Goal: Communication & Community: Answer question/provide support

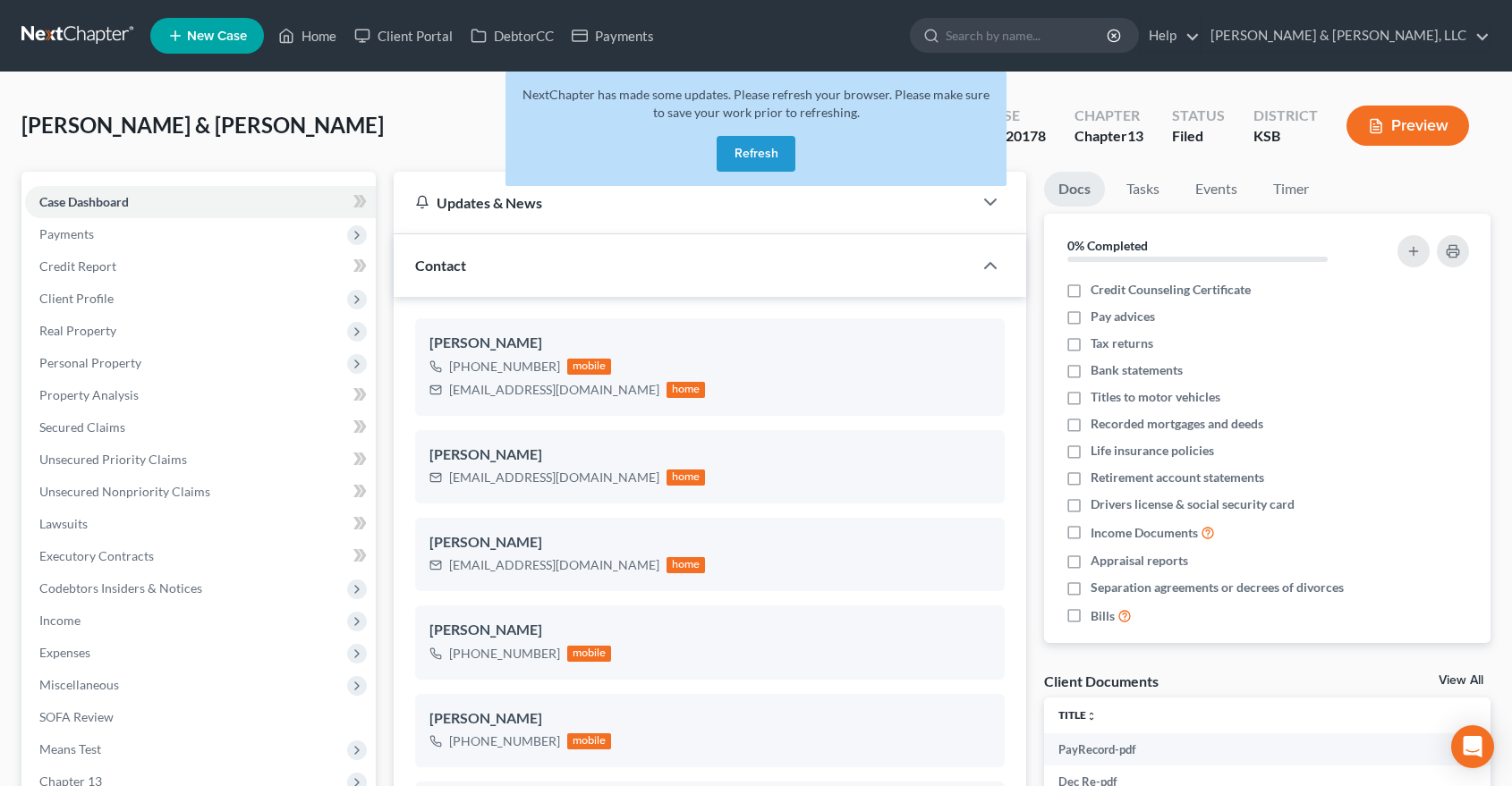
select select "6"
select select "0"
click at [399, 151] on div "Zotti, Joshua & Jennifer Upgraded Case 23-20178 Chapter Chapter 13 Status Filed…" at bounding box center [756, 133] width 1469 height 78
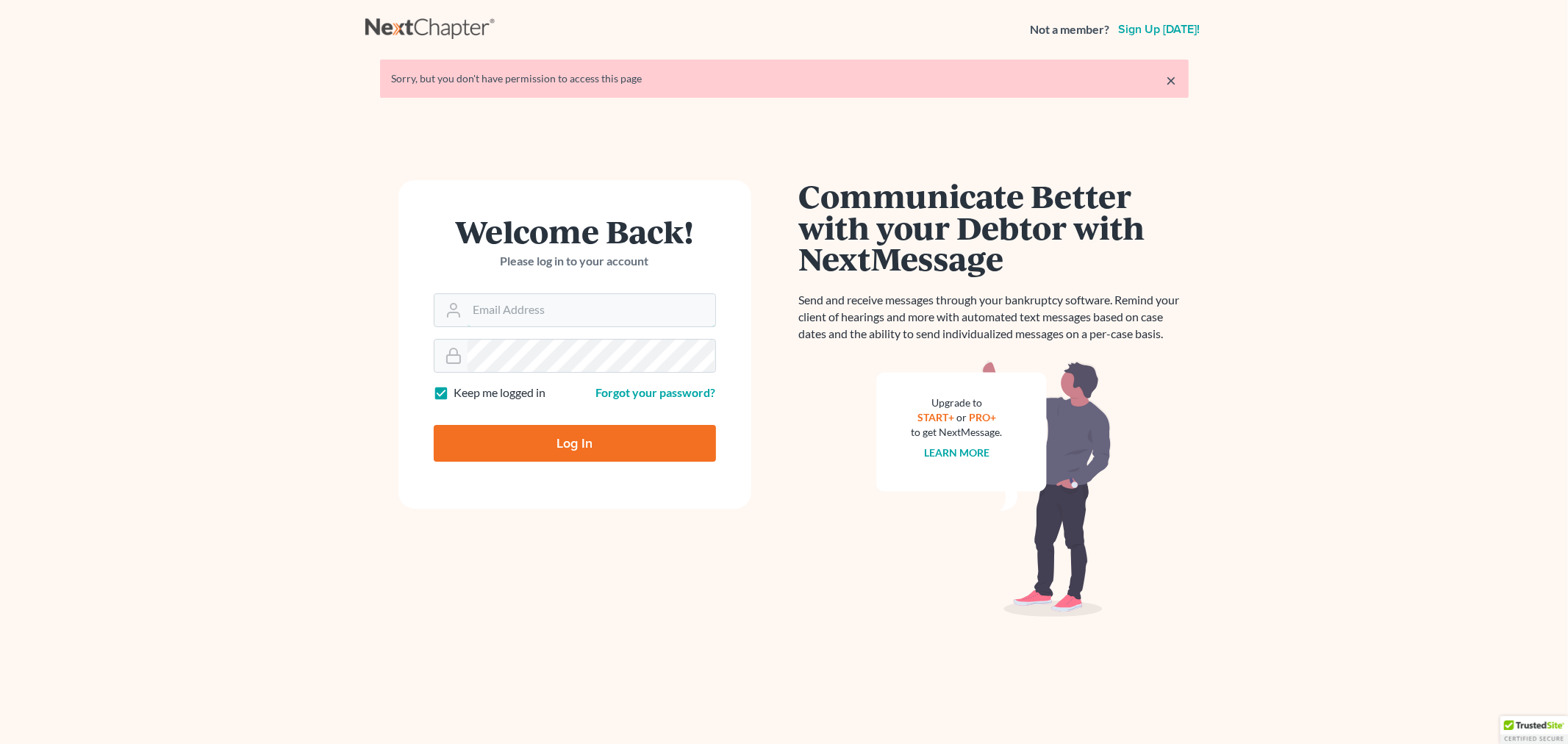
type input "ddean@pattondean.com"
click at [537, 436] on input "Log In" at bounding box center [575, 443] width 282 height 37
type input "Thinking..."
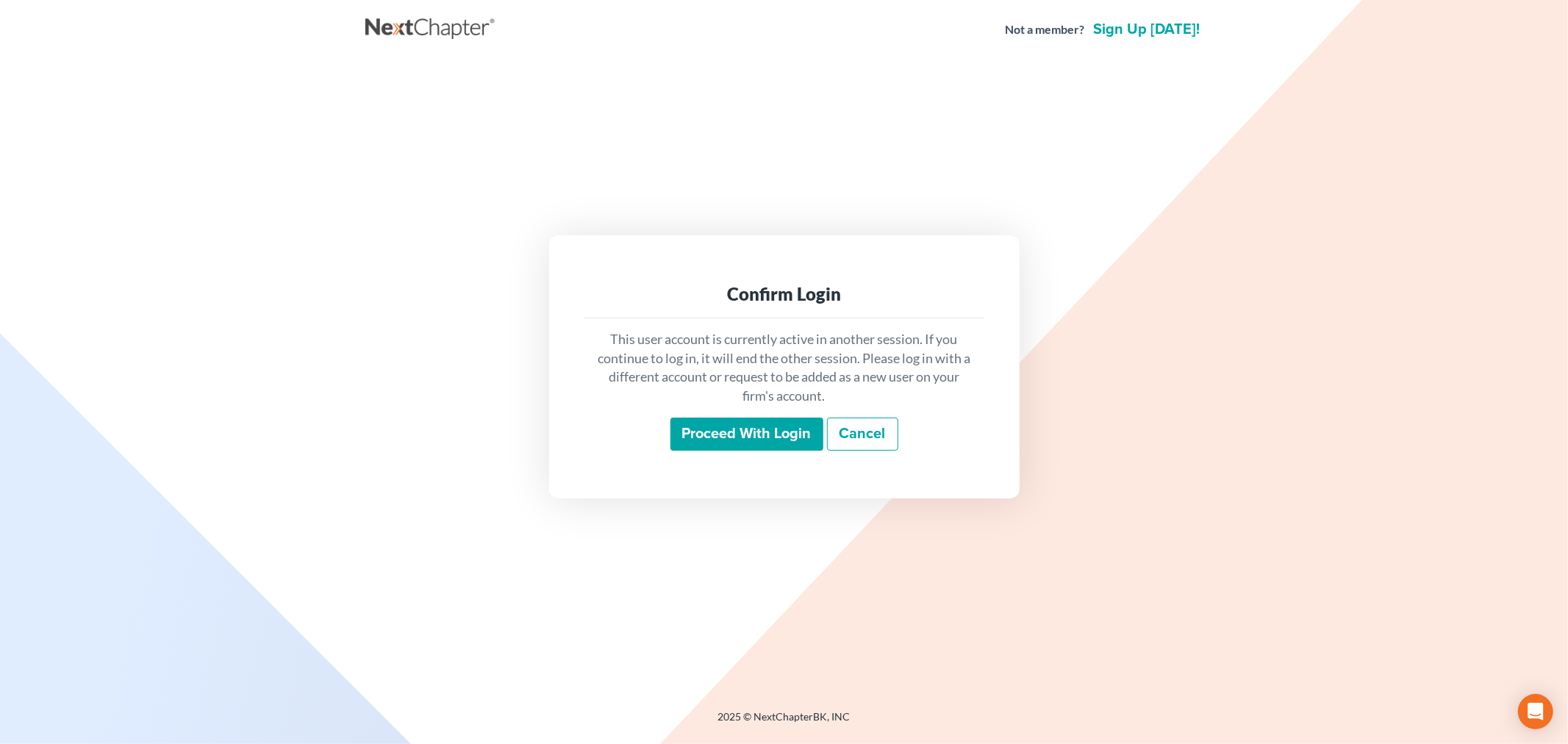
click at [773, 422] on input "Proceed with login" at bounding box center [747, 434] width 153 height 34
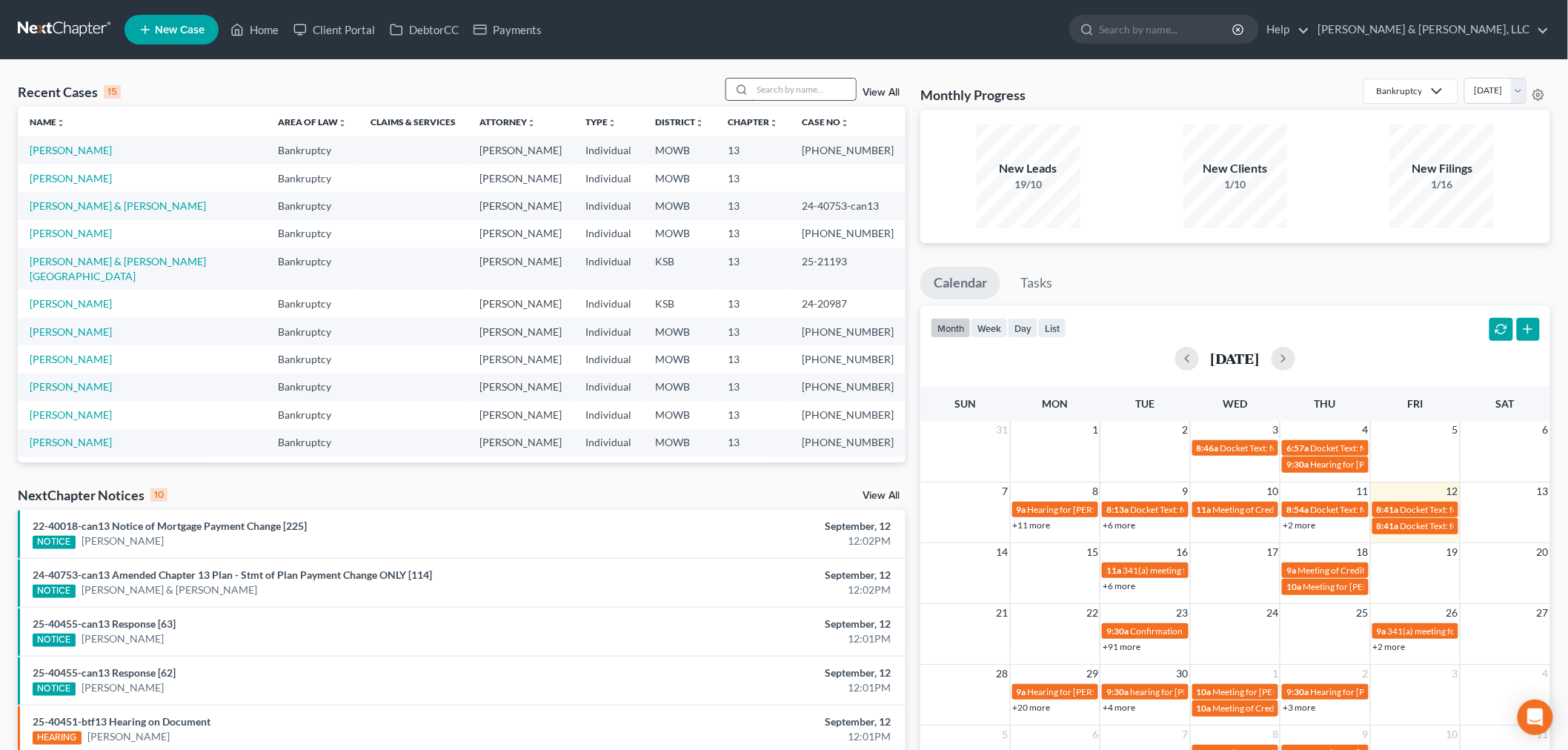
click at [833, 94] on input "search" at bounding box center [803, 89] width 104 height 22
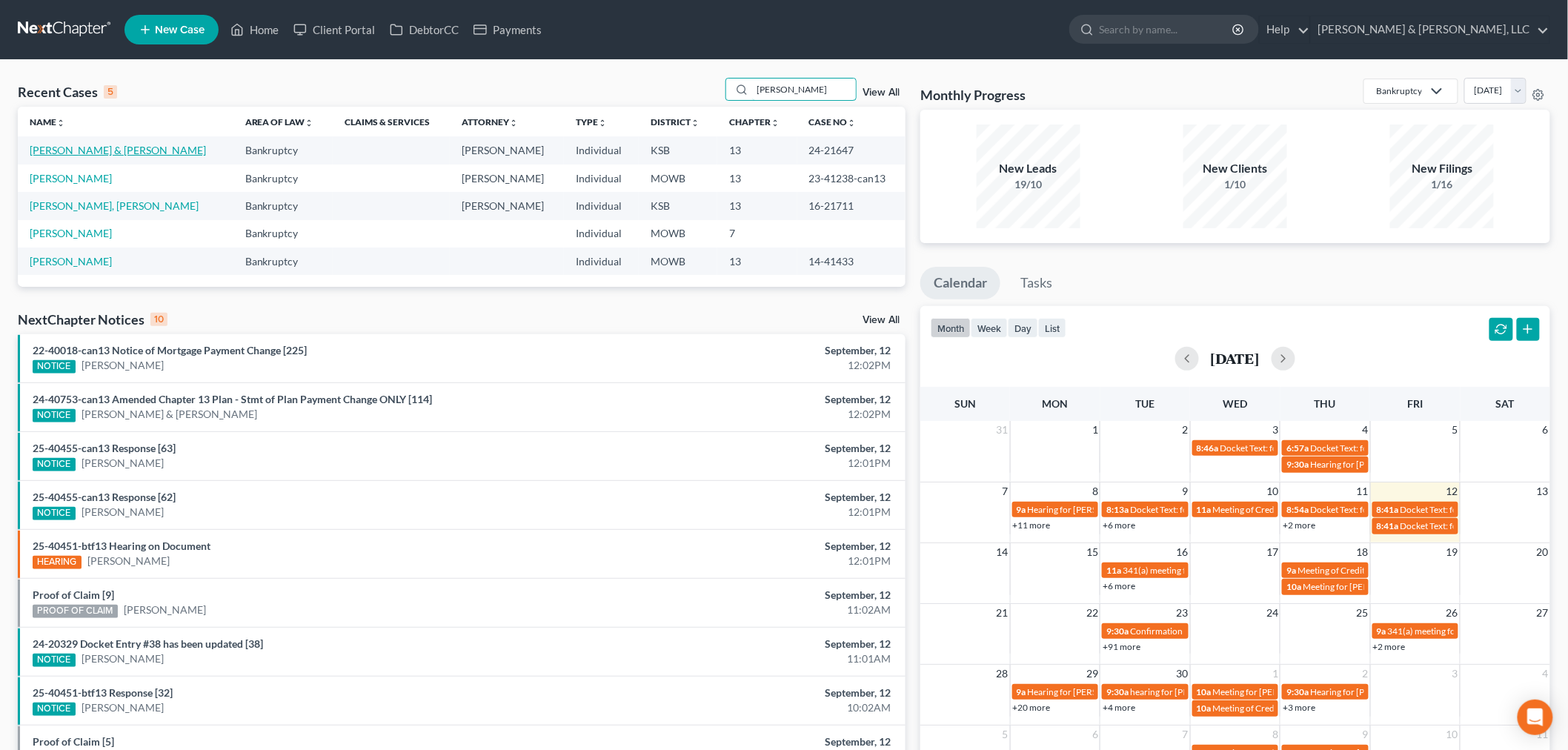
type input "cooper"
click at [62, 148] on link "Cooper, Jeremy & Camille" at bounding box center [118, 150] width 176 height 12
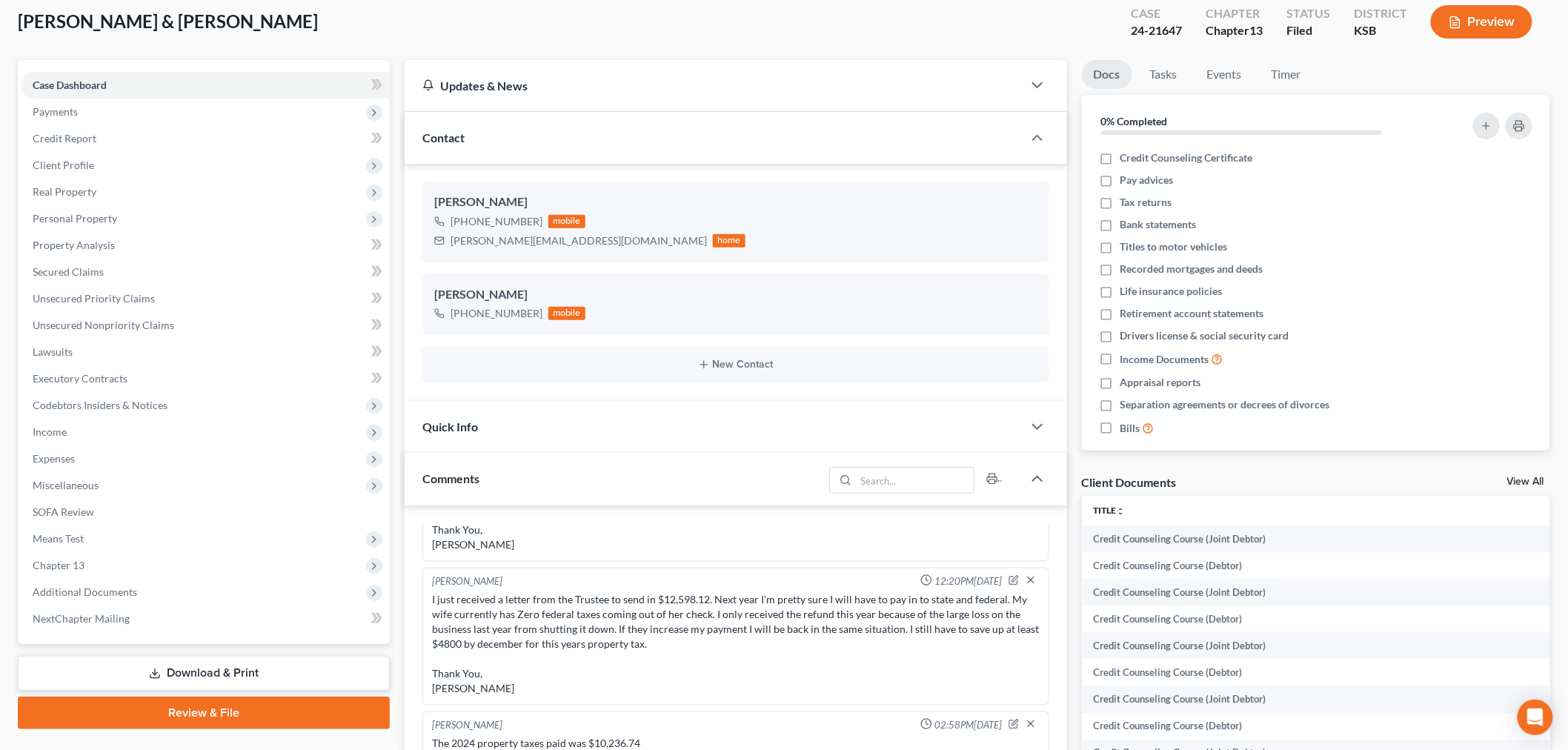
scroll to position [2972, 0]
click at [98, 589] on span "Additional Documents" at bounding box center [85, 592] width 105 height 12
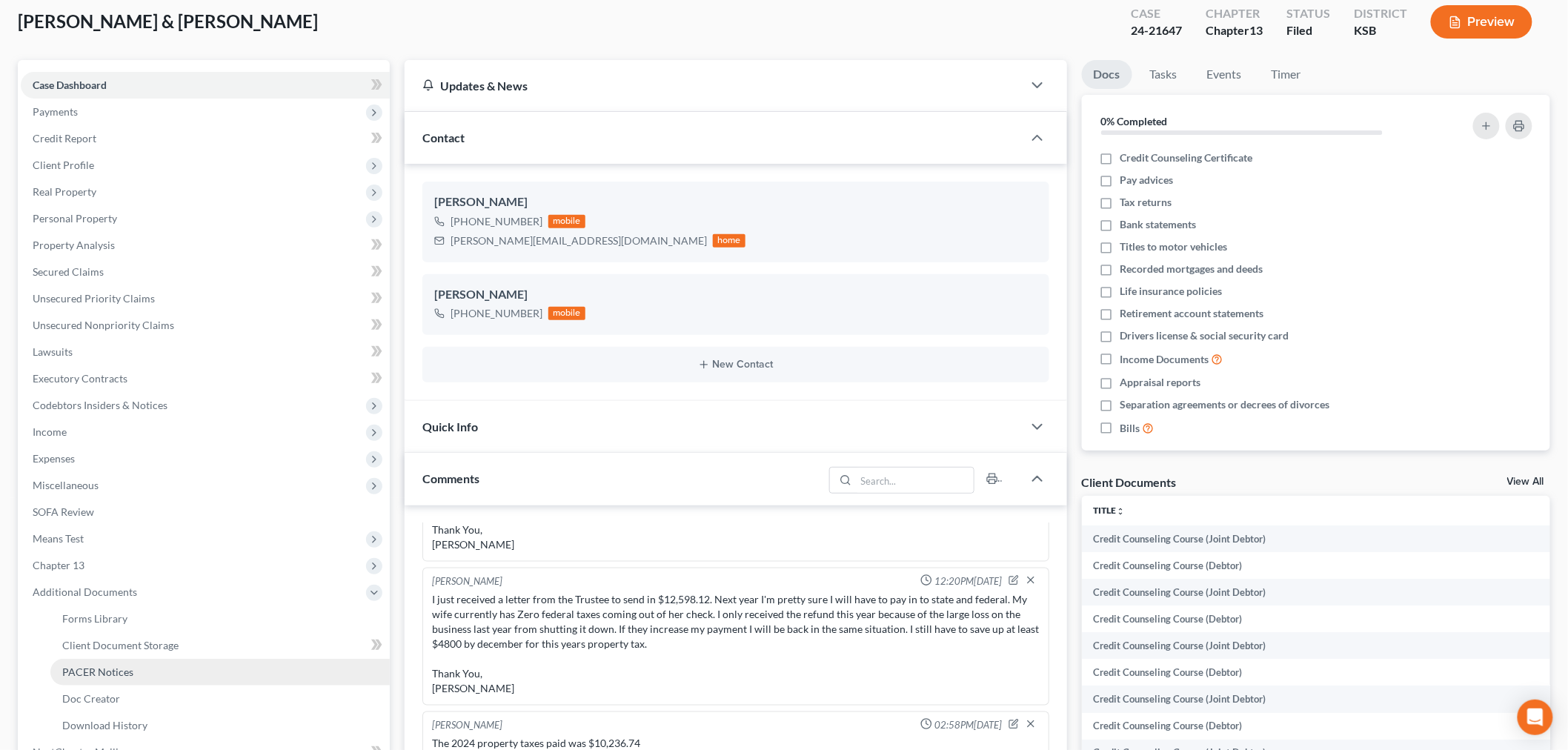
click at [115, 665] on span "PACER Notices" at bounding box center [98, 672] width 71 height 12
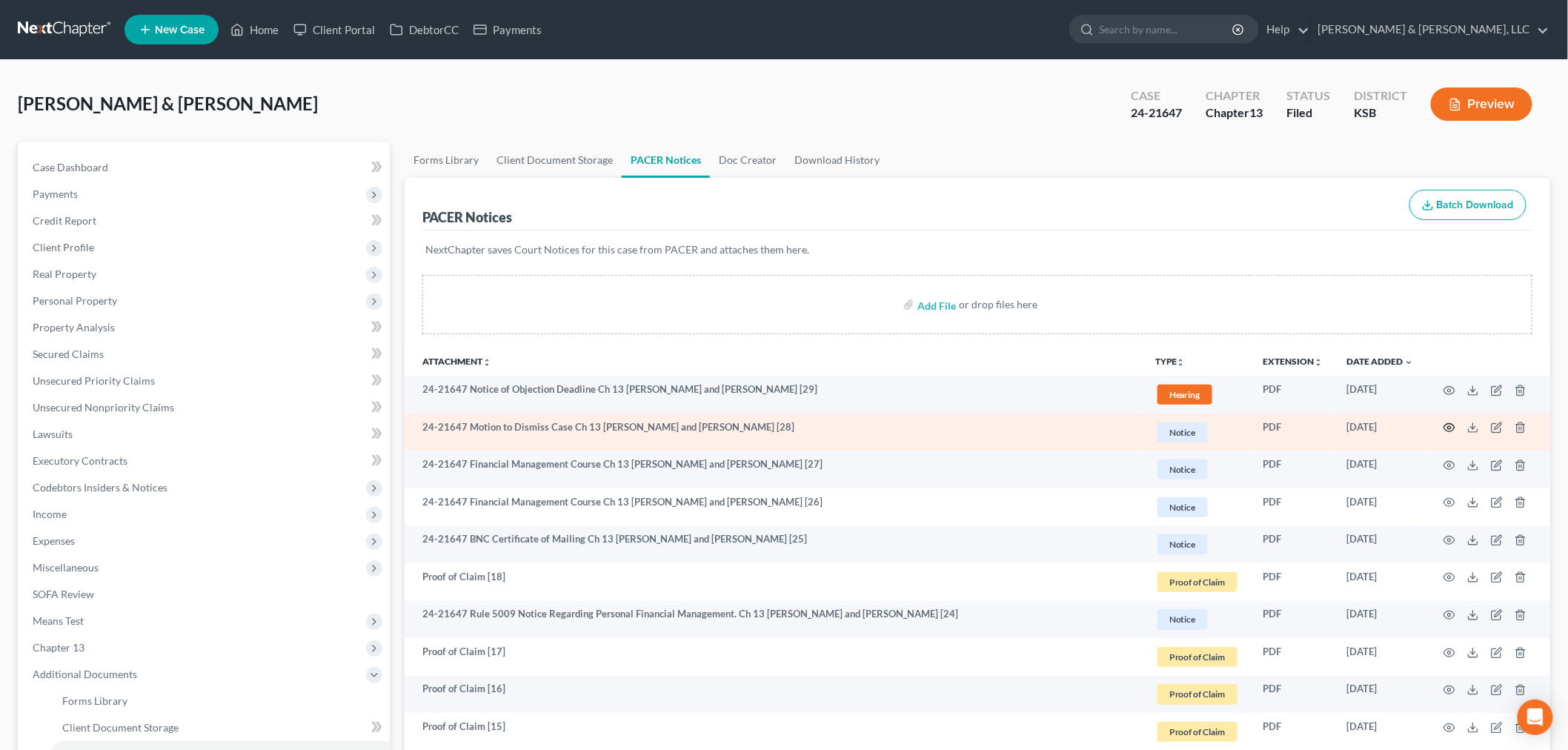
click at [1447, 425] on icon "button" at bounding box center [1449, 427] width 12 height 12
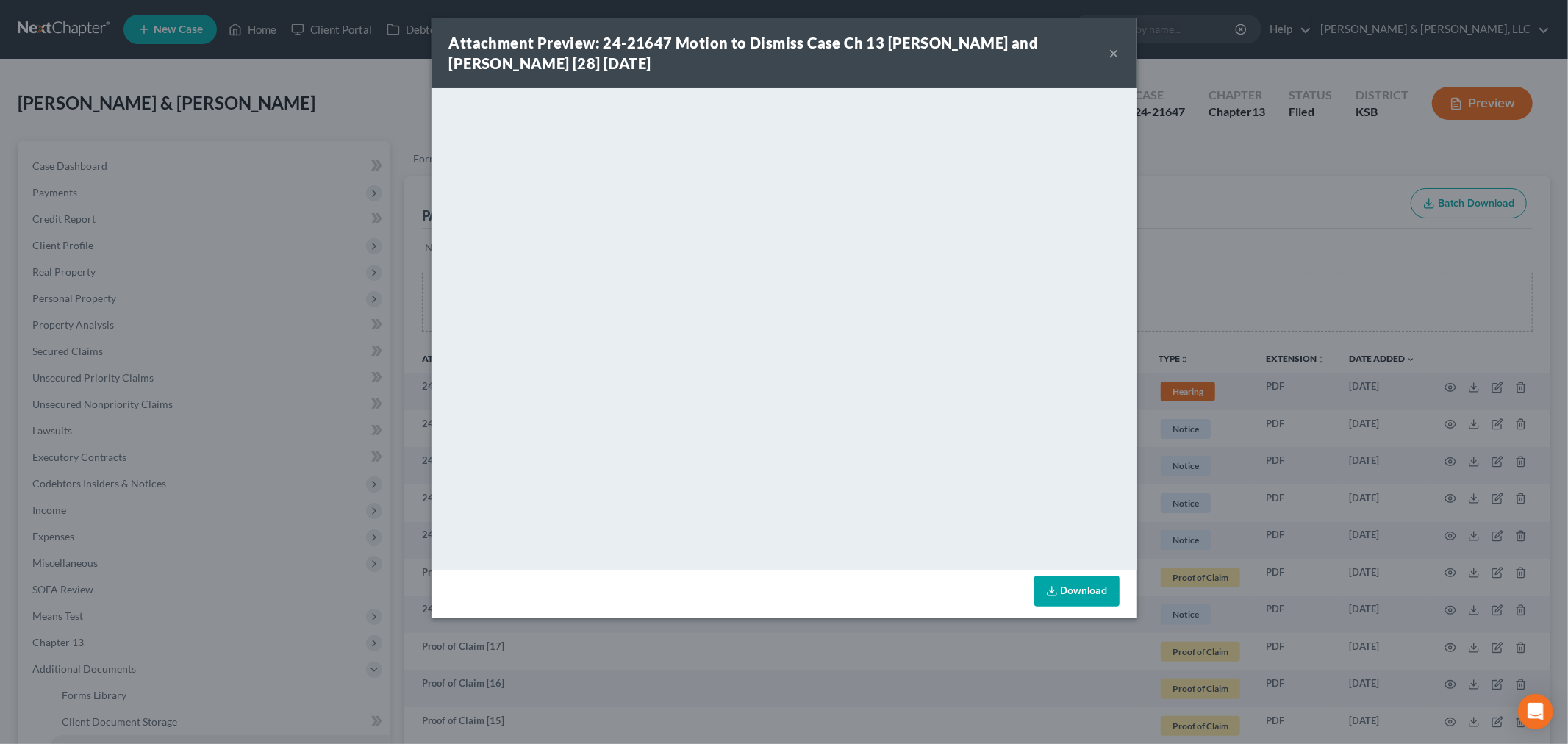
click at [1120, 53] on div "Attachment Preview: 24-21647 Motion to Dismiss Case Ch 13 Jeremy Lamar Cooper a…" at bounding box center [784, 53] width 705 height 70
click at [1114, 56] on button "×" at bounding box center [1114, 53] width 10 height 18
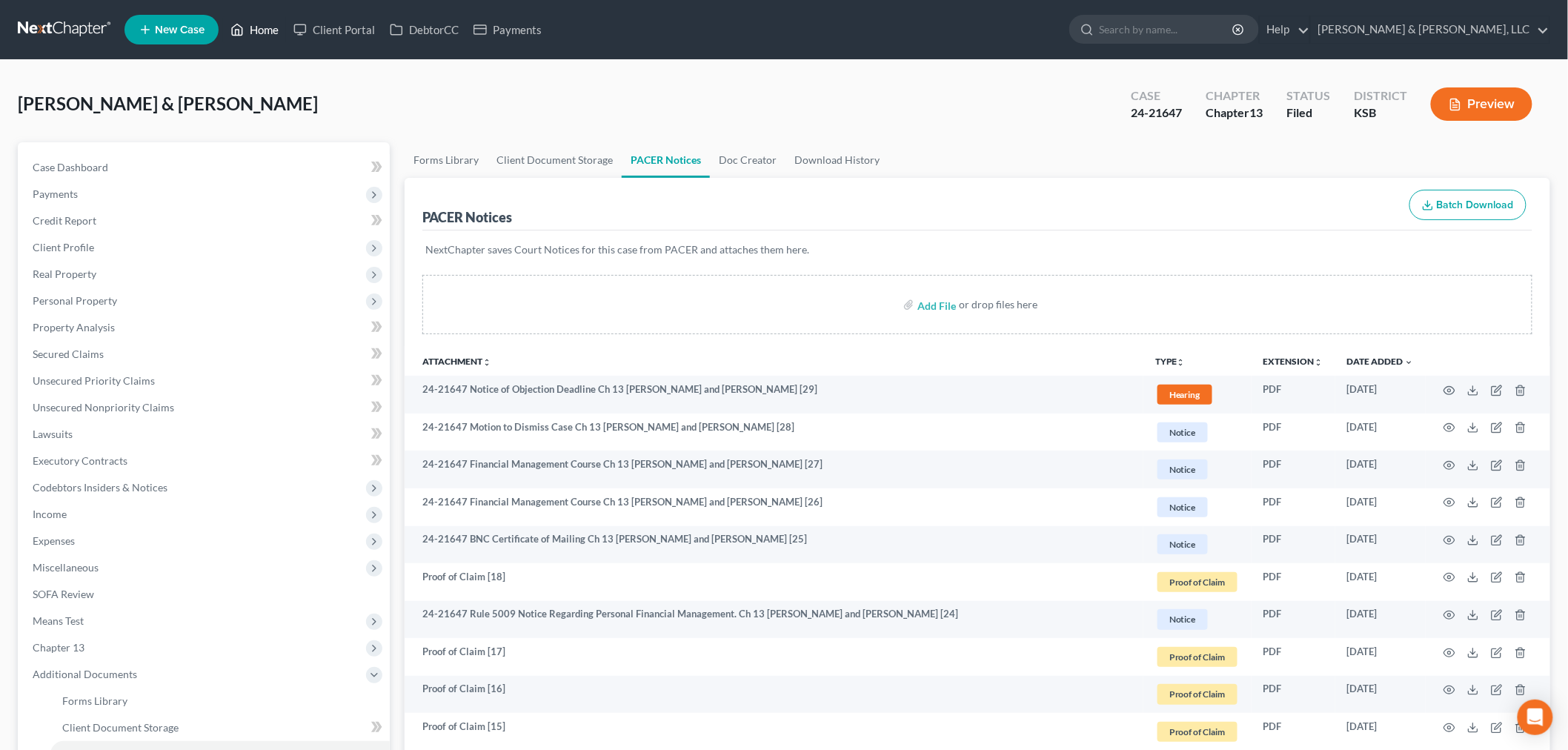
click at [255, 32] on link "Home" at bounding box center [255, 29] width 63 height 27
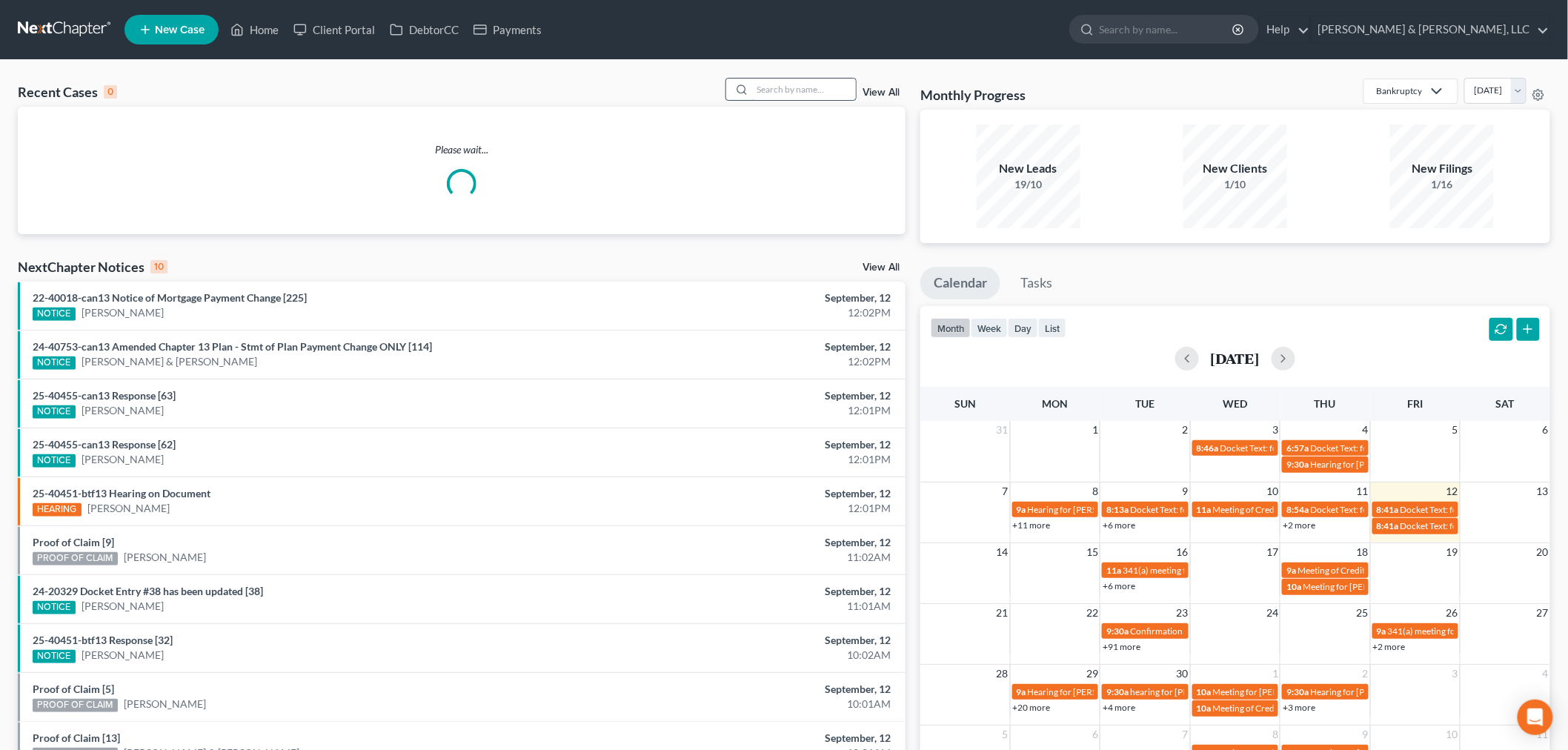
click at [810, 90] on input "search" at bounding box center [803, 89] width 104 height 22
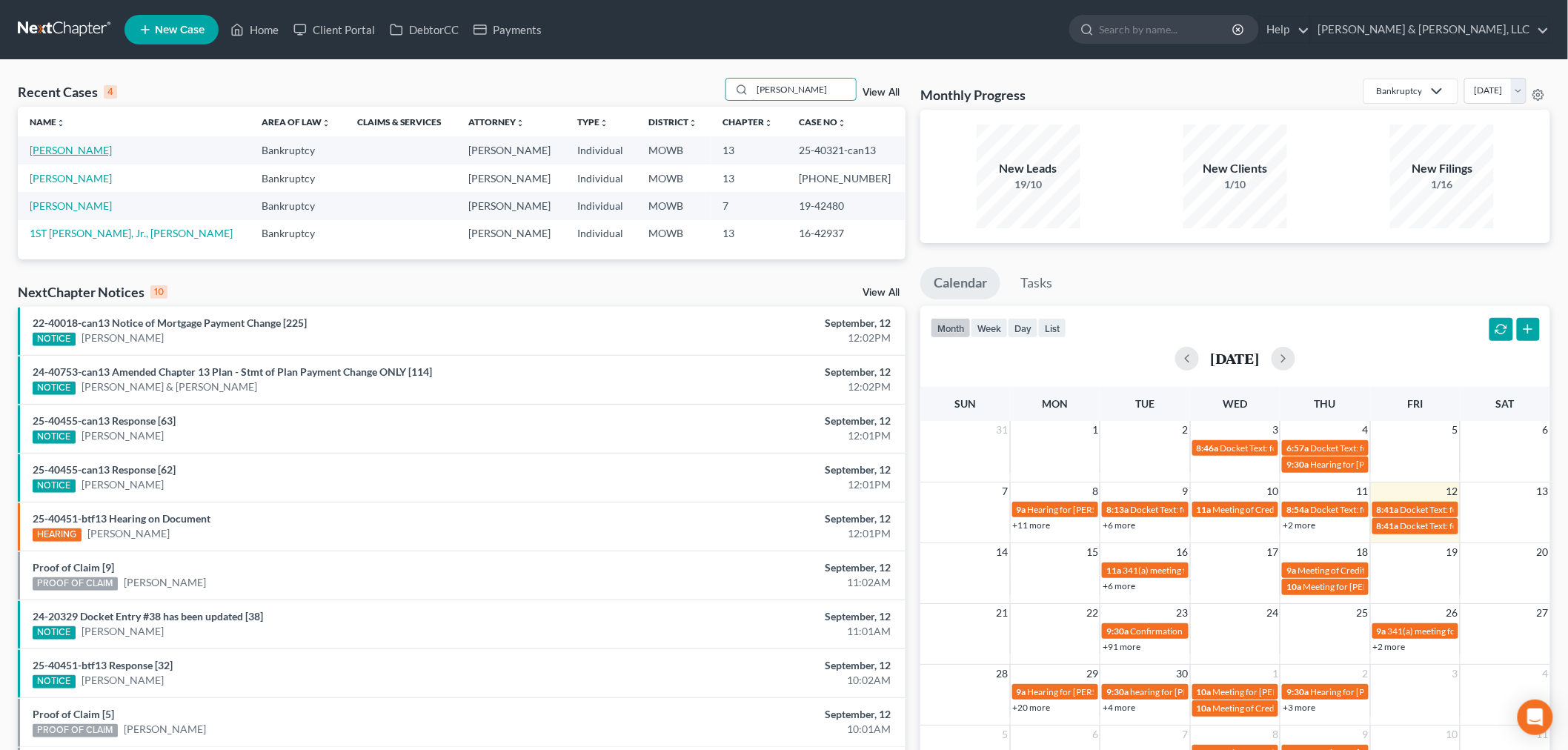
type input "warmack"
click at [71, 146] on link "[PERSON_NAME]" at bounding box center [71, 150] width 82 height 12
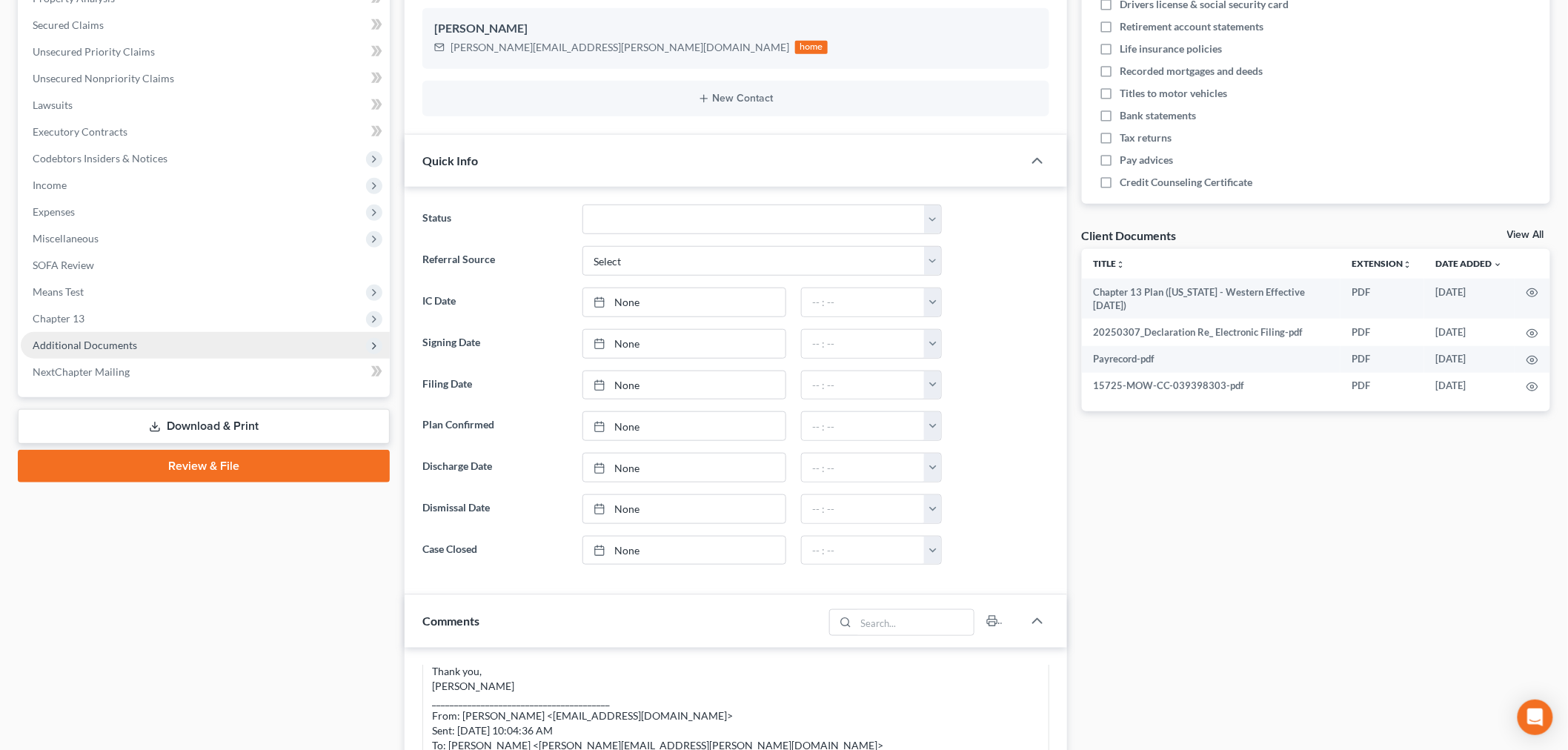
scroll to position [3094, 0]
click at [84, 338] on span "Additional Documents" at bounding box center [85, 345] width 105 height 12
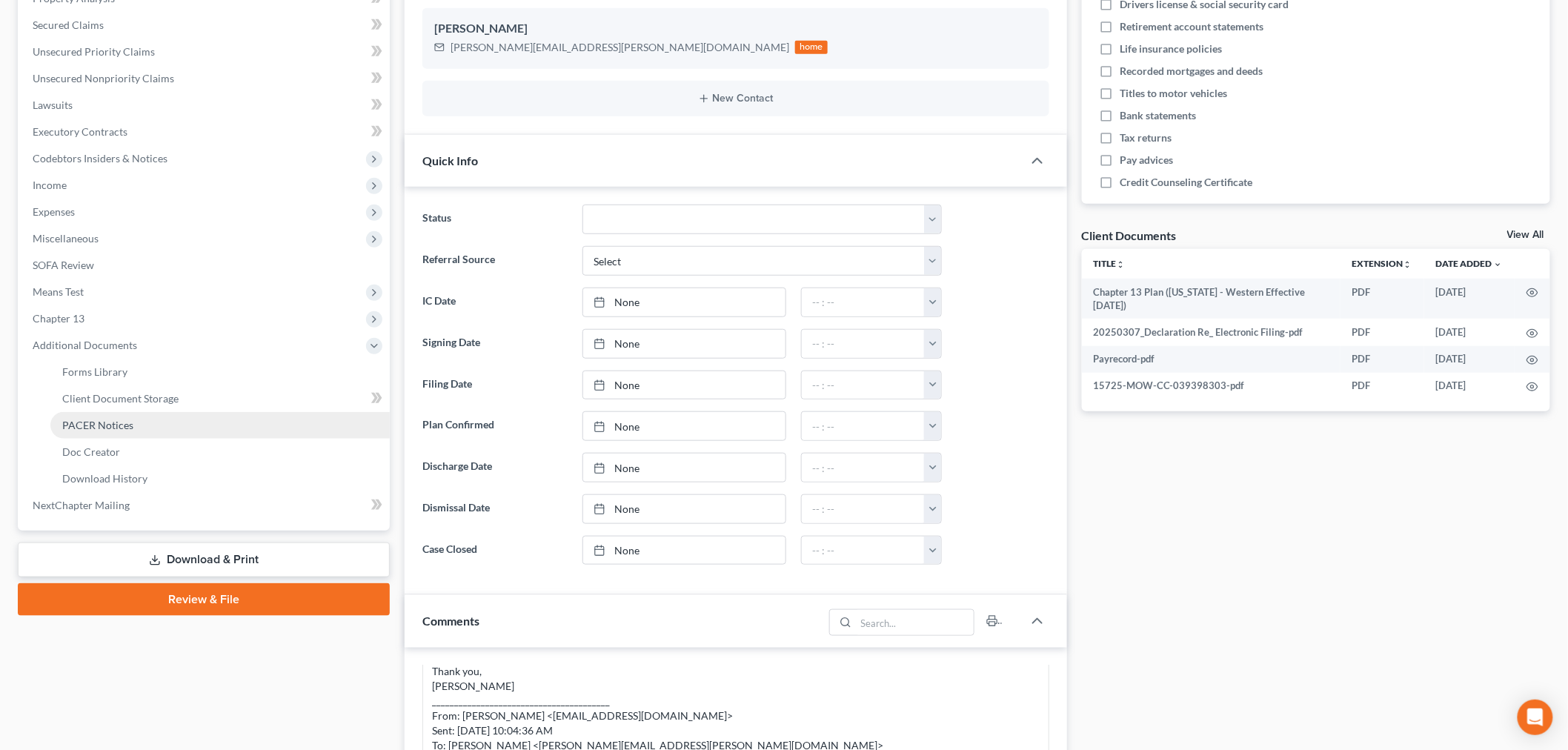
click at [78, 418] on span "PACER Notices" at bounding box center [98, 425] width 71 height 12
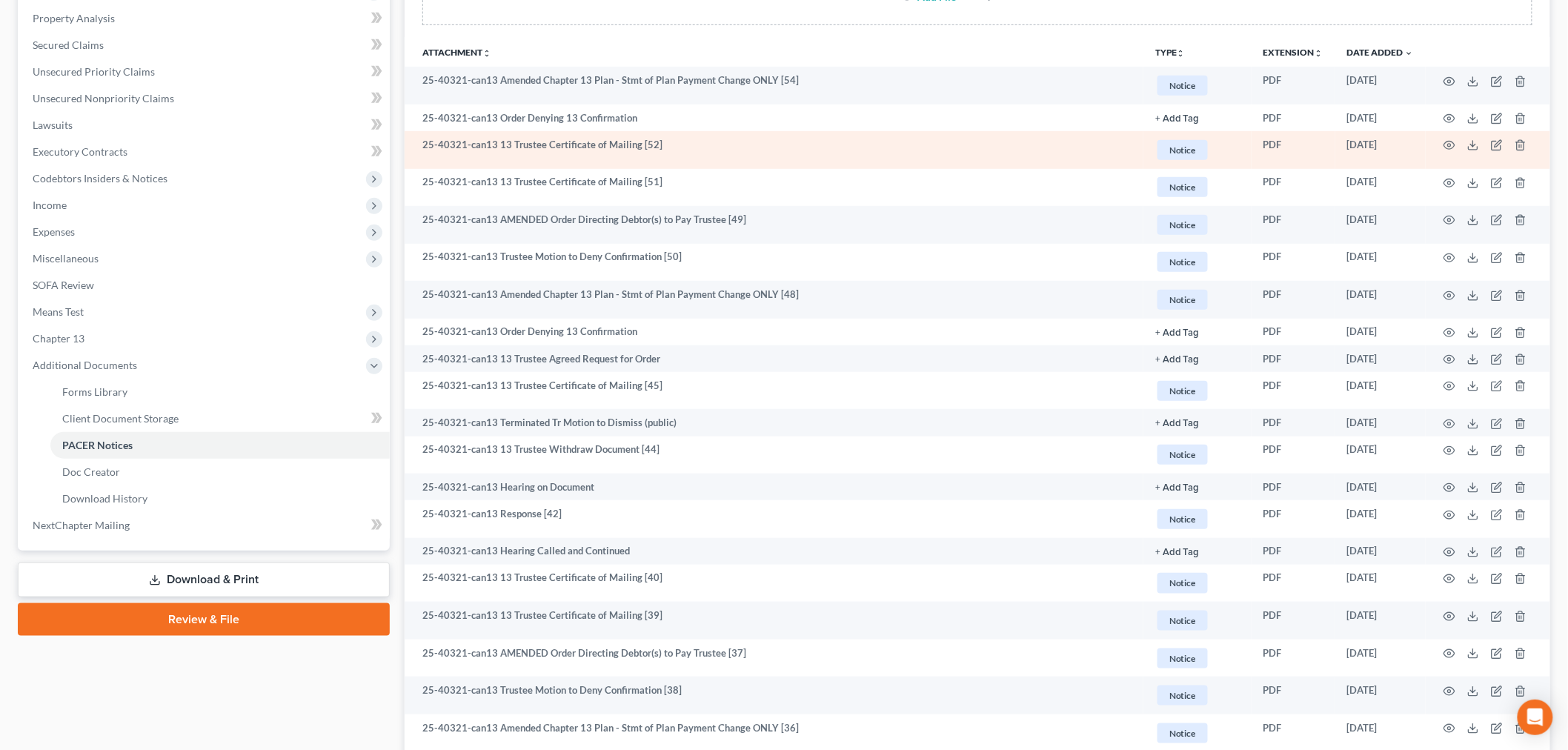
scroll to position [247, 0]
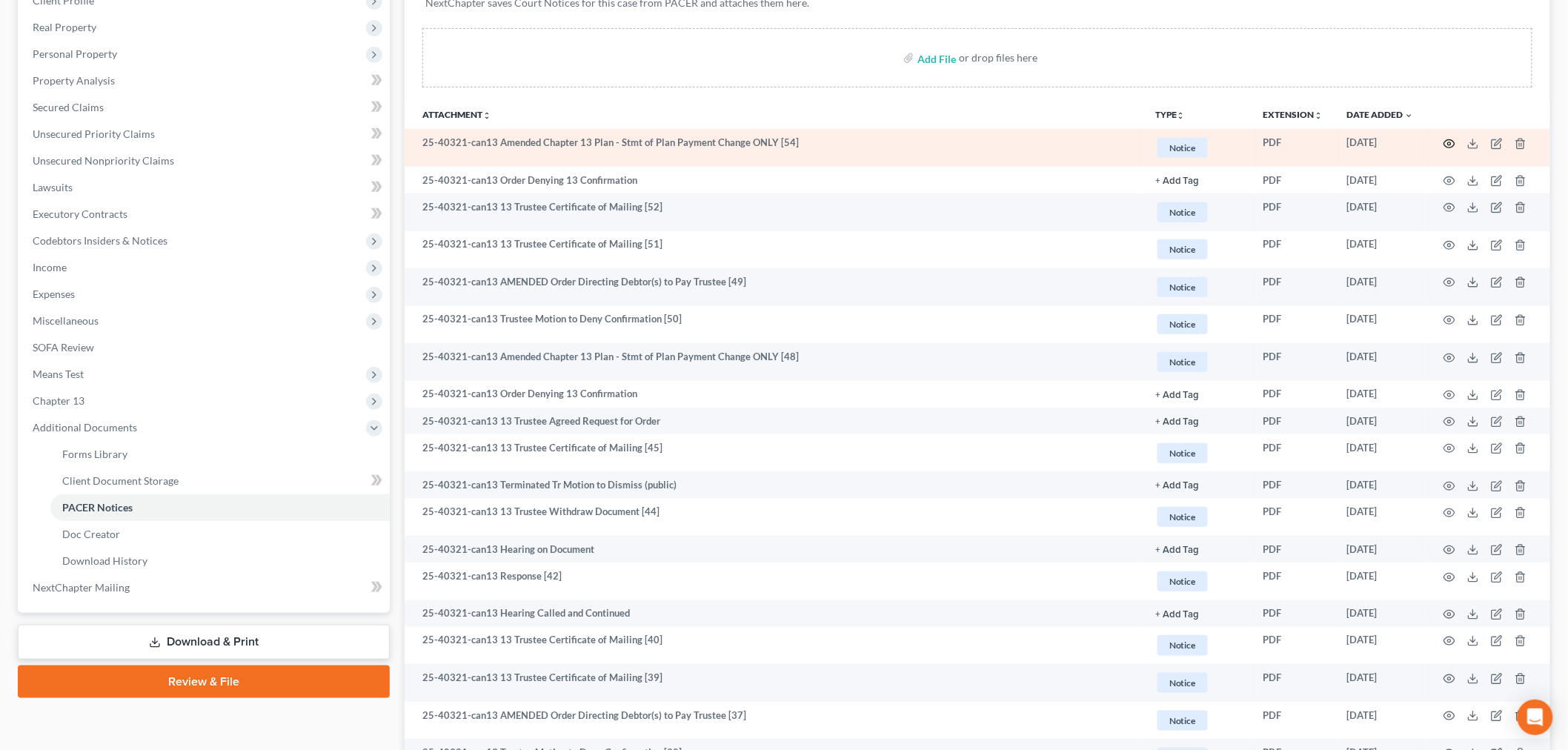
click at [1450, 139] on icon "button" at bounding box center [1450, 143] width 11 height 8
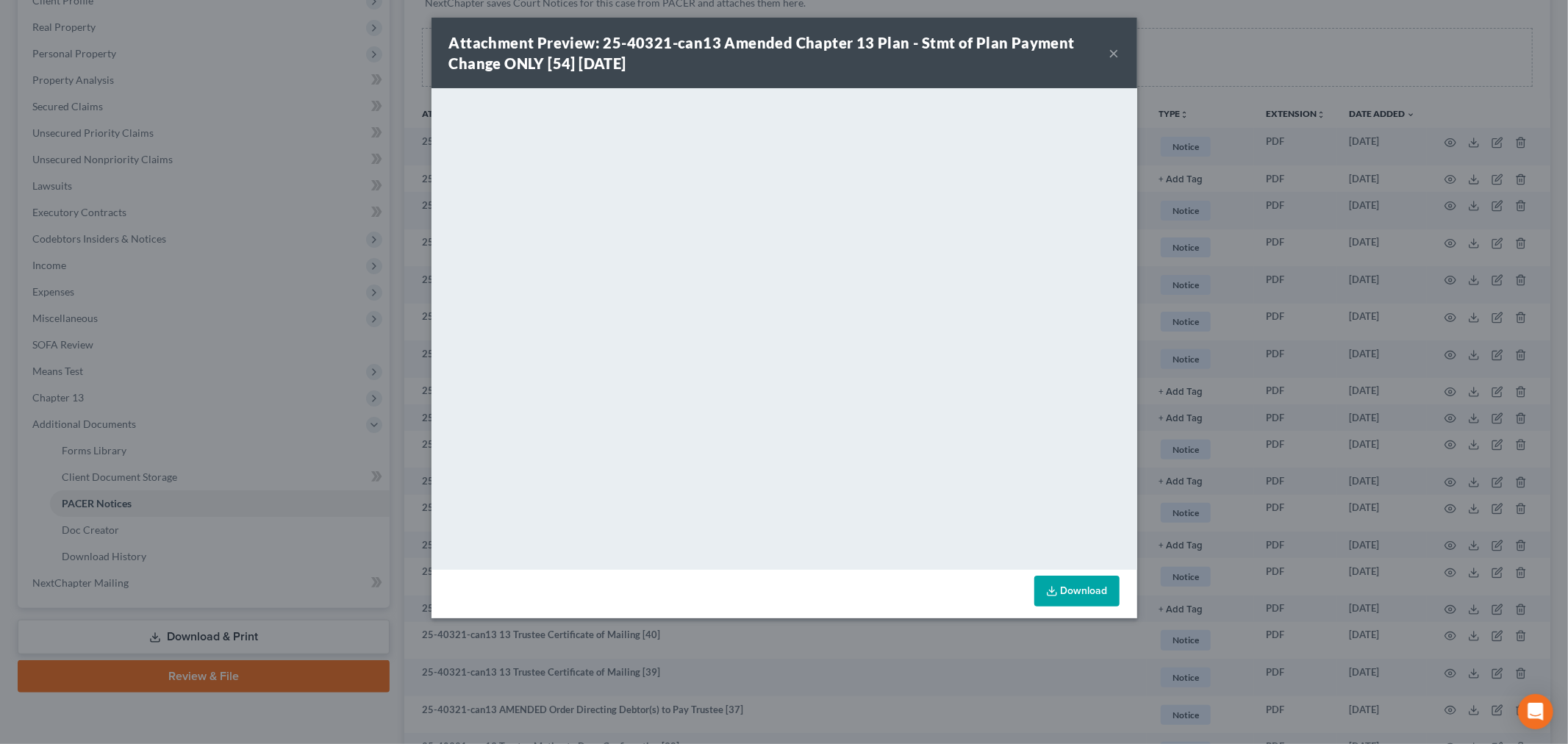
click at [1113, 49] on button "×" at bounding box center [1114, 53] width 10 height 18
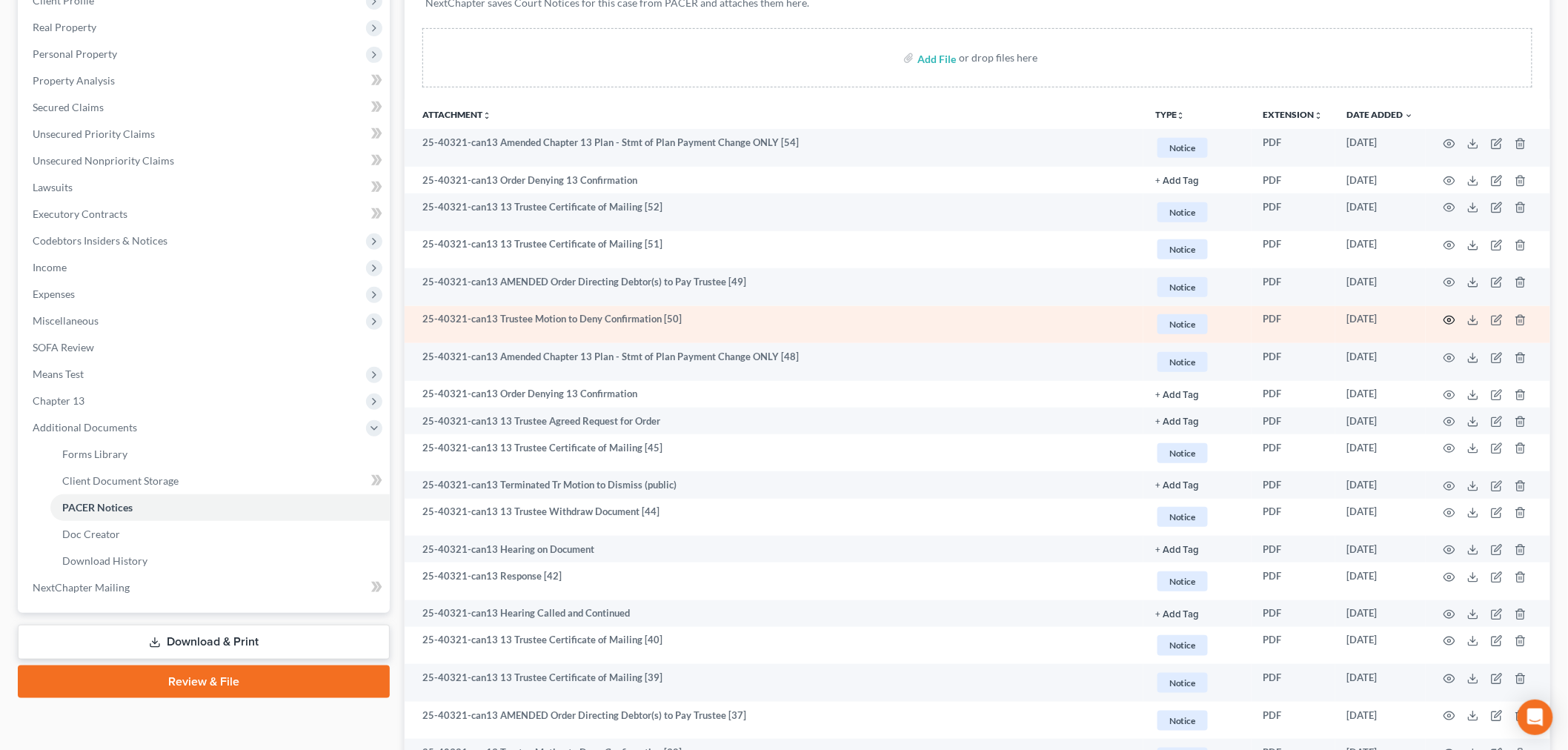
click at [1447, 321] on icon "button" at bounding box center [1449, 319] width 12 height 12
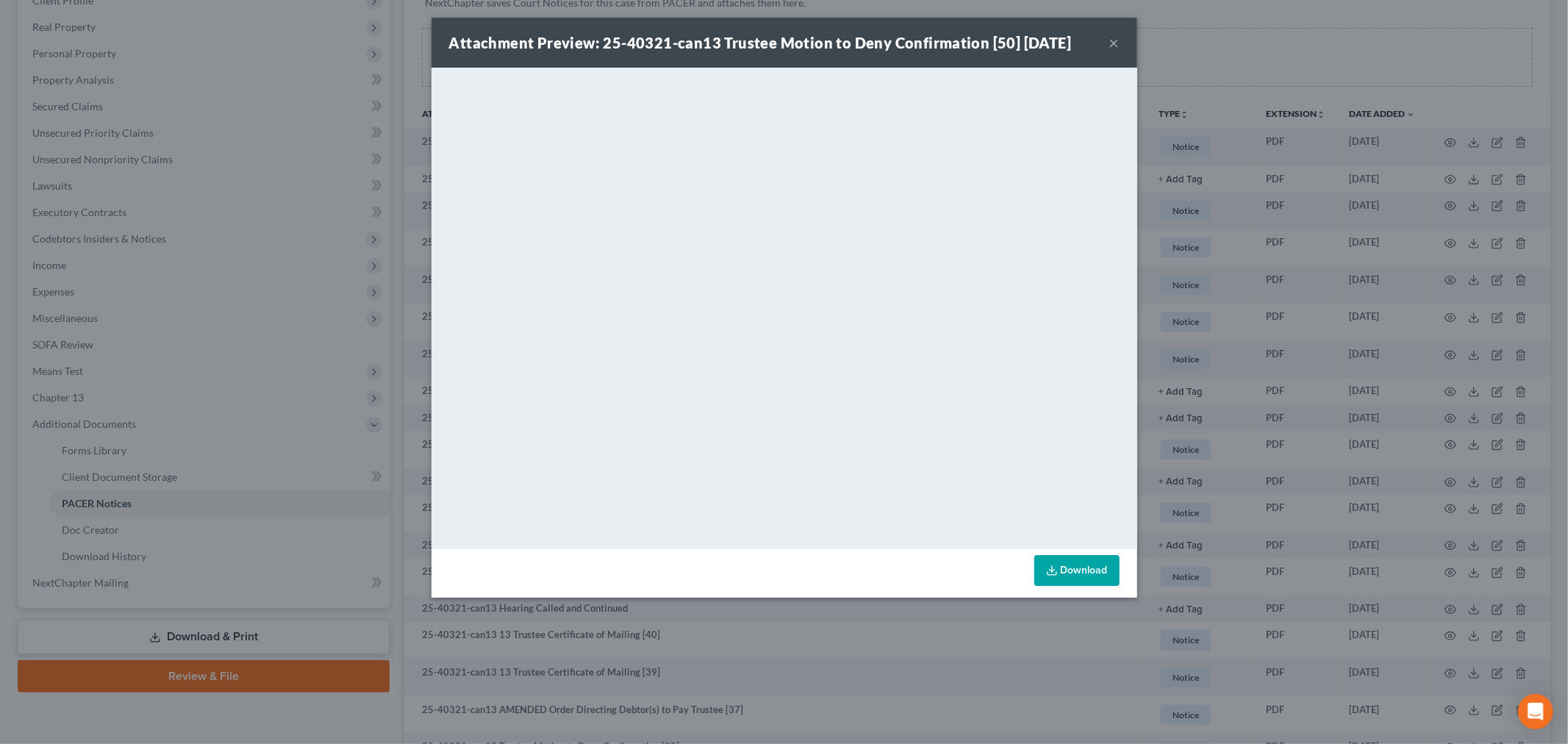
click at [1109, 39] on button "×" at bounding box center [1114, 42] width 10 height 18
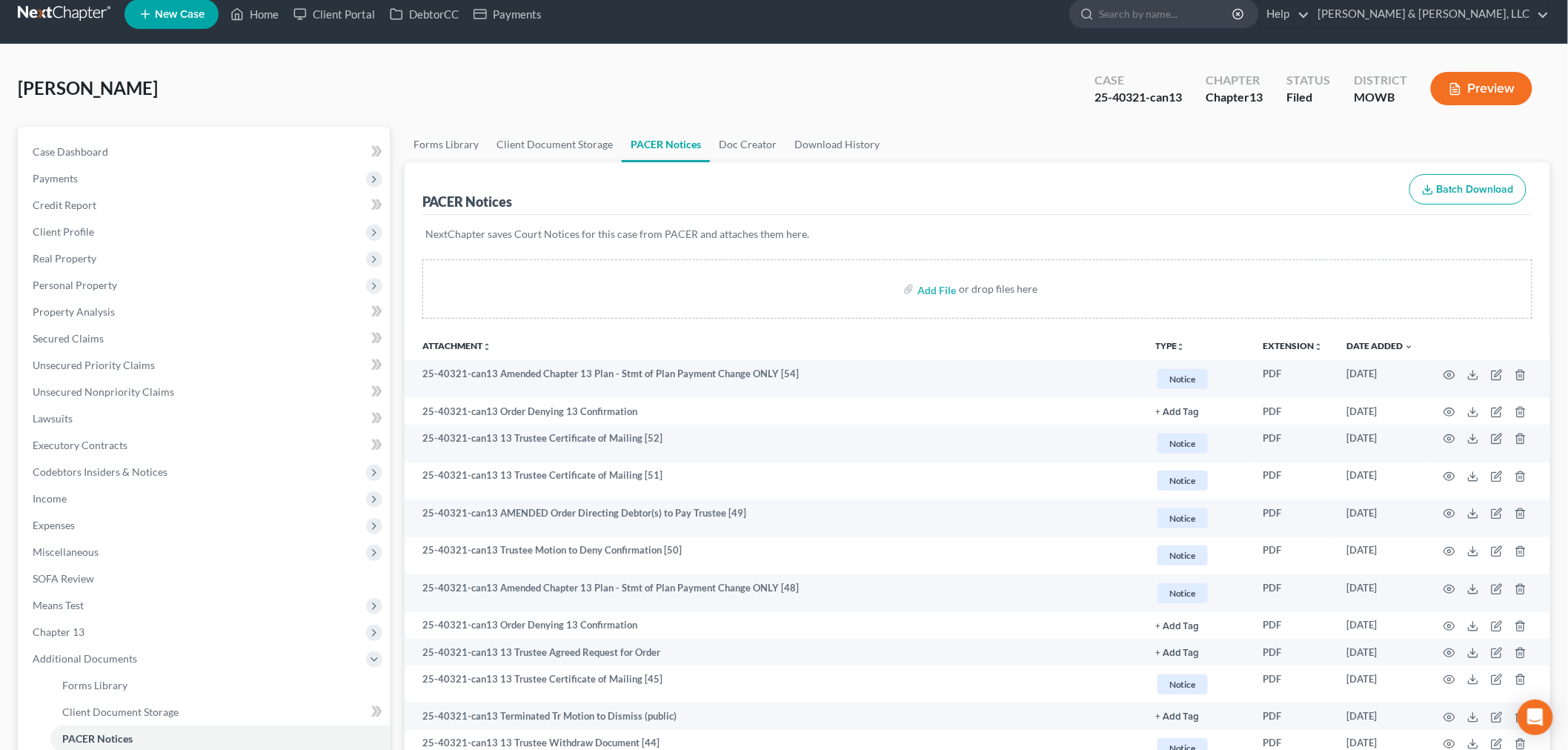
scroll to position [0, 0]
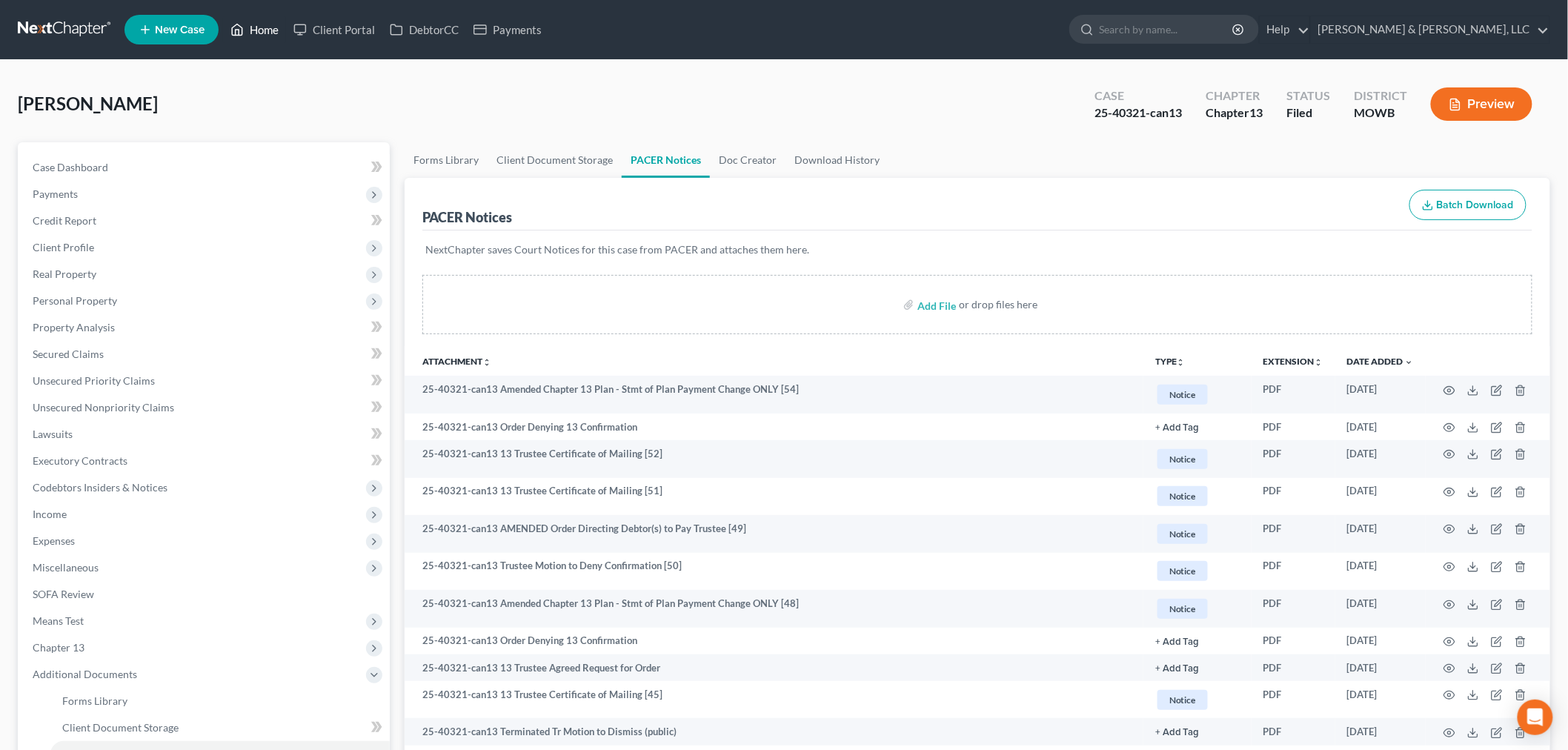
click at [270, 21] on link "Home" at bounding box center [255, 29] width 63 height 27
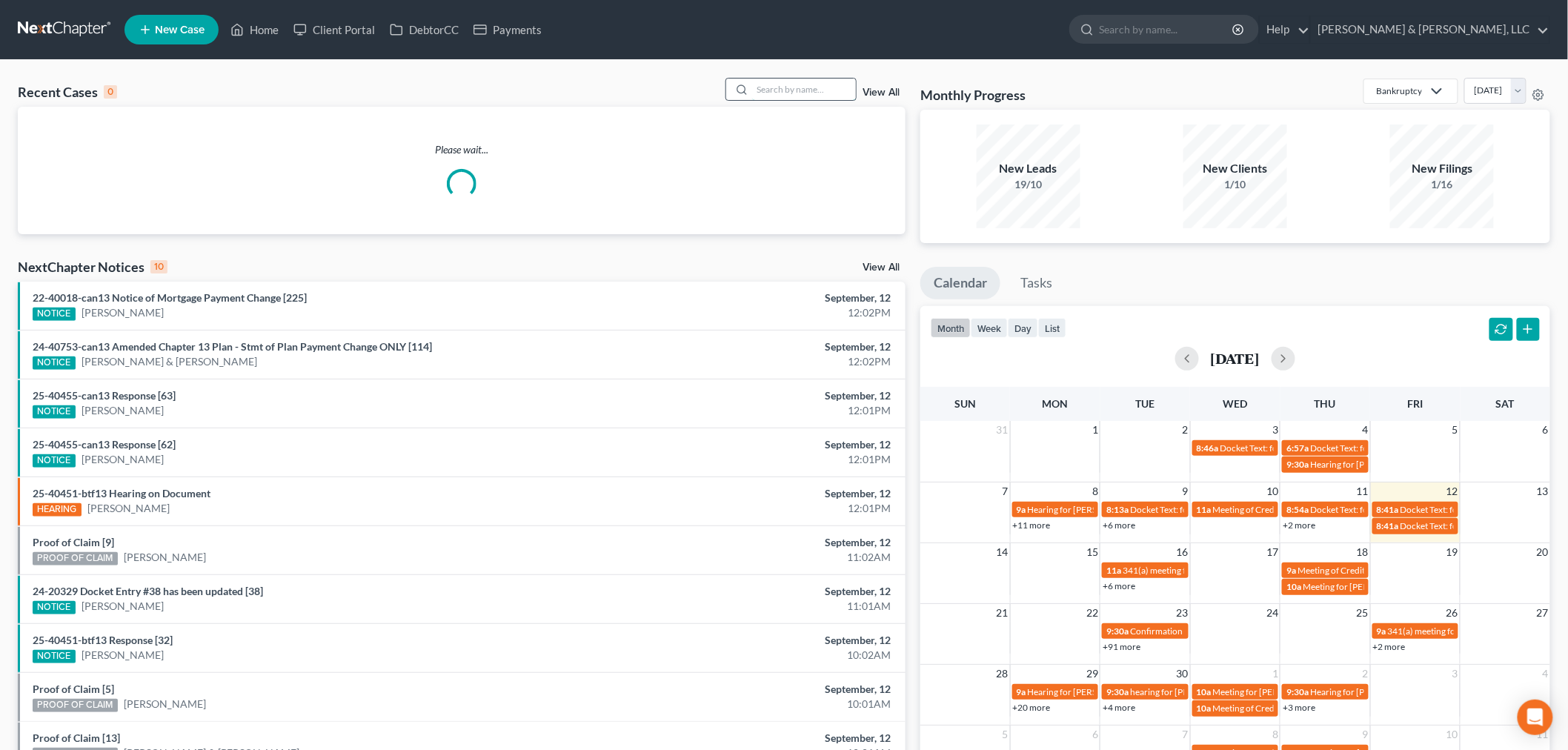
click at [802, 91] on input "search" at bounding box center [803, 89] width 104 height 22
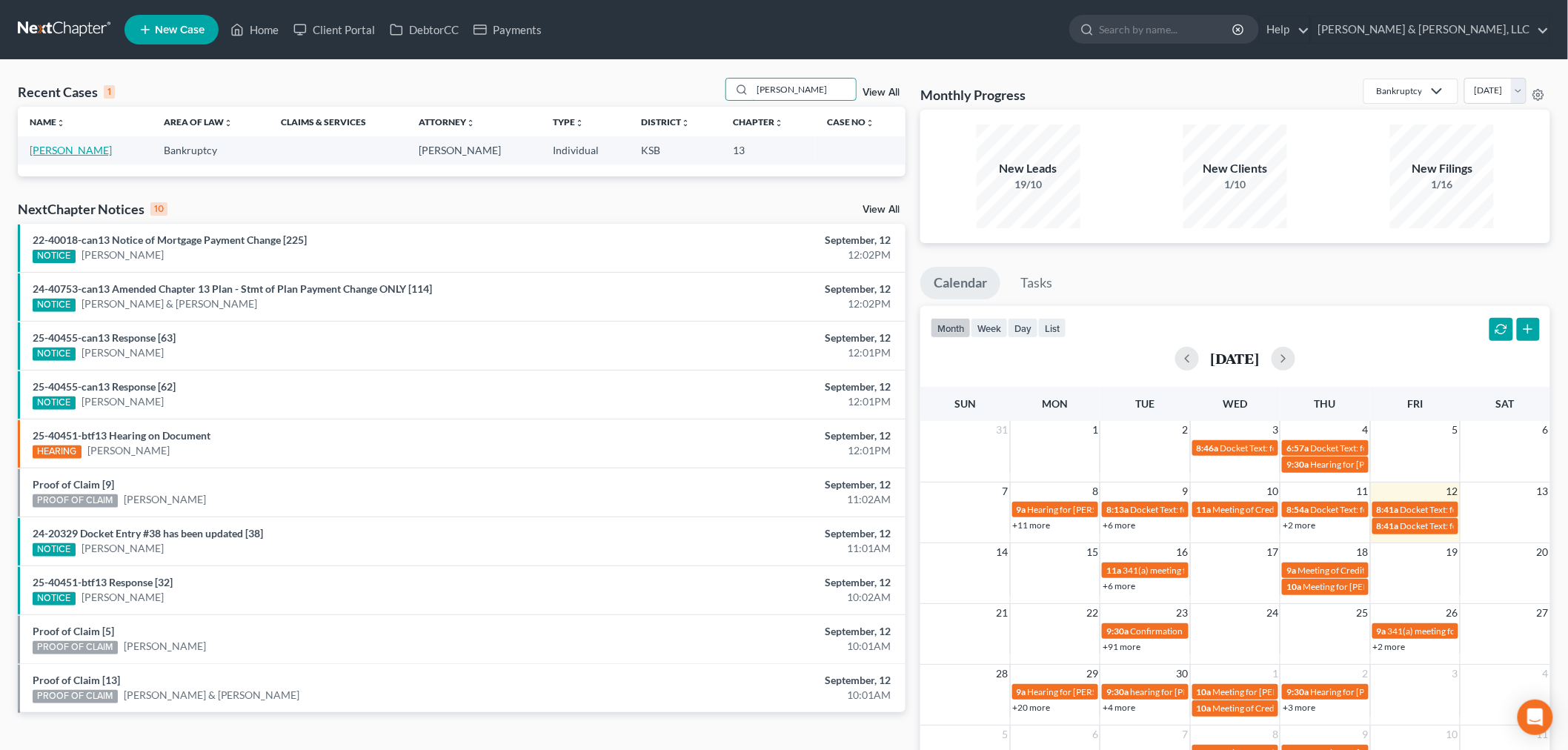
type input "brock"
click at [50, 153] on link "[PERSON_NAME]" at bounding box center [71, 150] width 82 height 12
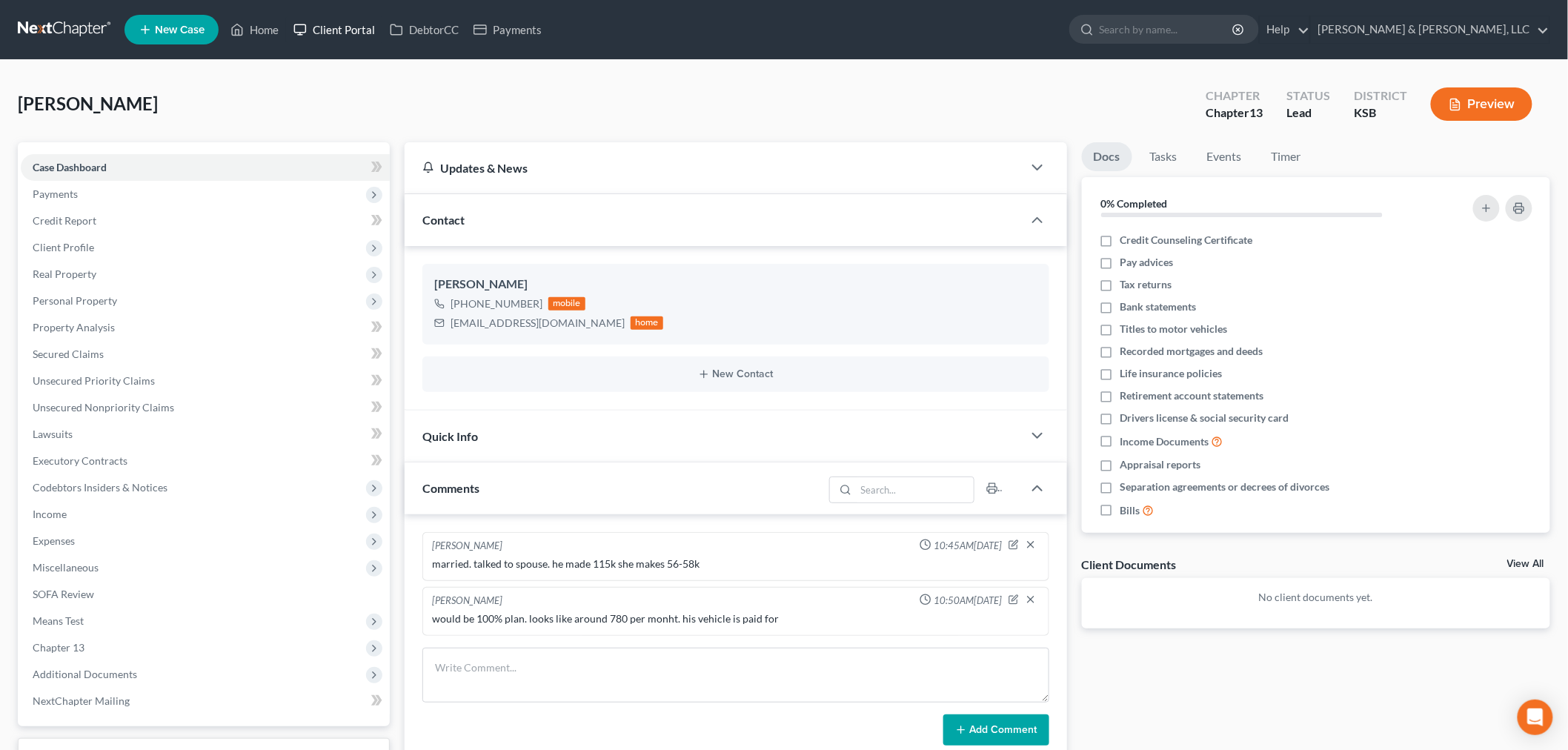
click at [350, 20] on link "Client Portal" at bounding box center [334, 29] width 96 height 27
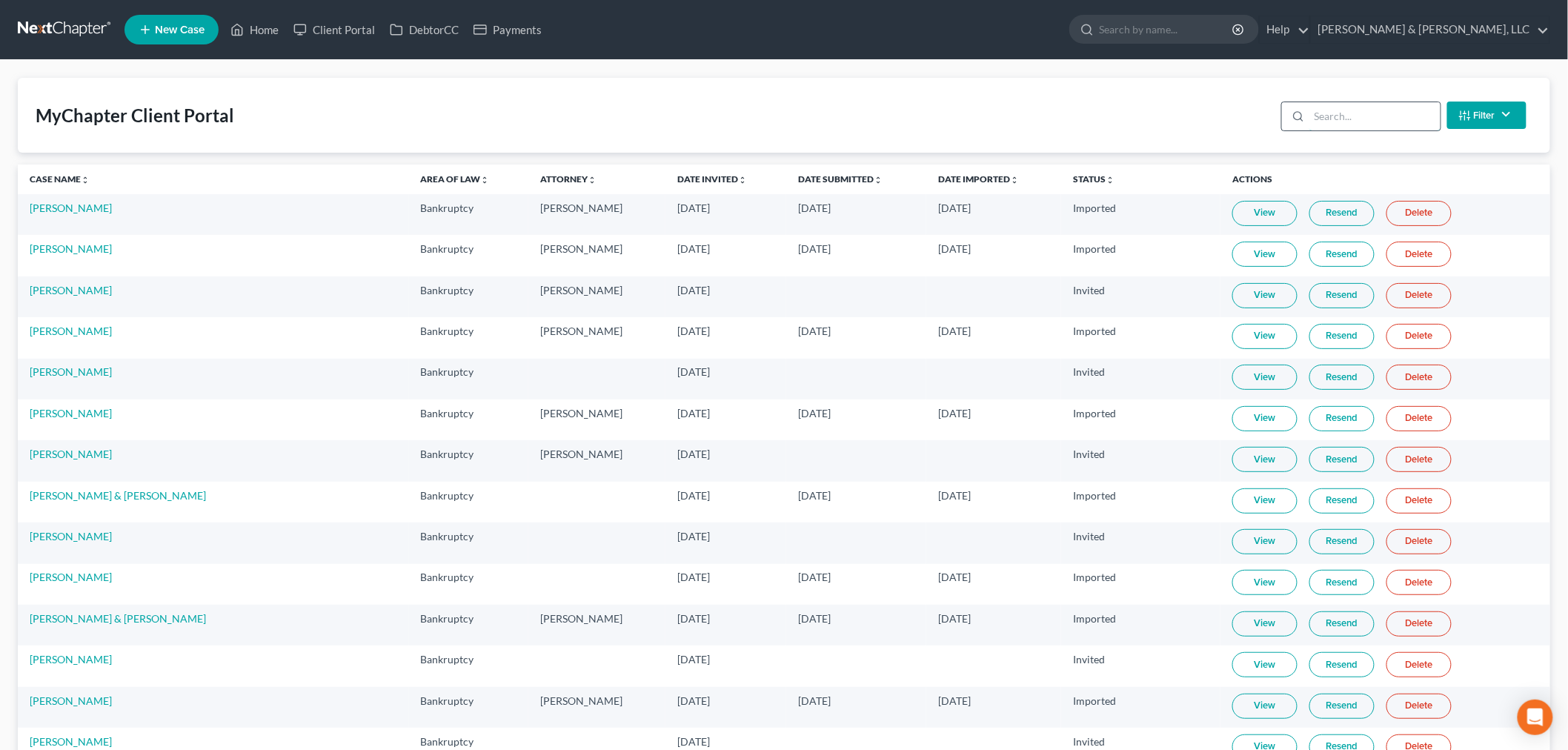
click at [1359, 122] on input "search" at bounding box center [1375, 116] width 131 height 28
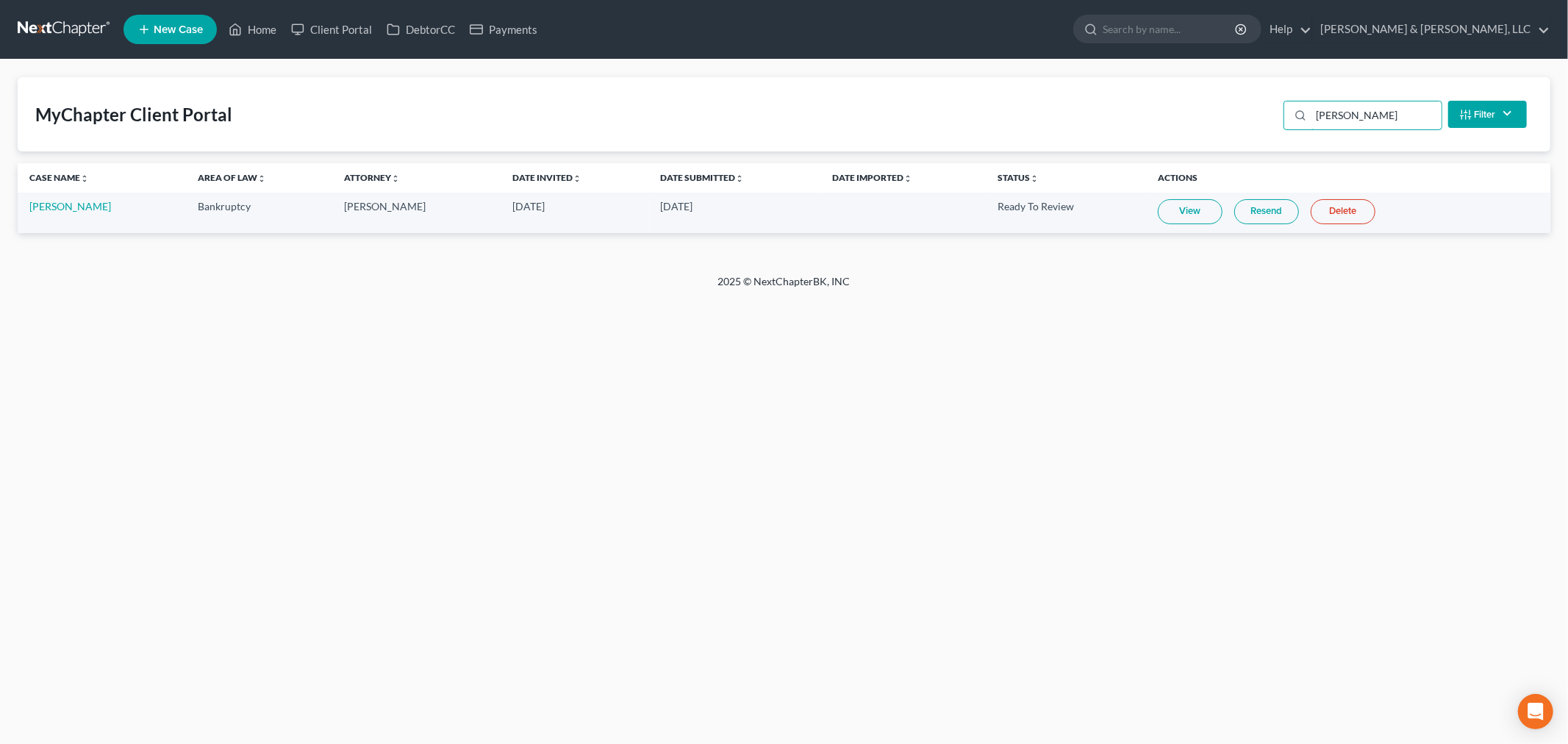
type input "brock"
click at [1158, 214] on link "View" at bounding box center [1190, 211] width 65 height 25
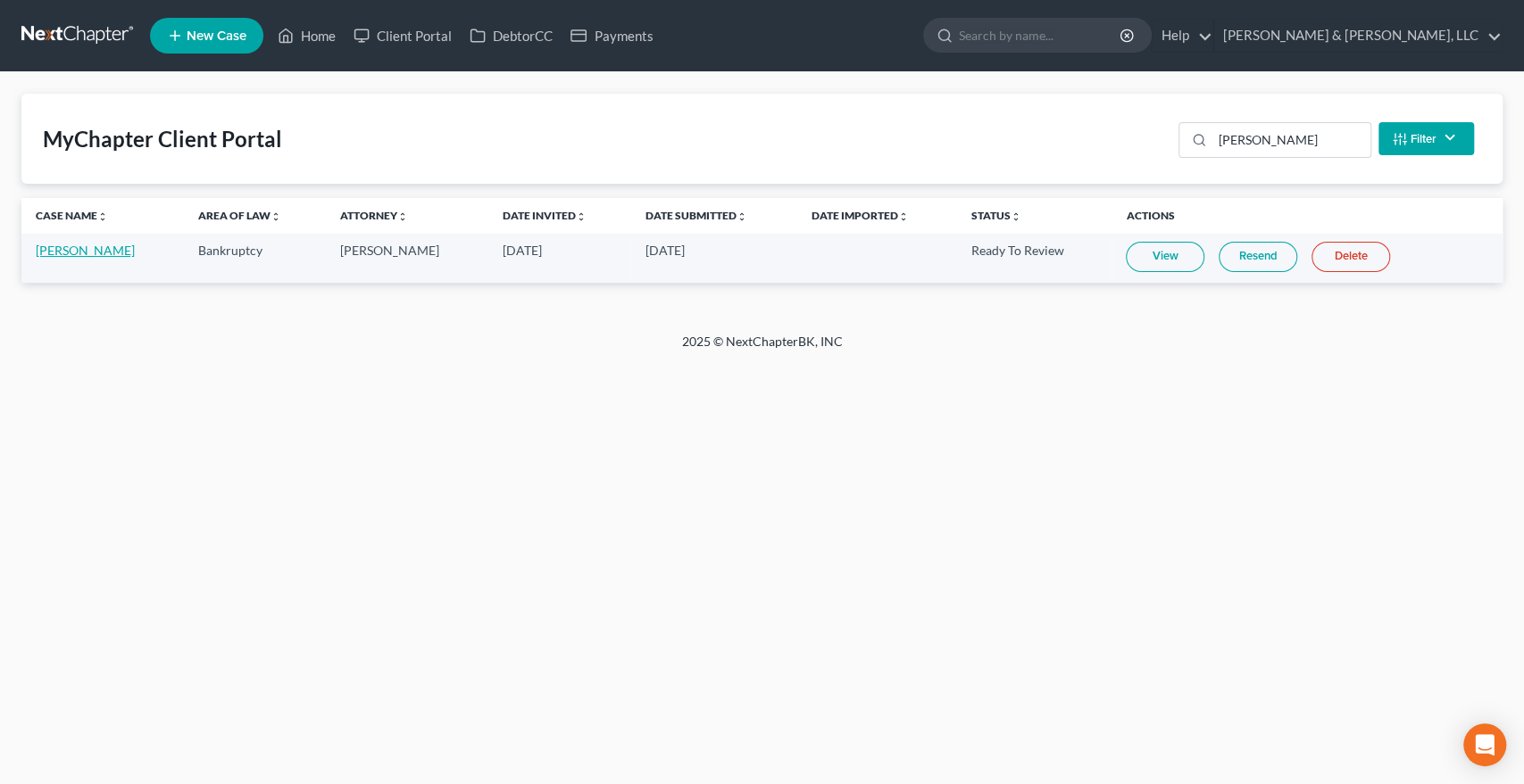
click at [80, 247] on link "Kaden Brock" at bounding box center [85, 250] width 99 height 15
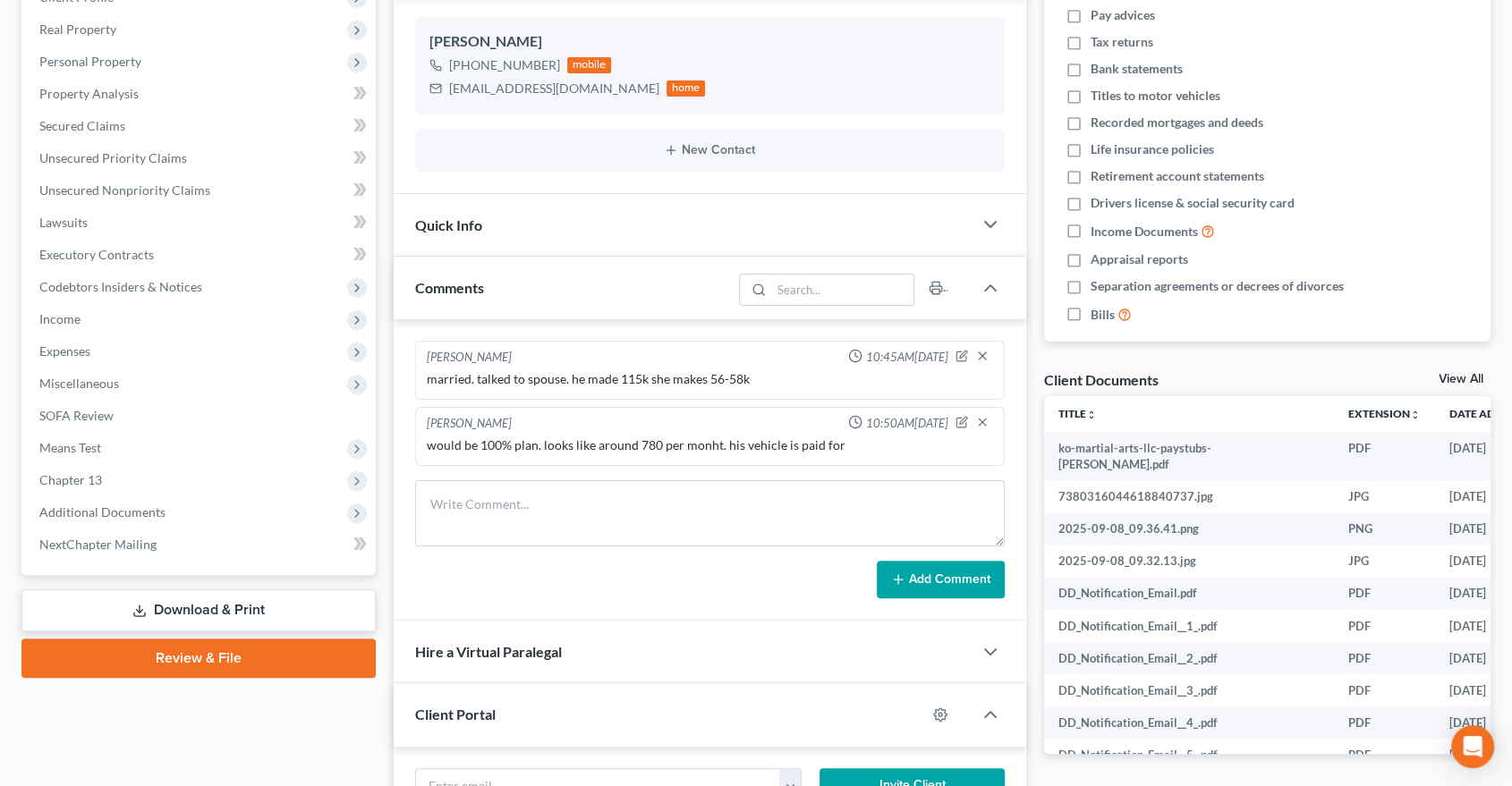
scroll to position [298, 0]
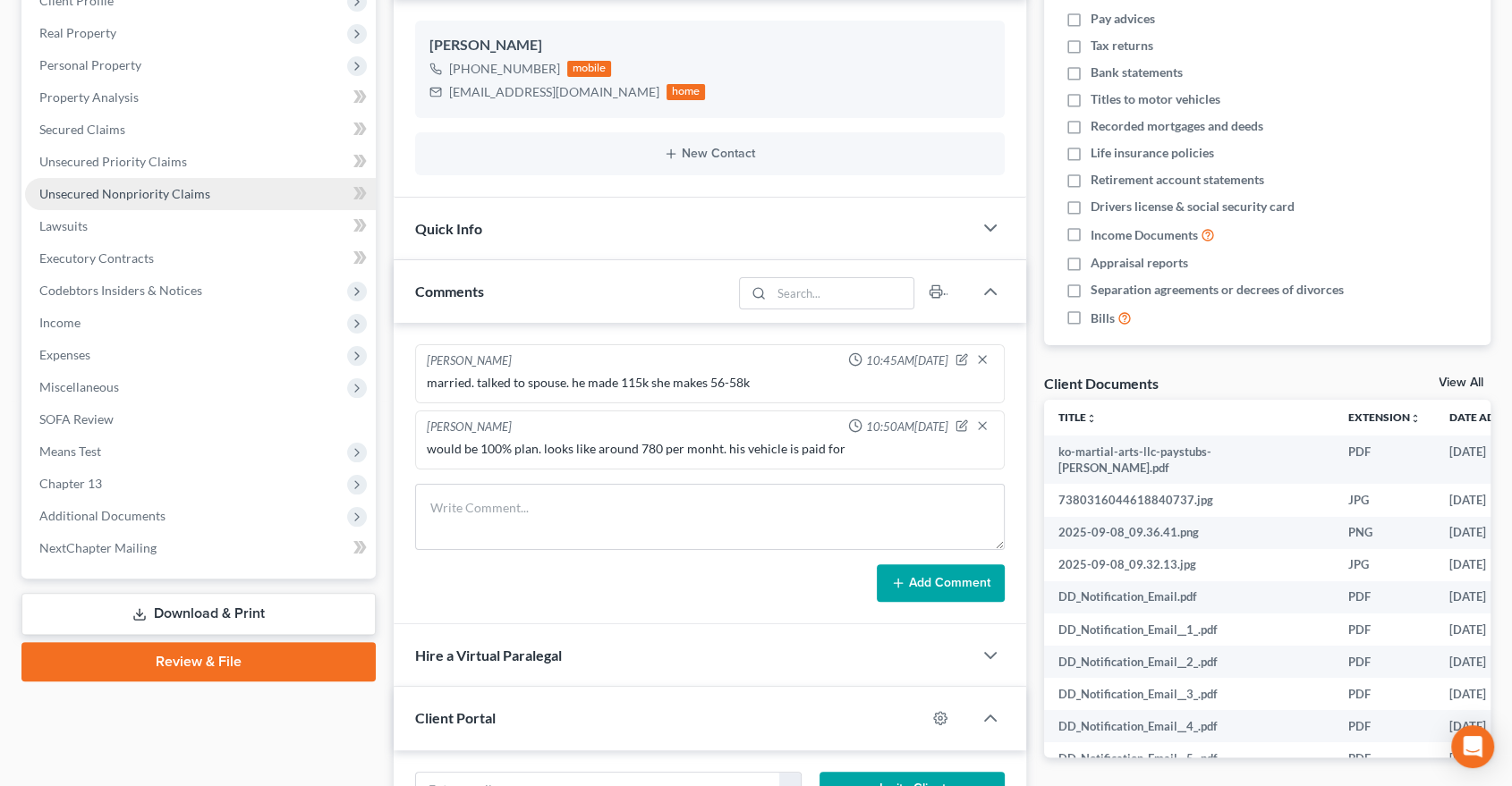
click at [83, 191] on span "Unsecured Nonpriority Claims" at bounding box center [125, 193] width 171 height 15
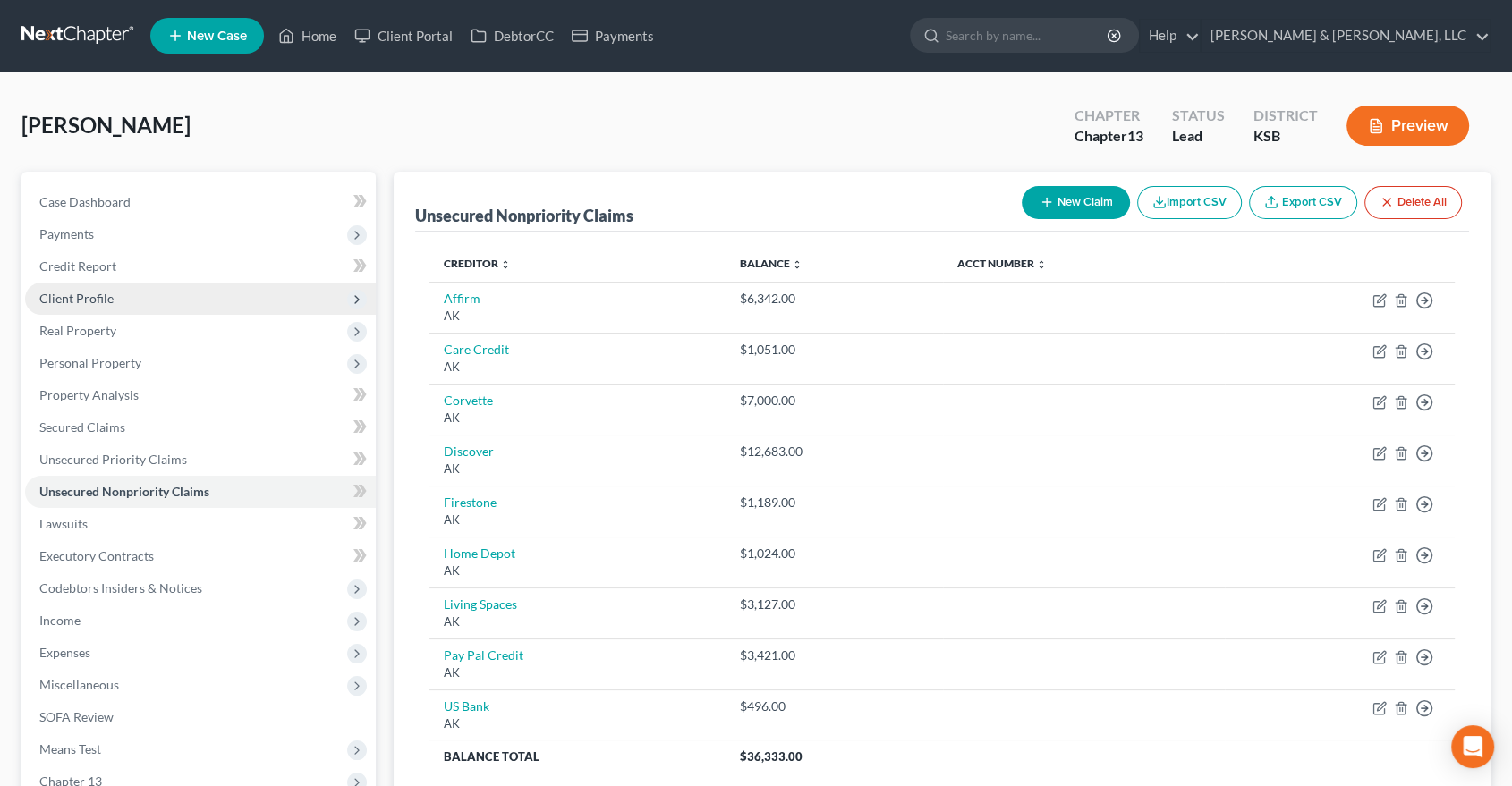
click at [49, 295] on span "Client Profile" at bounding box center [76, 298] width 74 height 15
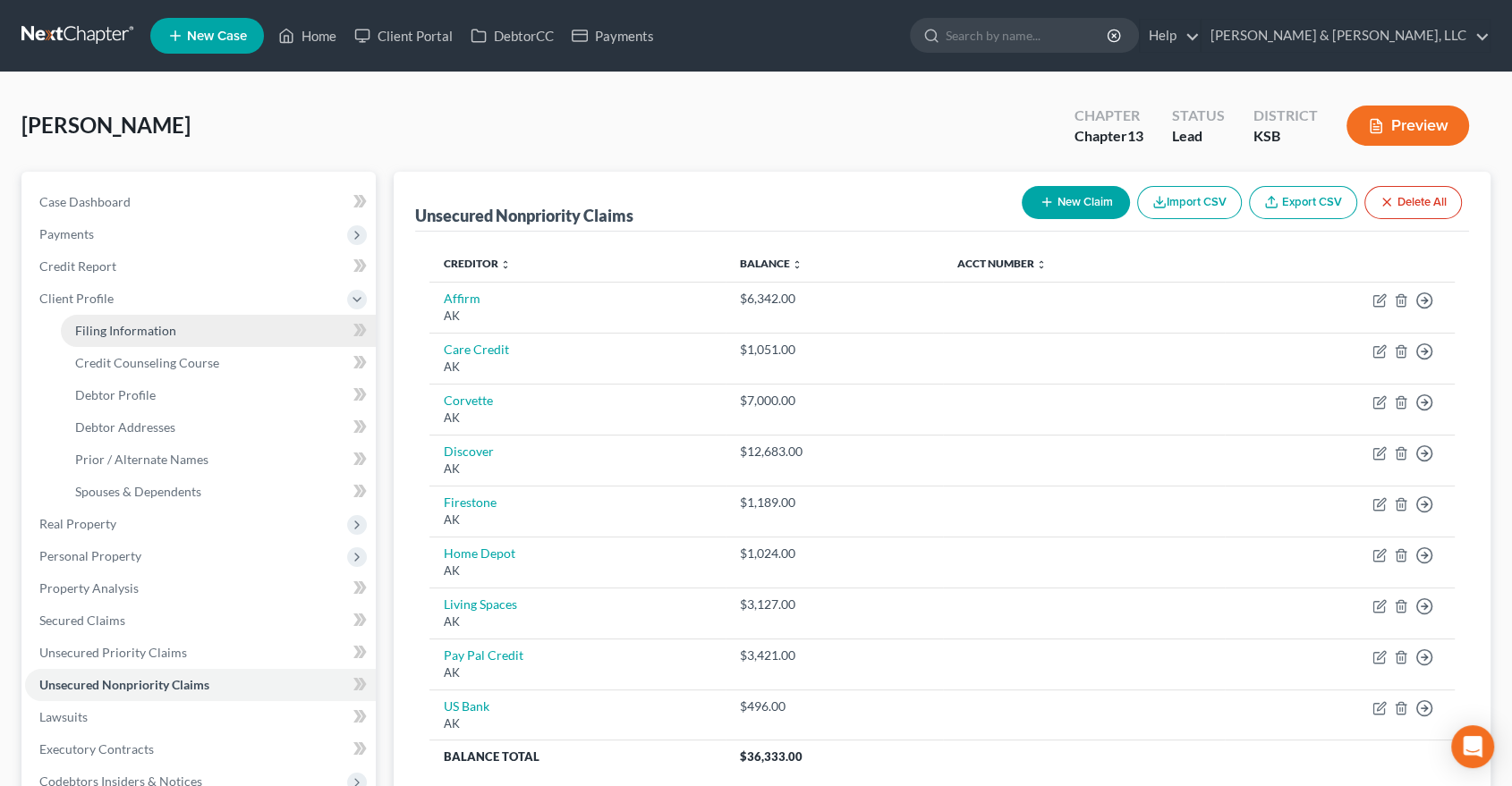
click at [104, 328] on span "Filing Information" at bounding box center [125, 331] width 101 height 15
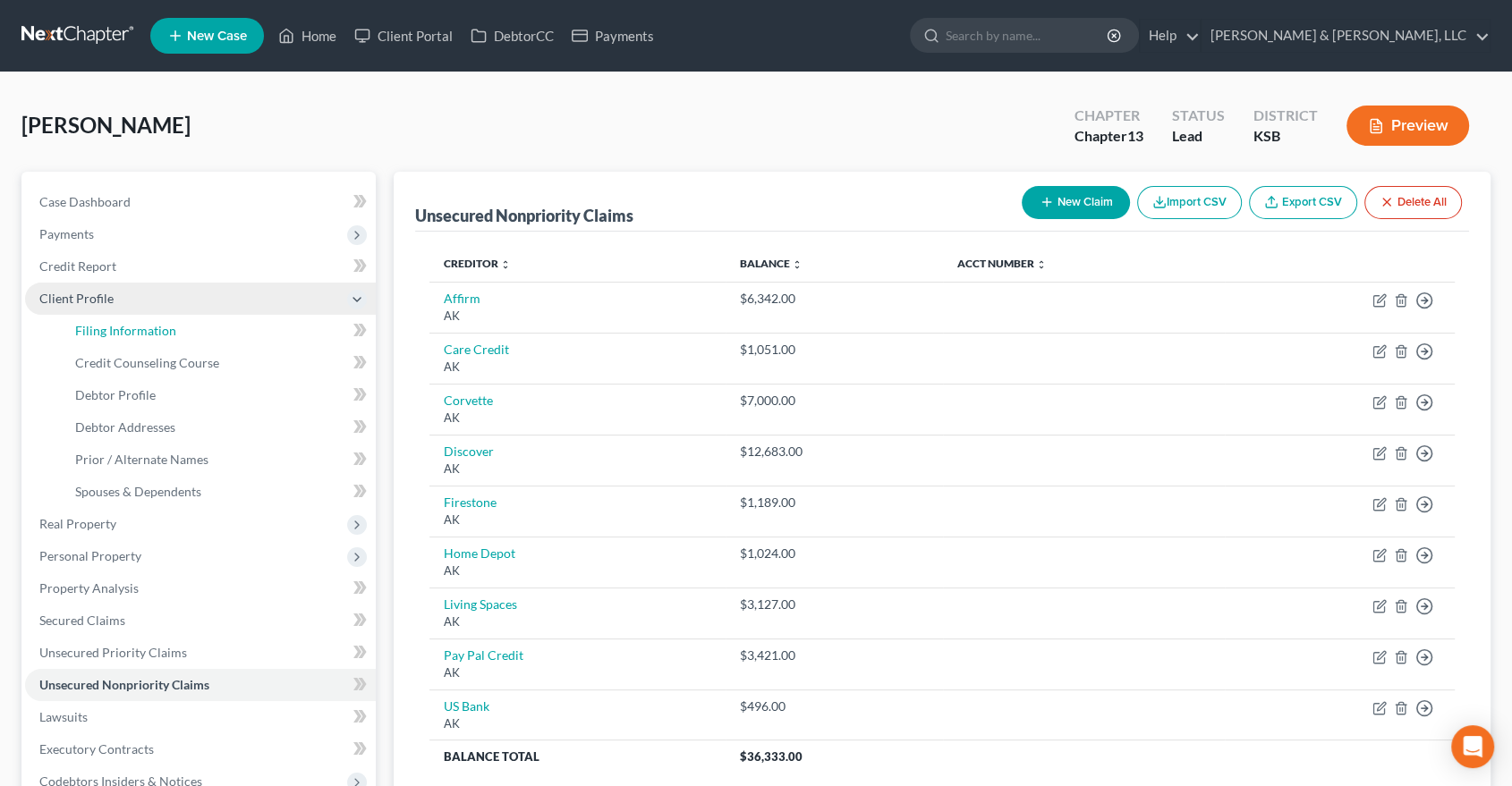
select select "1"
select select "0"
select select "3"
select select "17"
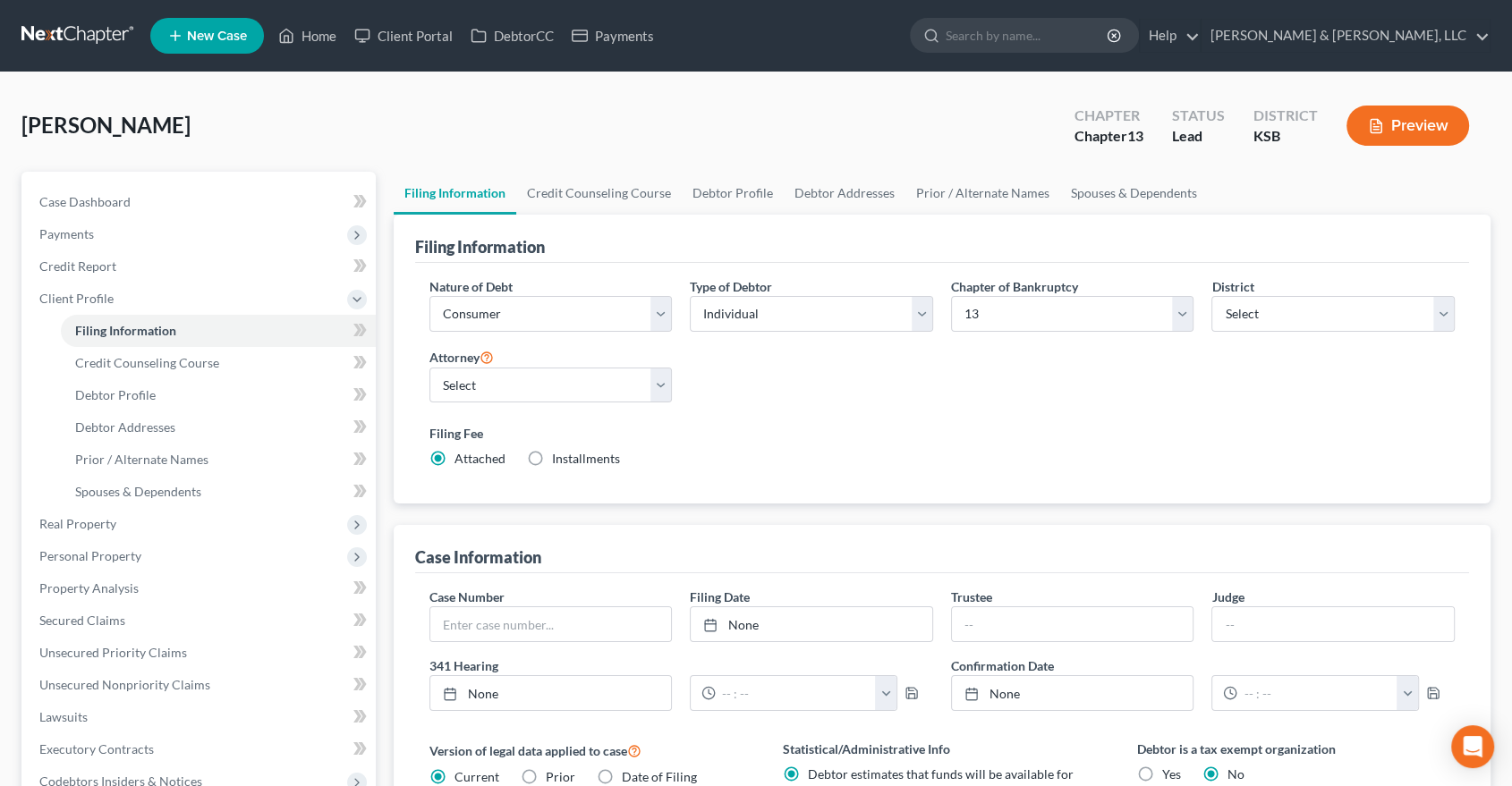
click at [552, 458] on label "Installments Installments" at bounding box center [585, 458] width 68 height 18
click at [559, 458] on input "Installments Installments" at bounding box center [565, 455] width 12 height 12
radio input "true"
radio input "false"
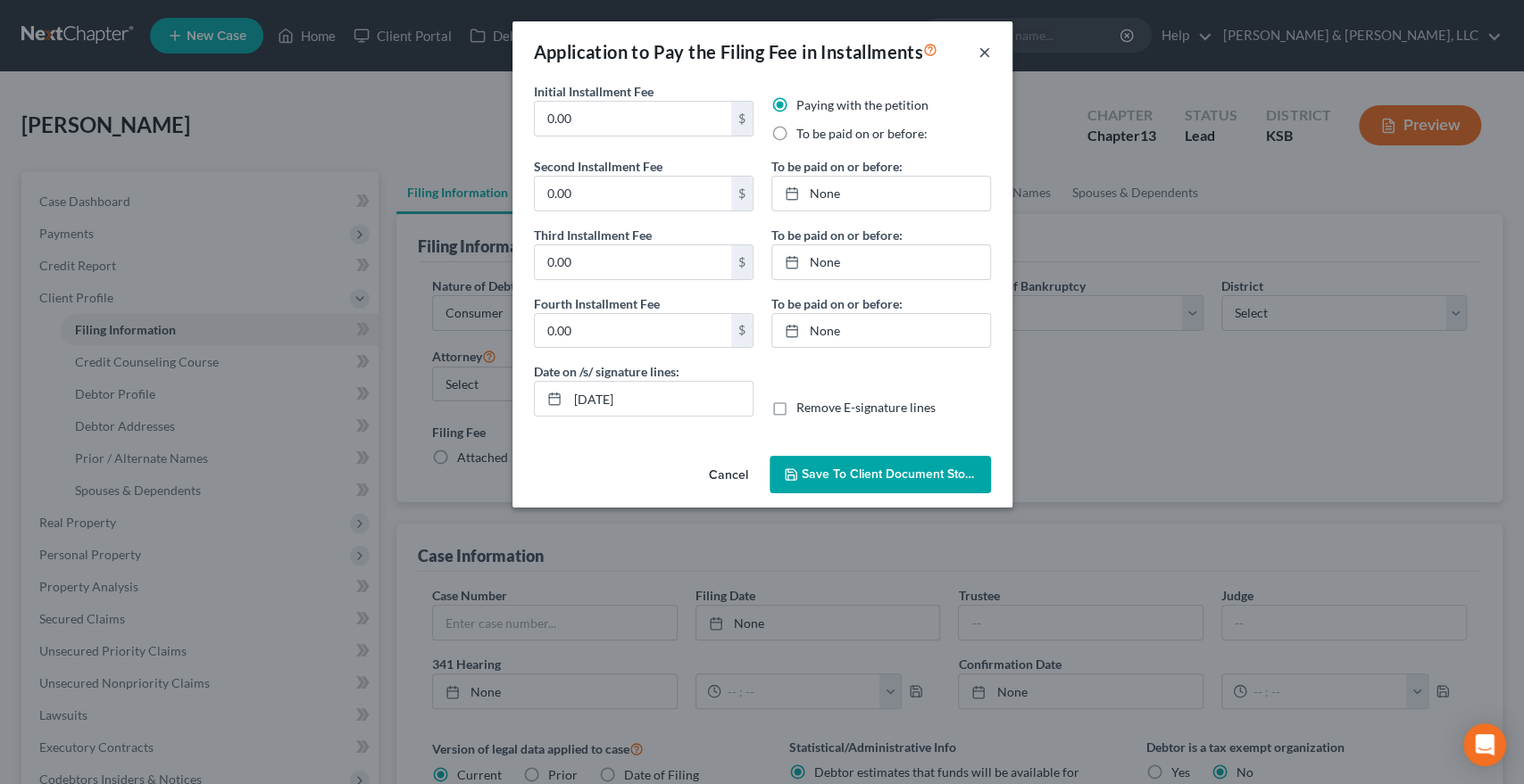
click at [983, 54] on button "×" at bounding box center [984, 51] width 12 height 21
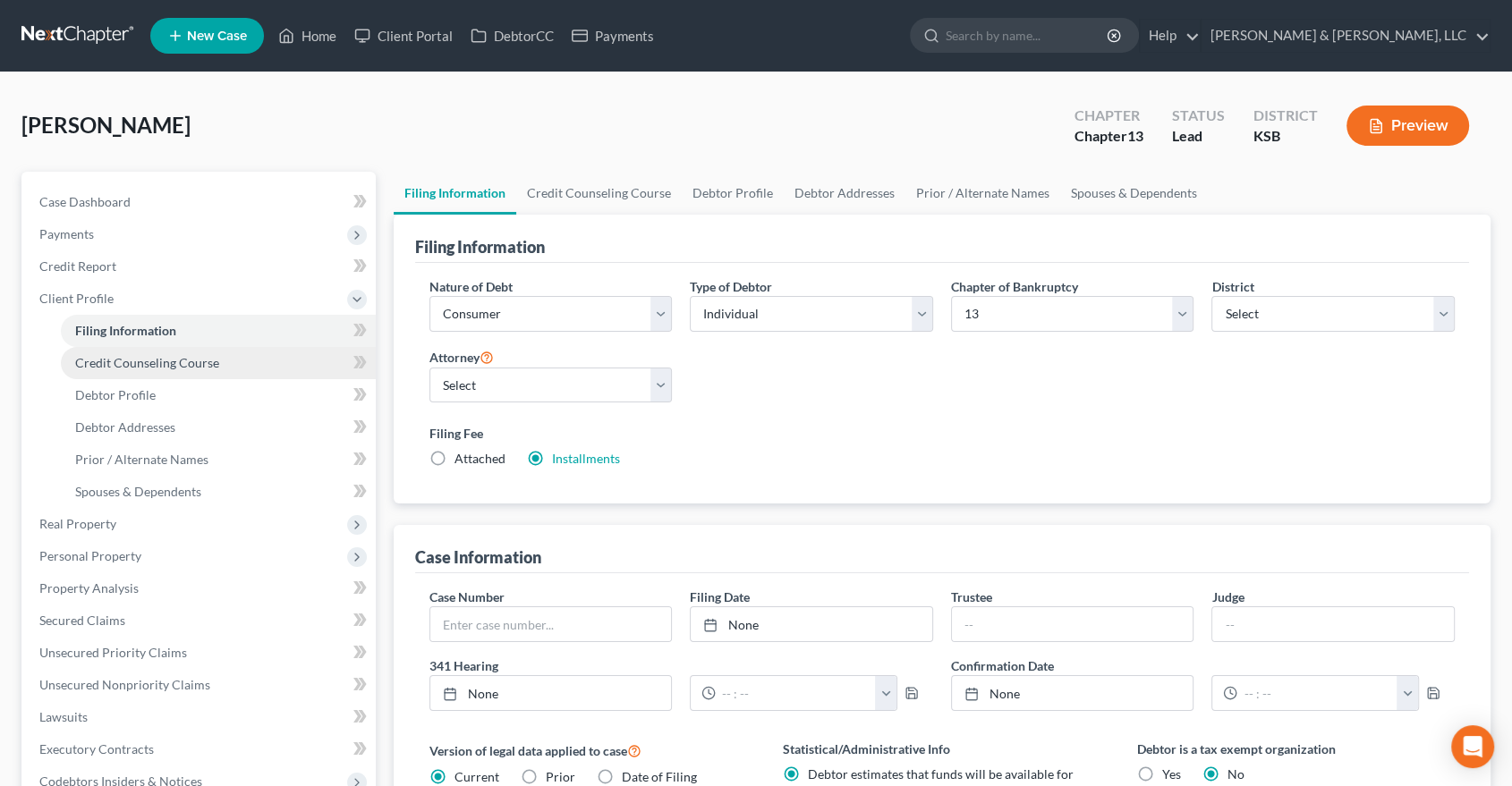
click at [201, 363] on span "Credit Counseling Course" at bounding box center [147, 362] width 144 height 15
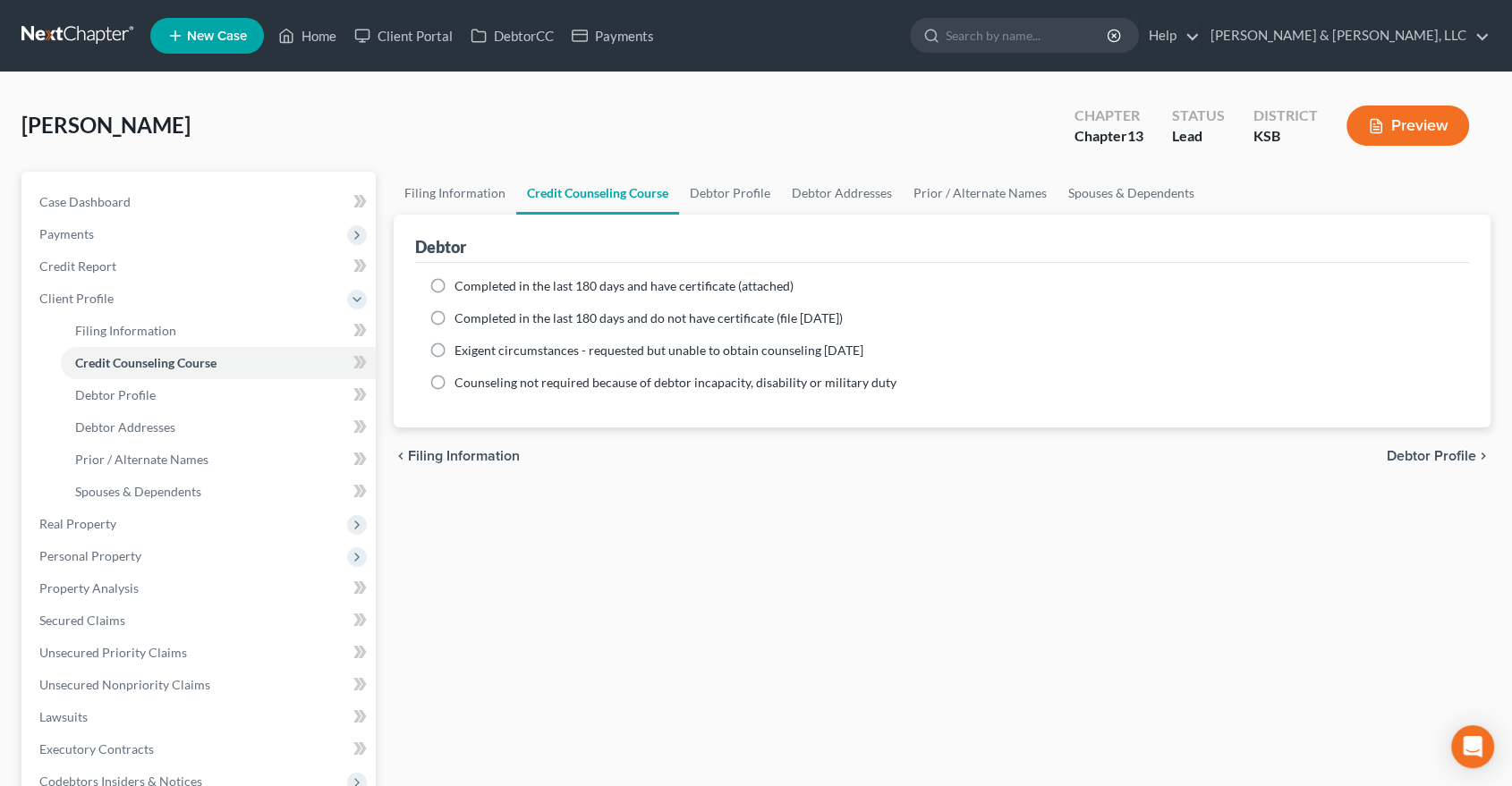
click at [454, 278] on label "Completed in the last 180 days and have certificate (attached)" at bounding box center [624, 286] width 339 height 18
click at [462, 278] on input "Completed in the last 180 days and have certificate (attached)" at bounding box center [467, 283] width 12 height 12
radio input "true"
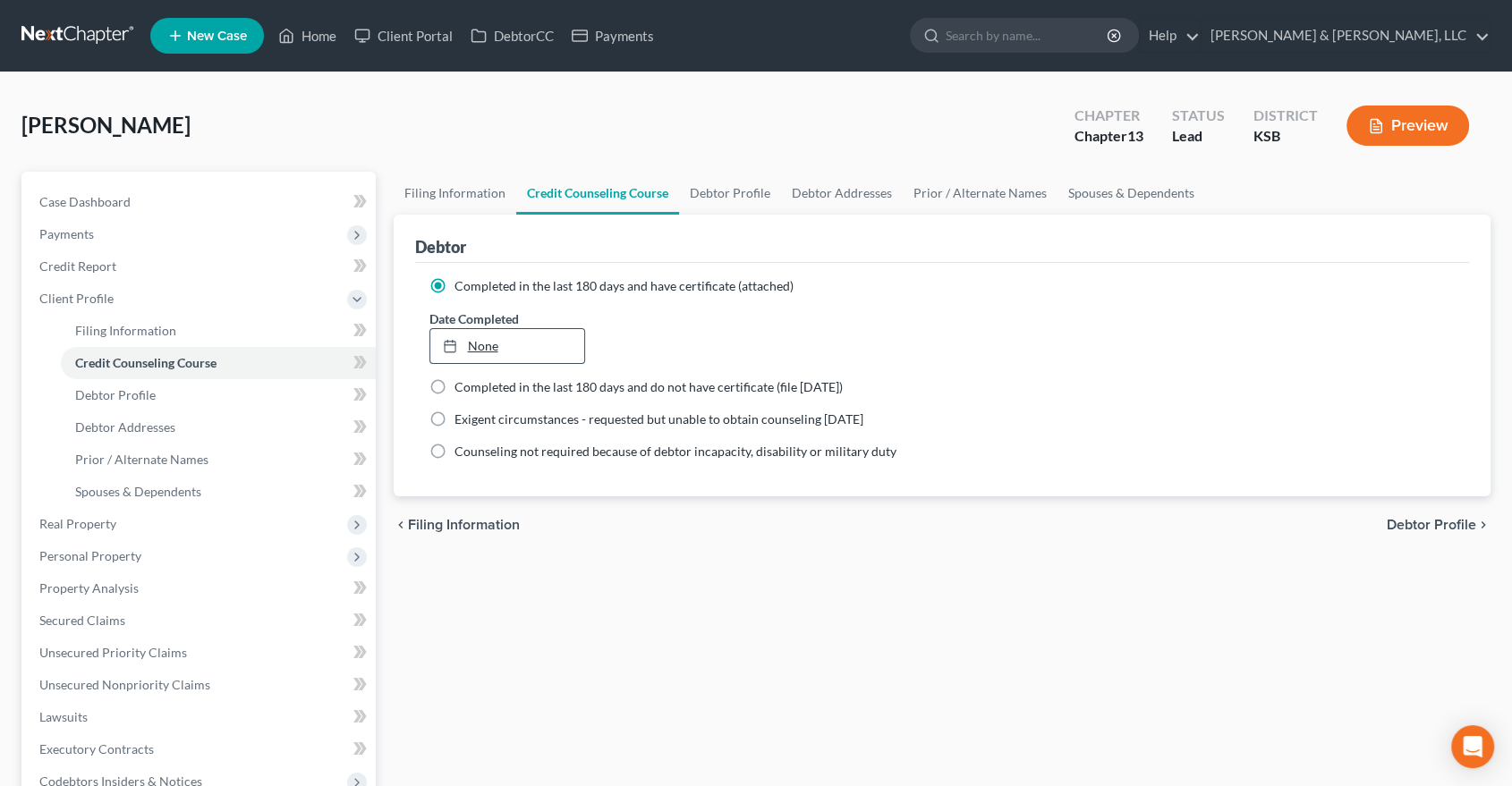
type input "9/12/2025"
click at [493, 350] on link "9/12/2025" at bounding box center [507, 346] width 154 height 34
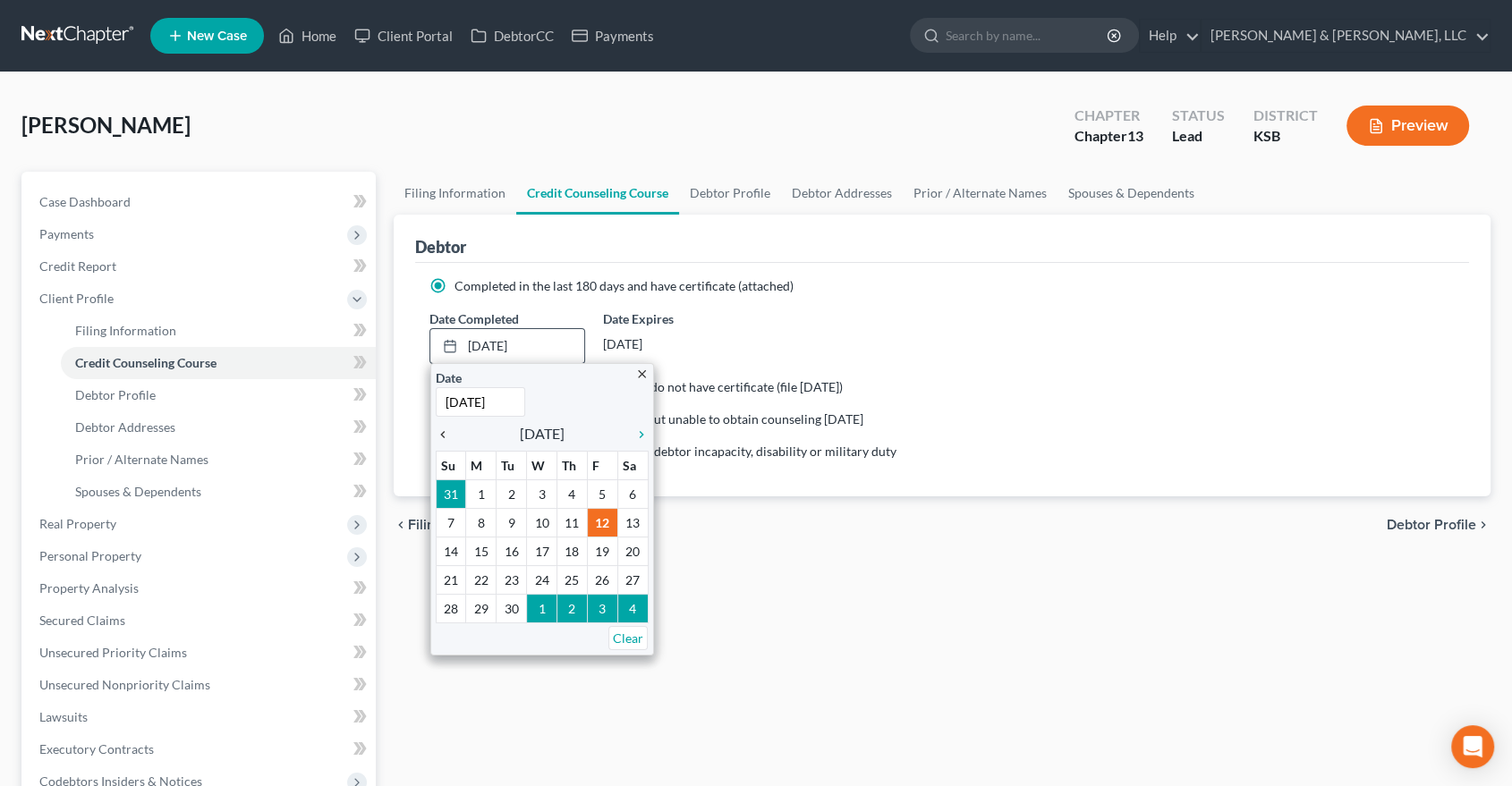
click at [440, 435] on icon "chevron_left" at bounding box center [447, 434] width 23 height 14
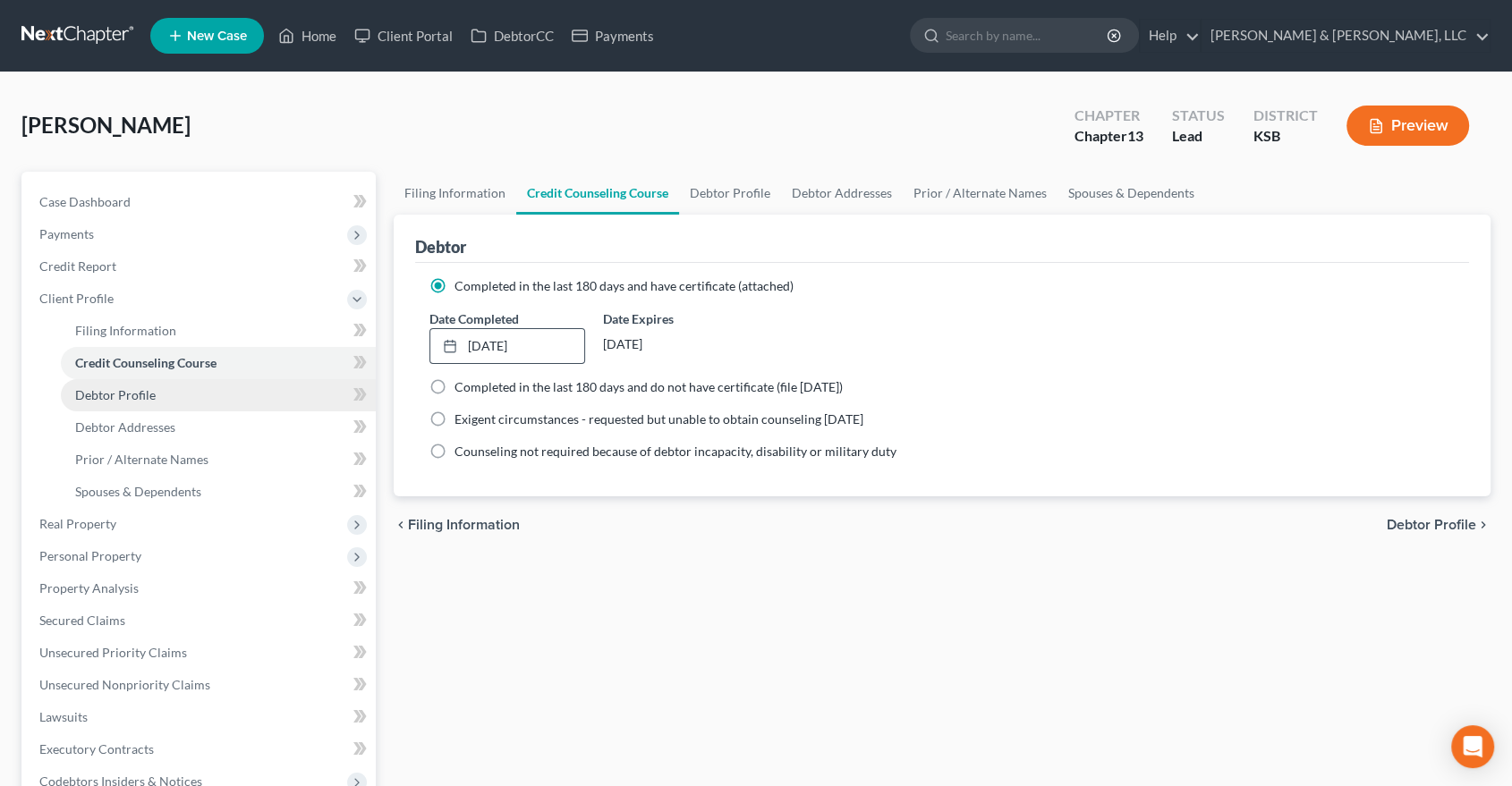
click at [151, 402] on link "Debtor Profile" at bounding box center [217, 395] width 315 height 33
select select "1"
select select "2"
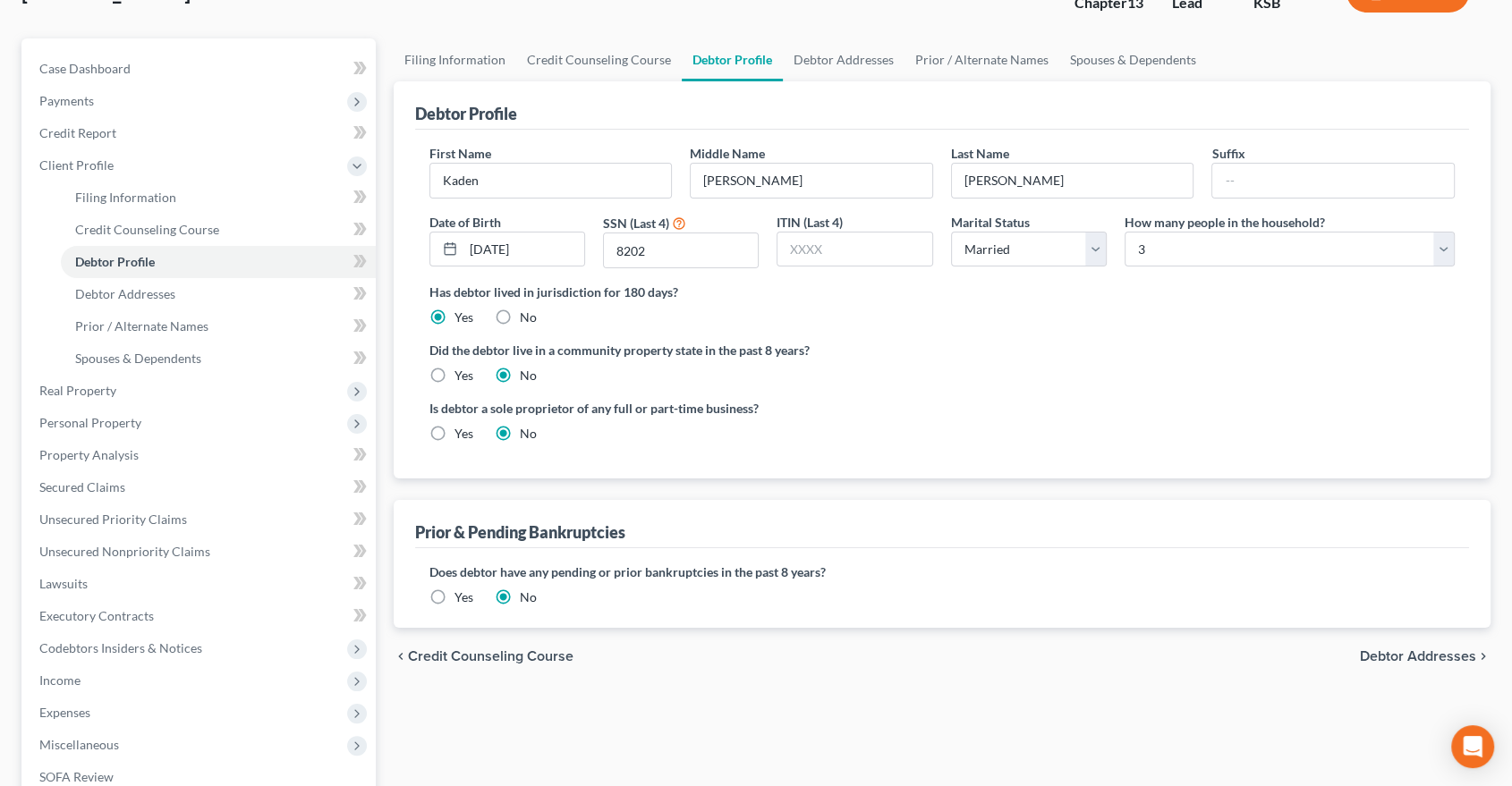
scroll to position [199, 0]
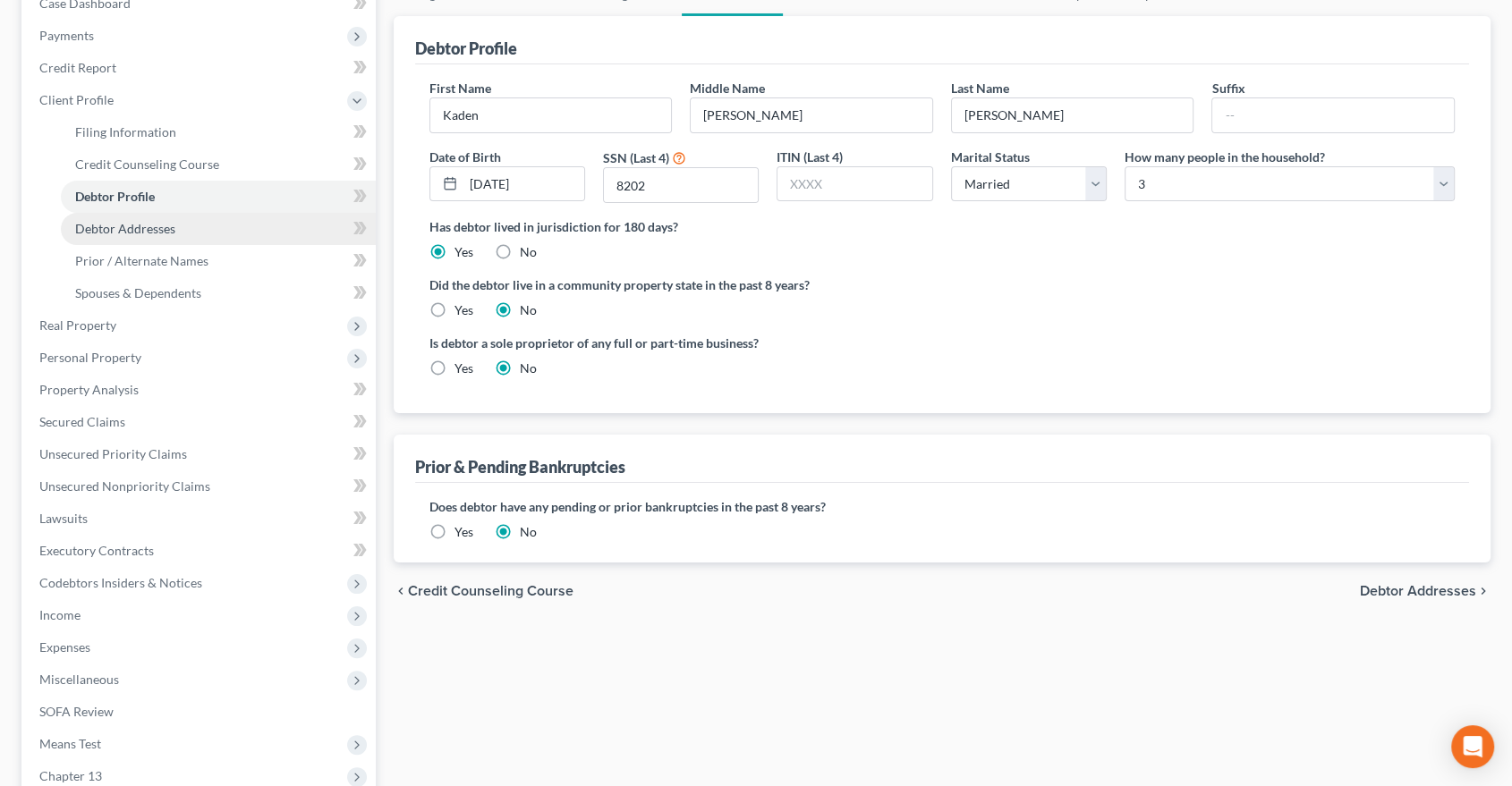
click at [144, 236] on link "Debtor Addresses" at bounding box center [217, 229] width 315 height 33
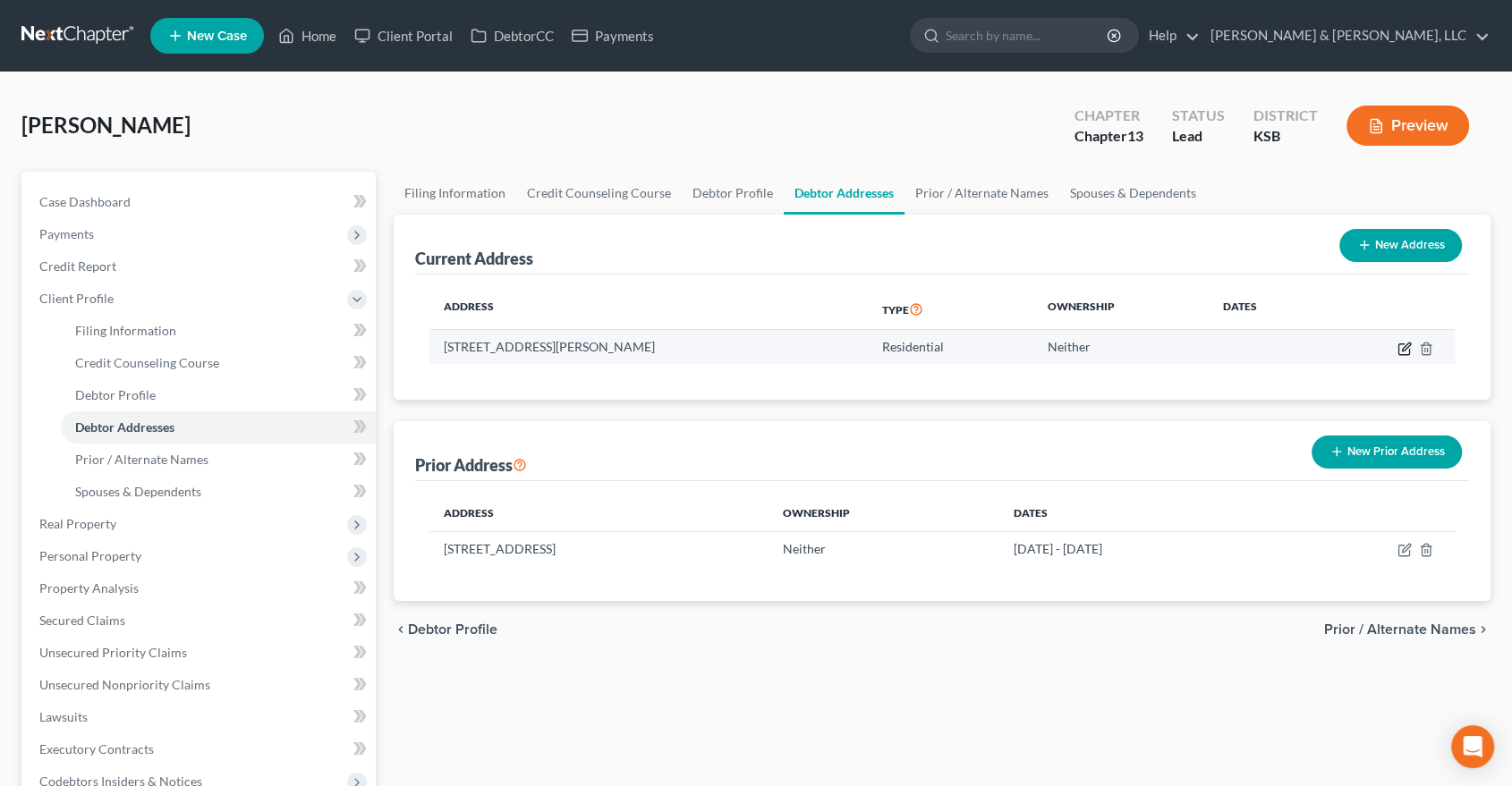
click at [1399, 348] on icon "button" at bounding box center [1404, 349] width 11 height 11
select select "17"
select select "0"
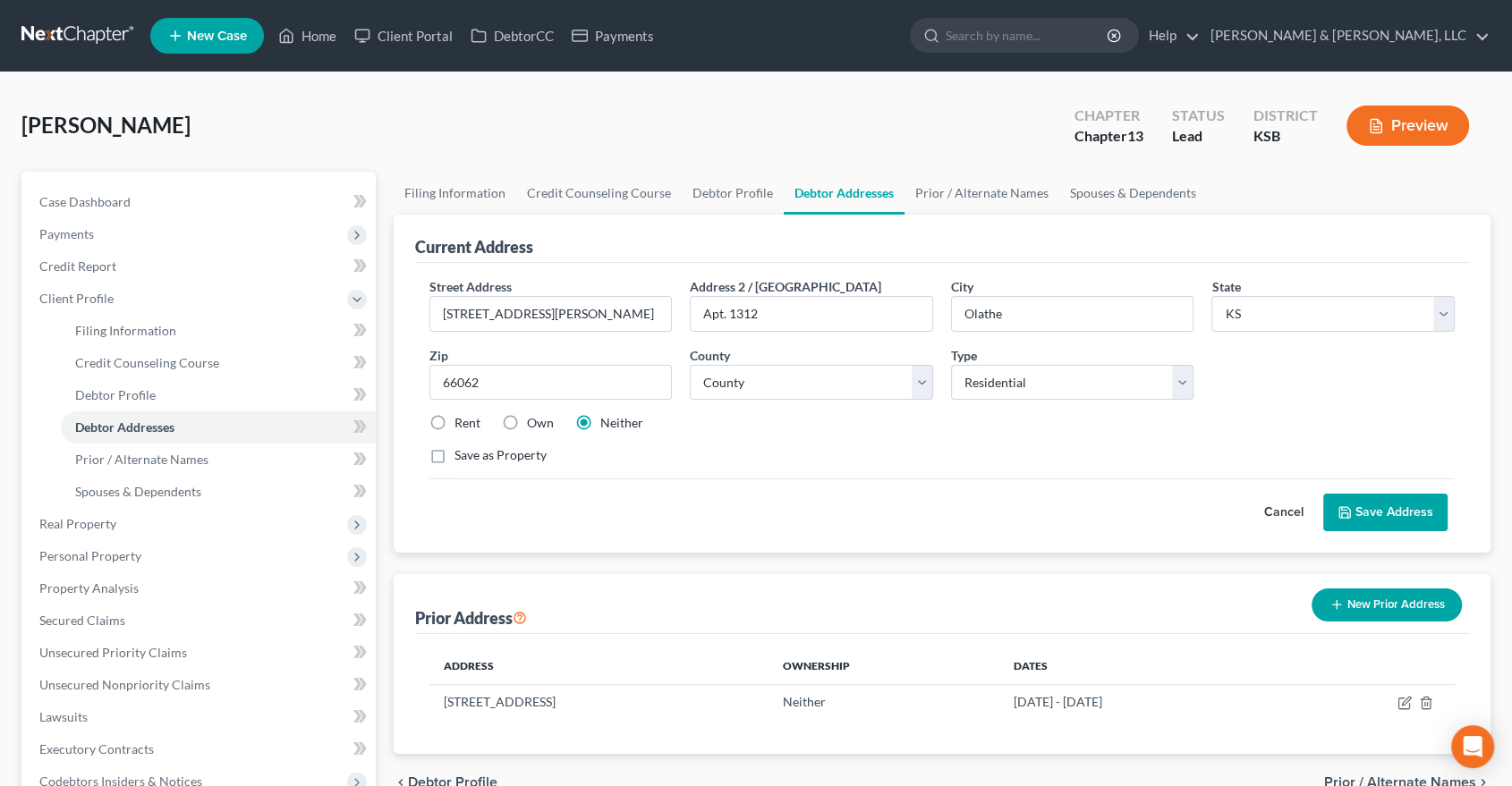
click at [454, 423] on label "Rent" at bounding box center [467, 423] width 26 height 18
click at [462, 423] on input "Rent" at bounding box center [467, 420] width 12 height 12
radio input "true"
click at [1395, 506] on button "Save Address" at bounding box center [1386, 513] width 125 height 37
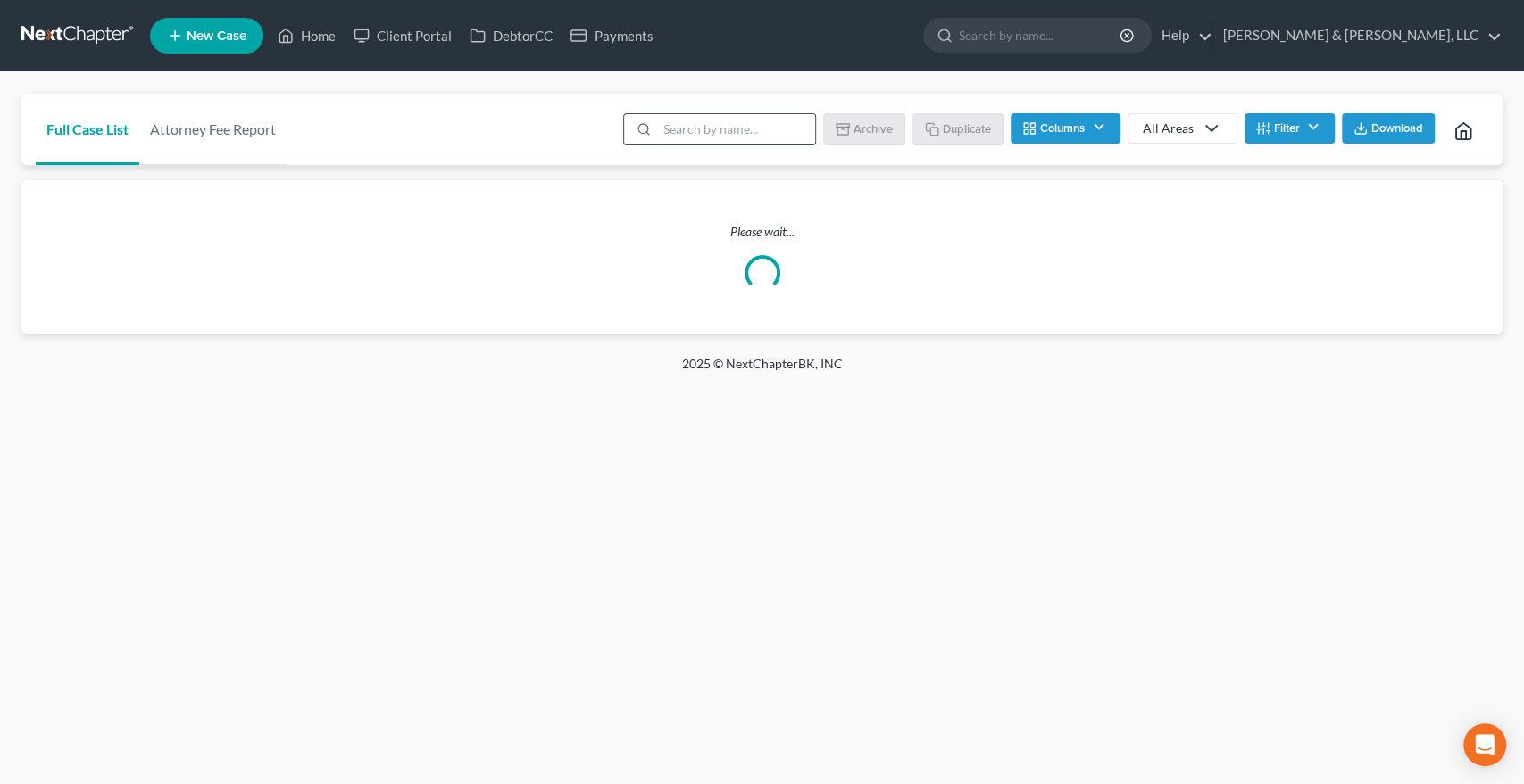
click at [690, 142] on input "search" at bounding box center [736, 129] width 158 height 31
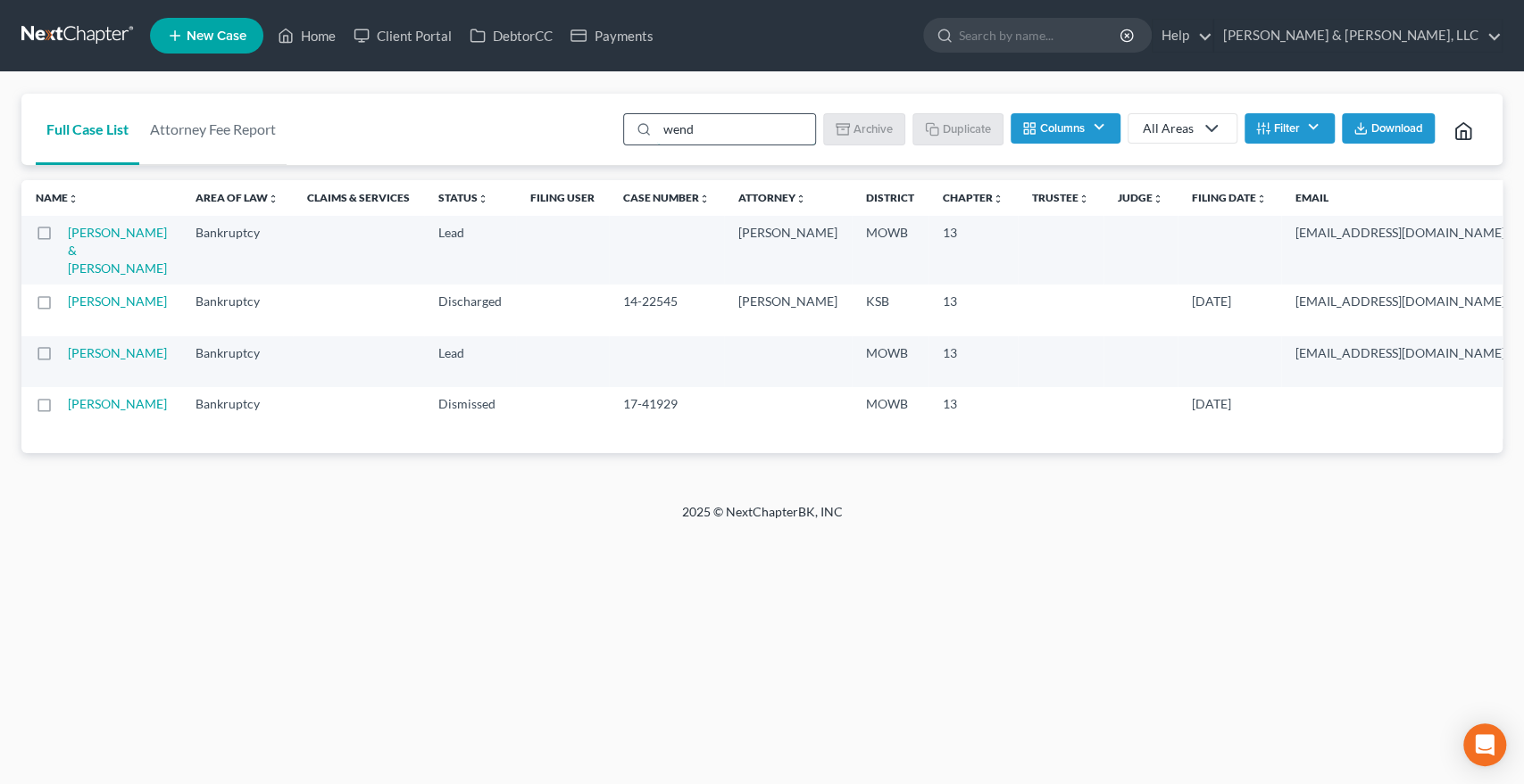
type input "[PERSON_NAME]"
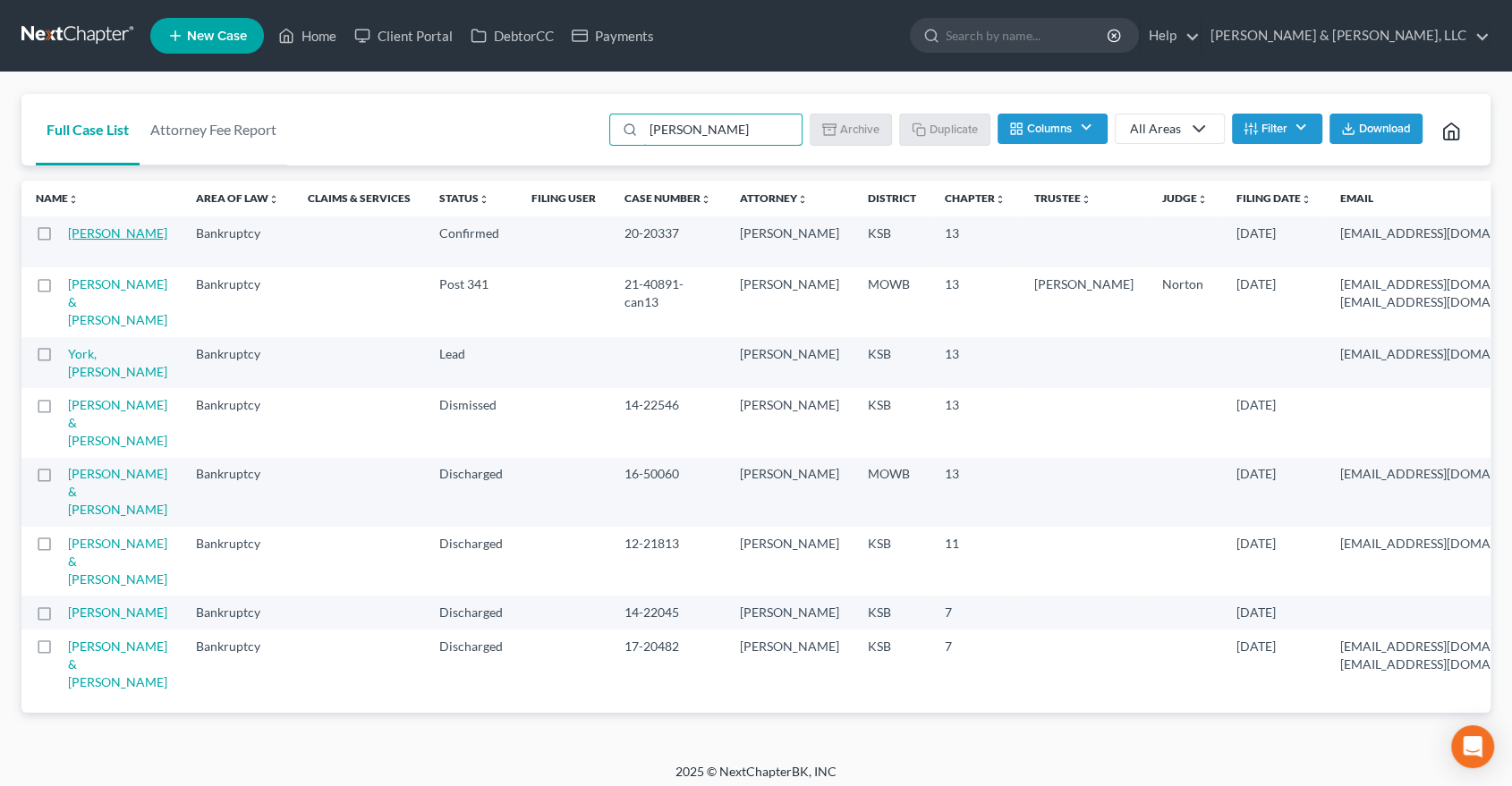
click at [85, 241] on link "[PERSON_NAME]" at bounding box center [117, 233] width 99 height 15
select select "6"
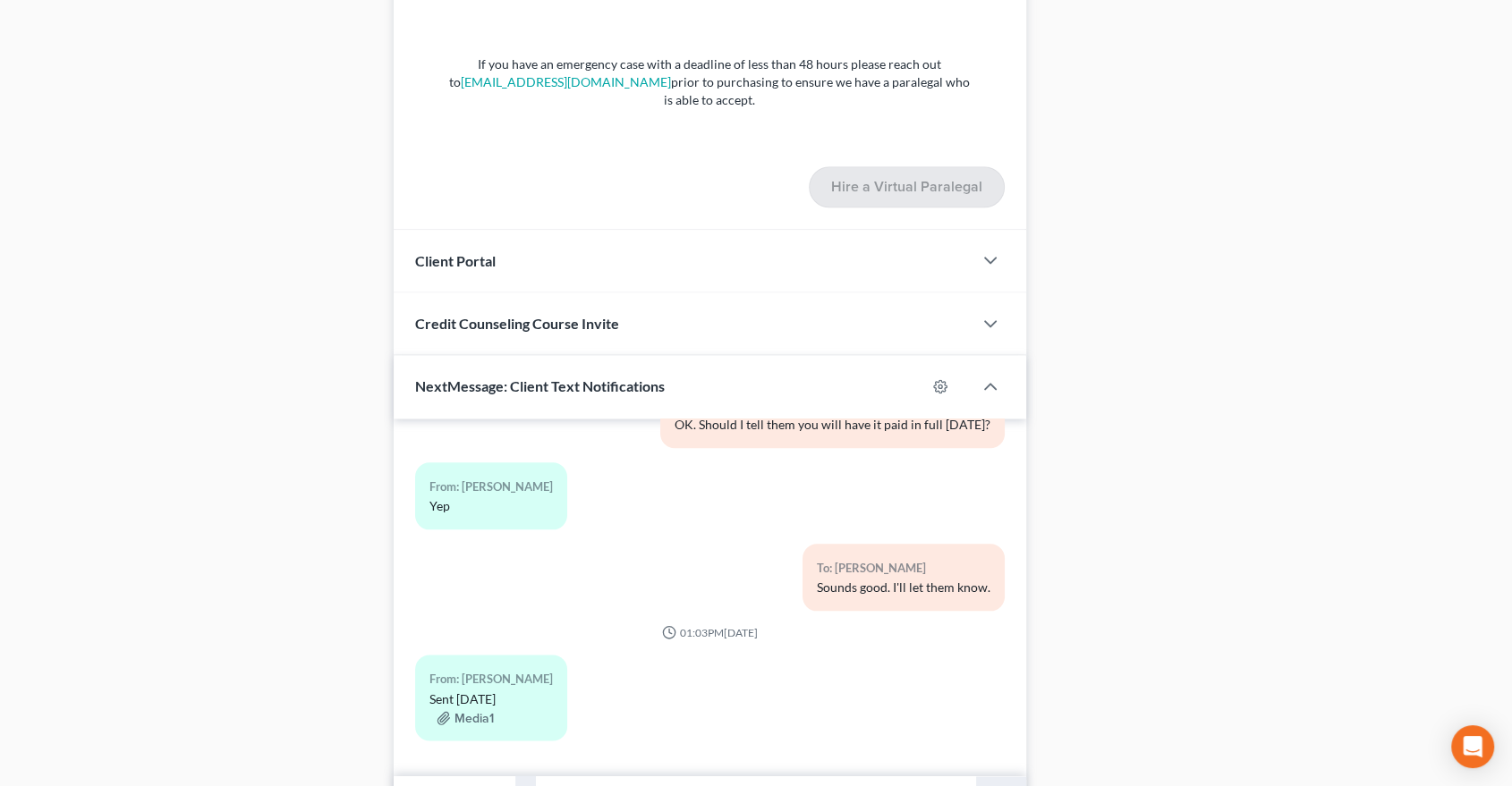
scroll to position [2456, 0]
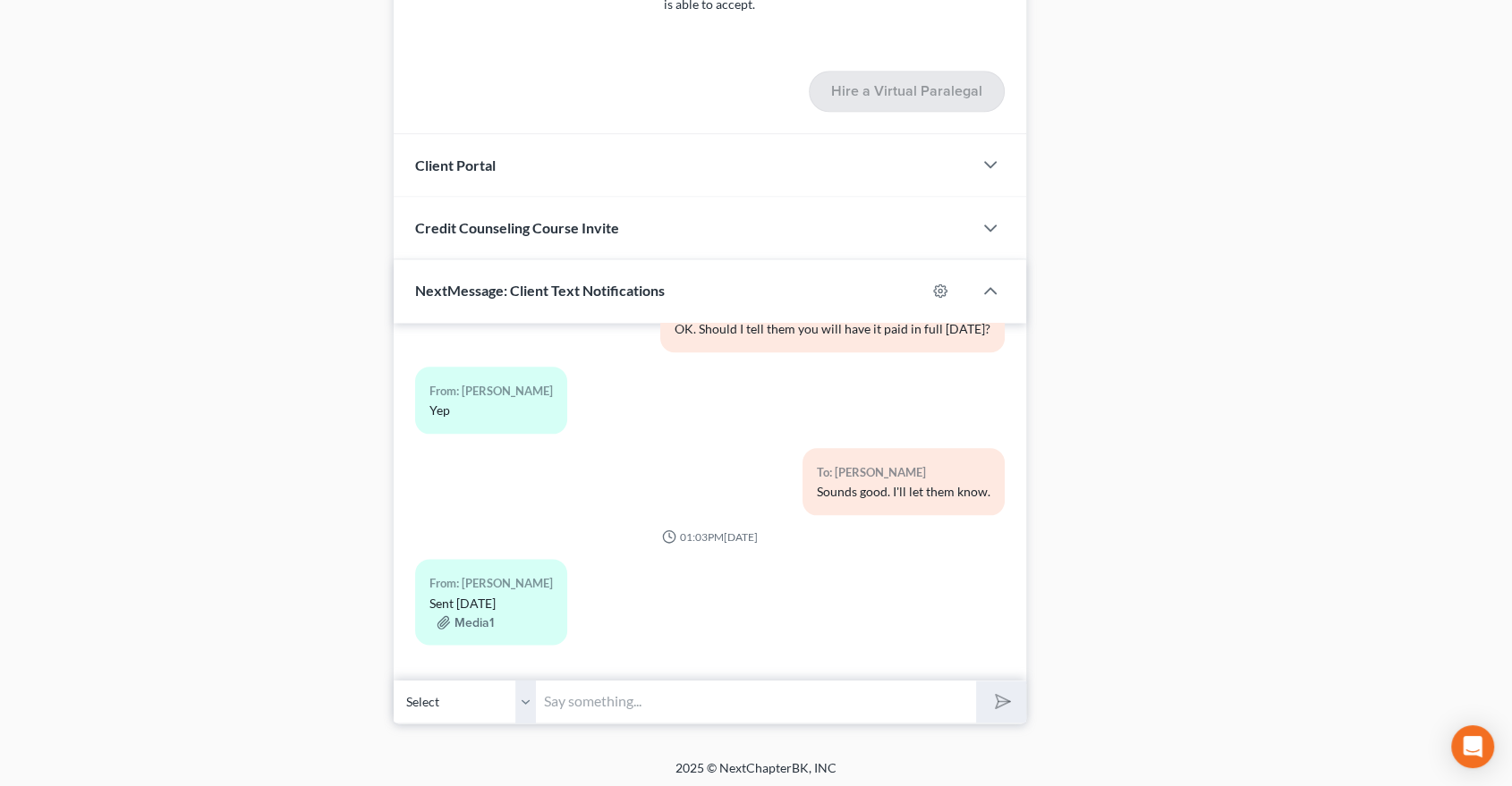
click at [587, 694] on input "text" at bounding box center [757, 701] width 440 height 44
type input "T"
type input "Perfect. Thanks for the update."
click at [1009, 705] on button "submit" at bounding box center [1001, 701] width 49 height 42
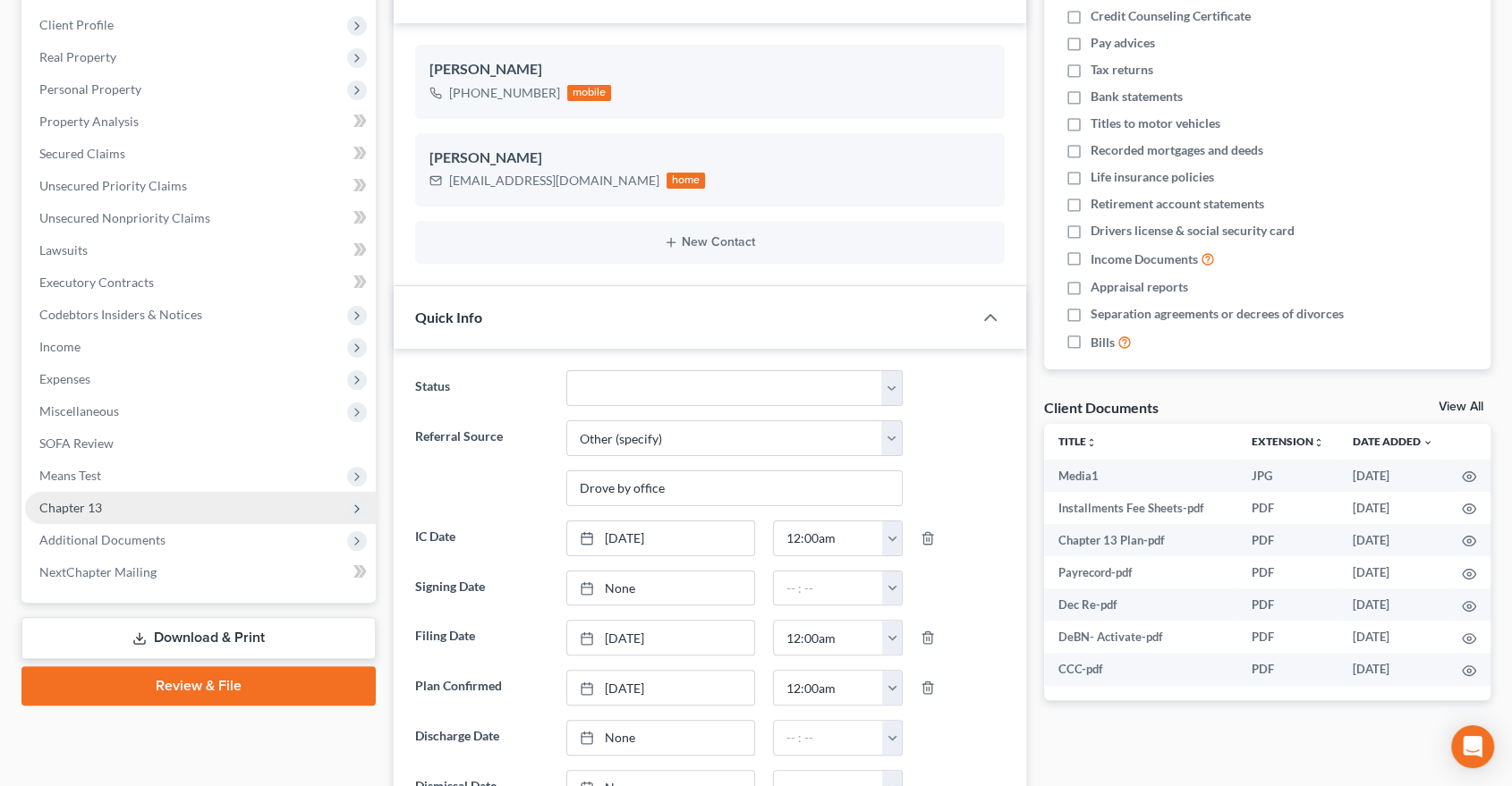
scroll to position [270, 0]
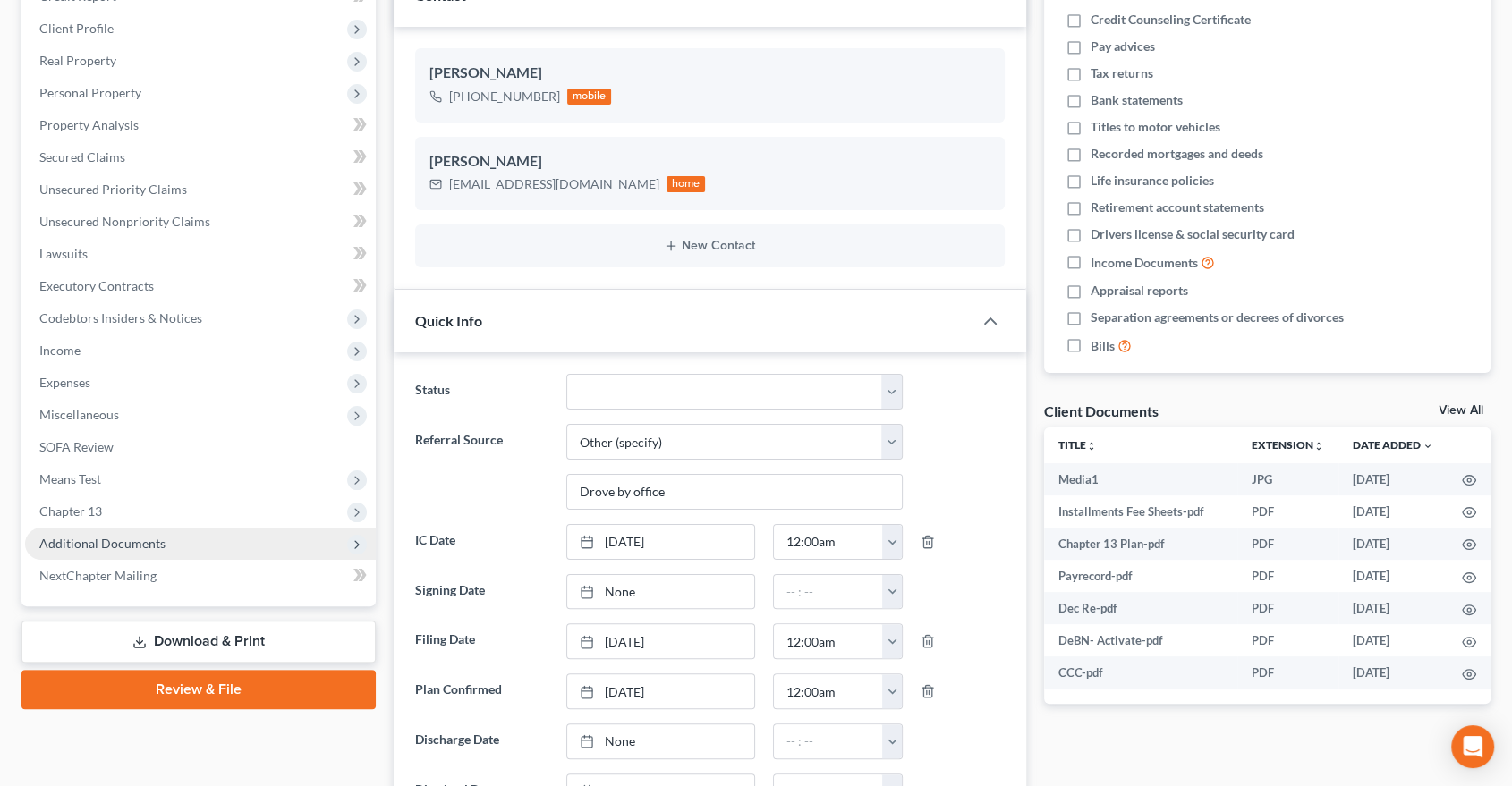
click at [92, 549] on span "Additional Documents" at bounding box center [102, 544] width 126 height 15
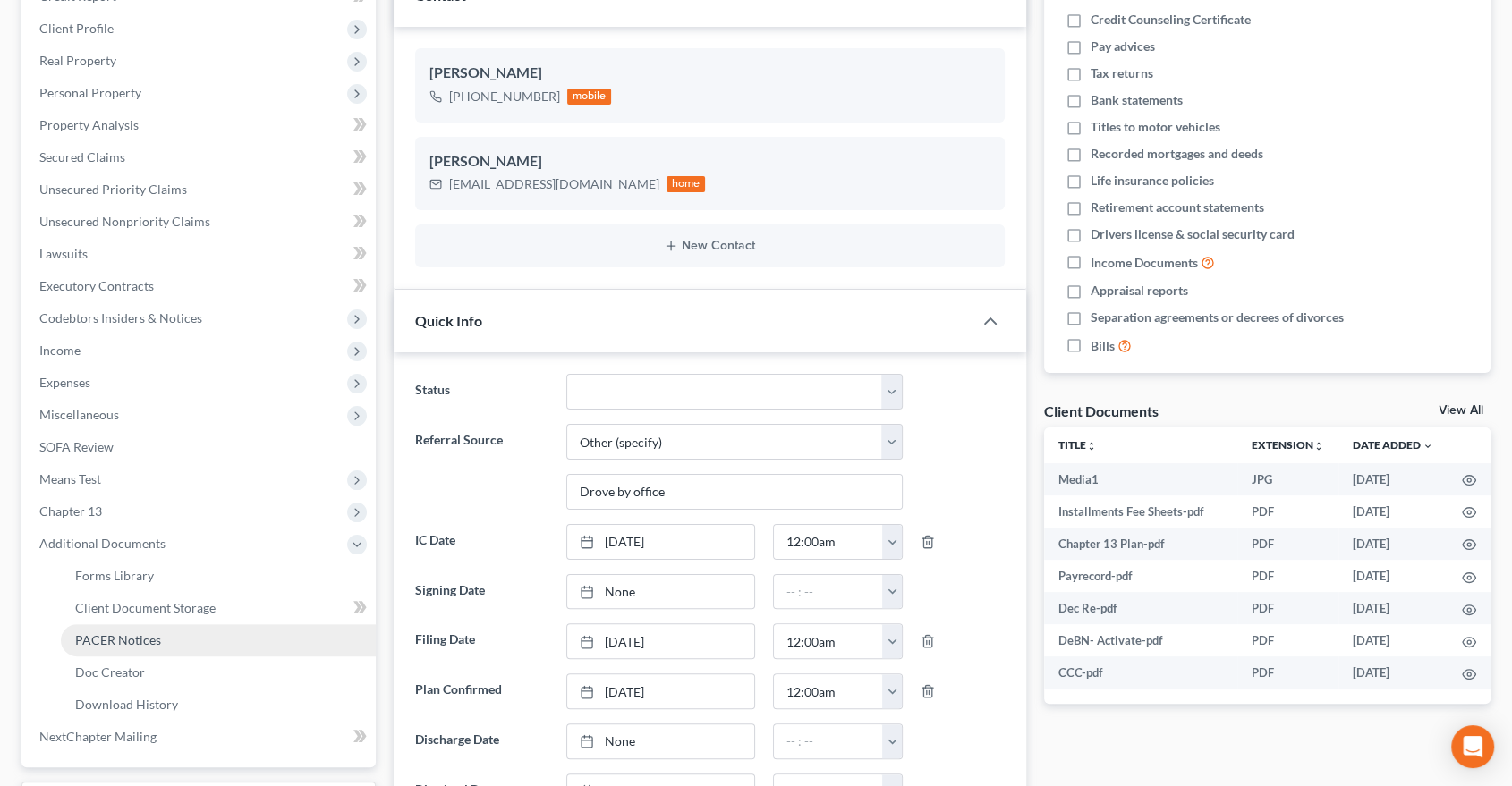
click at [105, 635] on span "PACER Notices" at bounding box center [118, 640] width 85 height 15
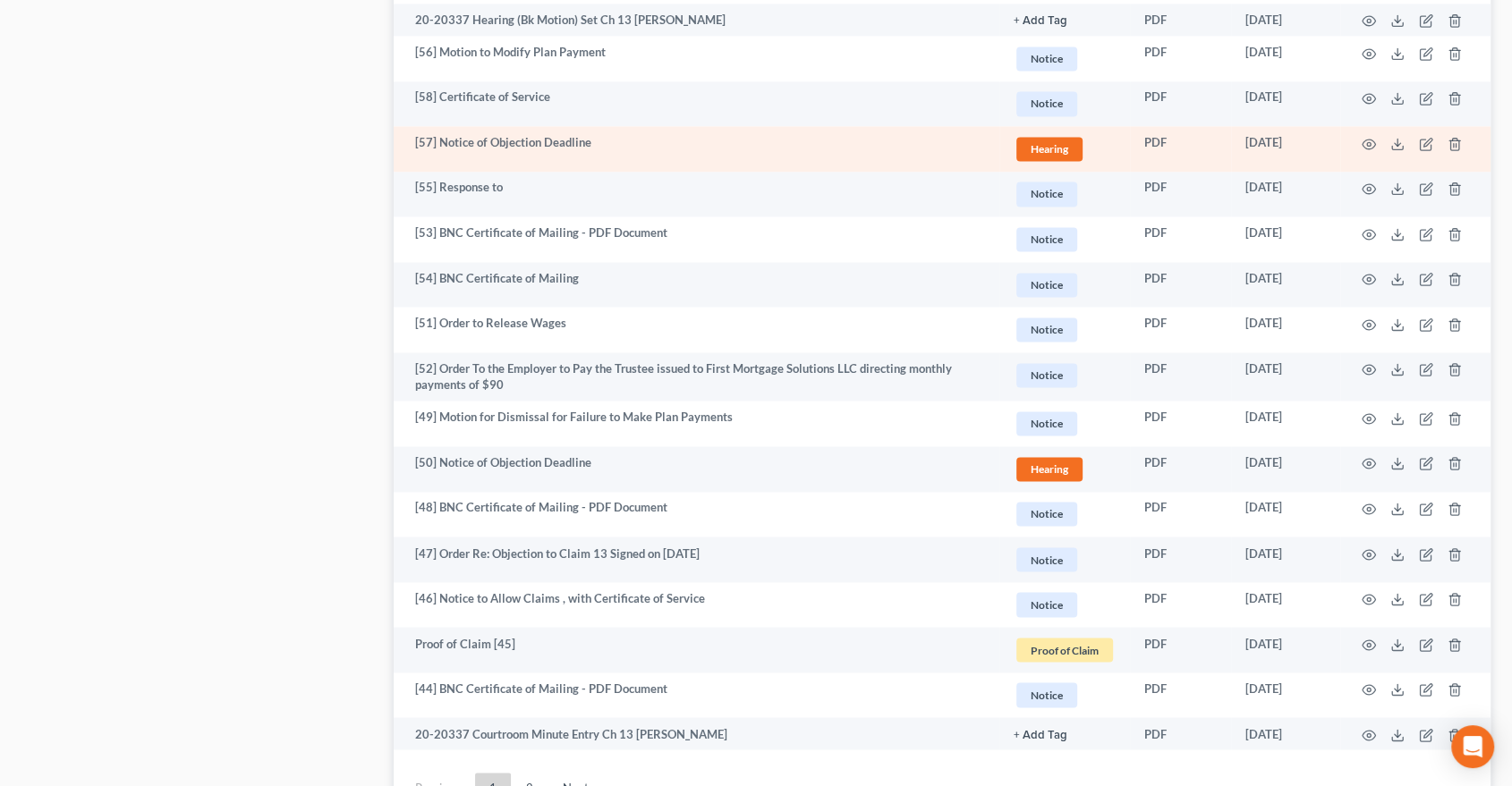
scroll to position [2982, 0]
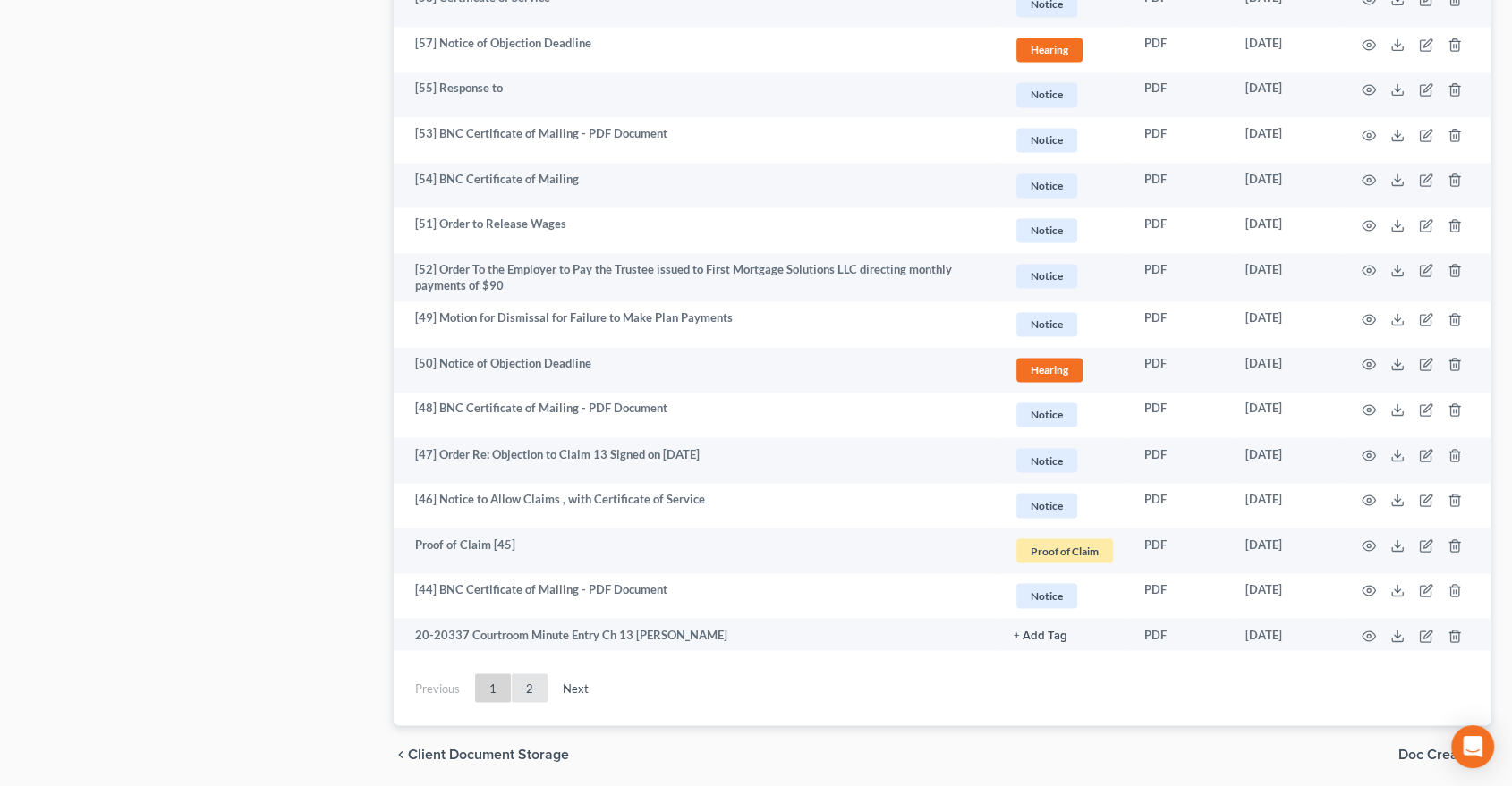
click at [534, 695] on link "2" at bounding box center [530, 688] width 36 height 29
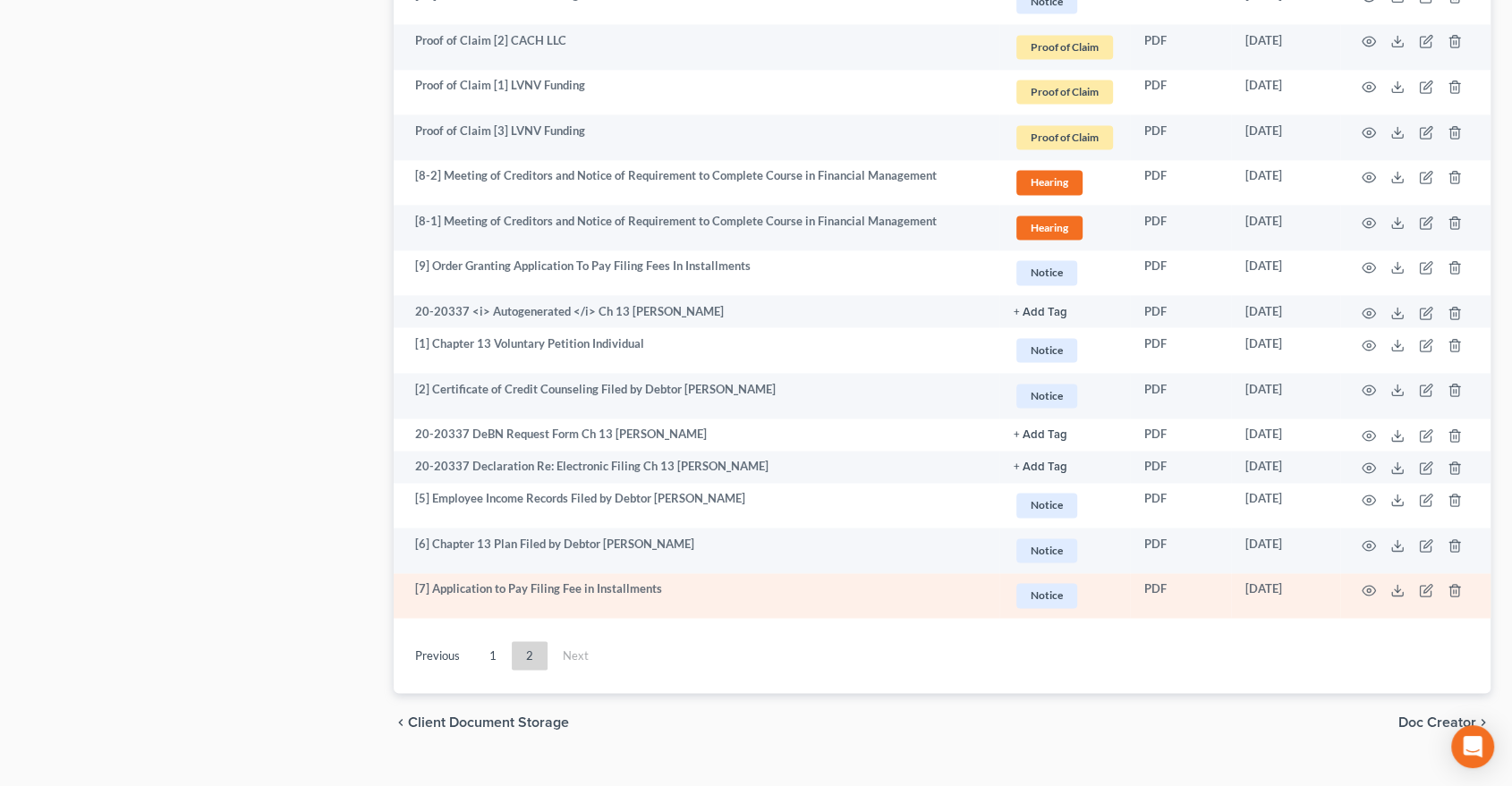
scroll to position [2713, 0]
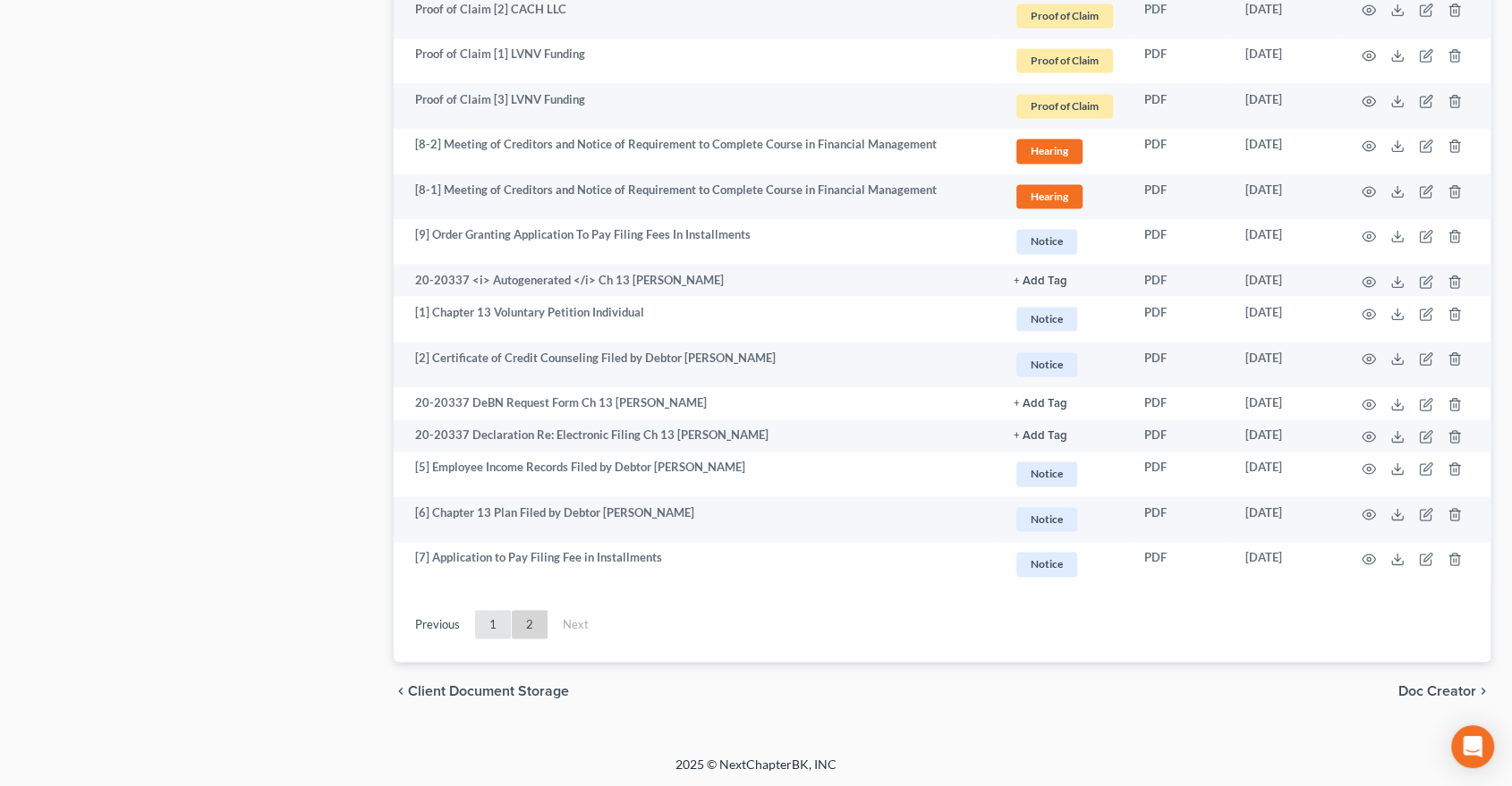
click at [487, 627] on link "1" at bounding box center [493, 624] width 36 height 29
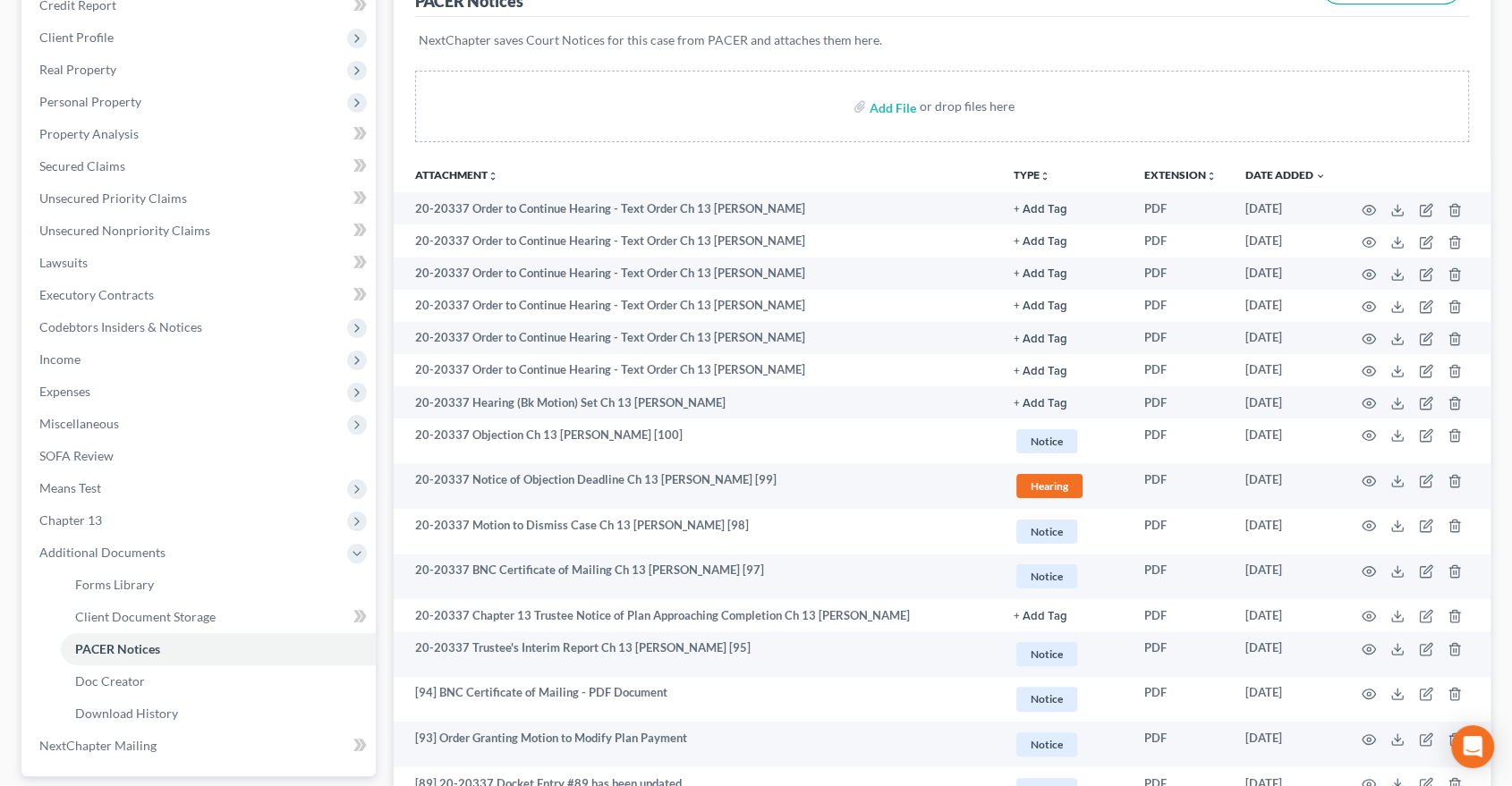
scroll to position [0, 0]
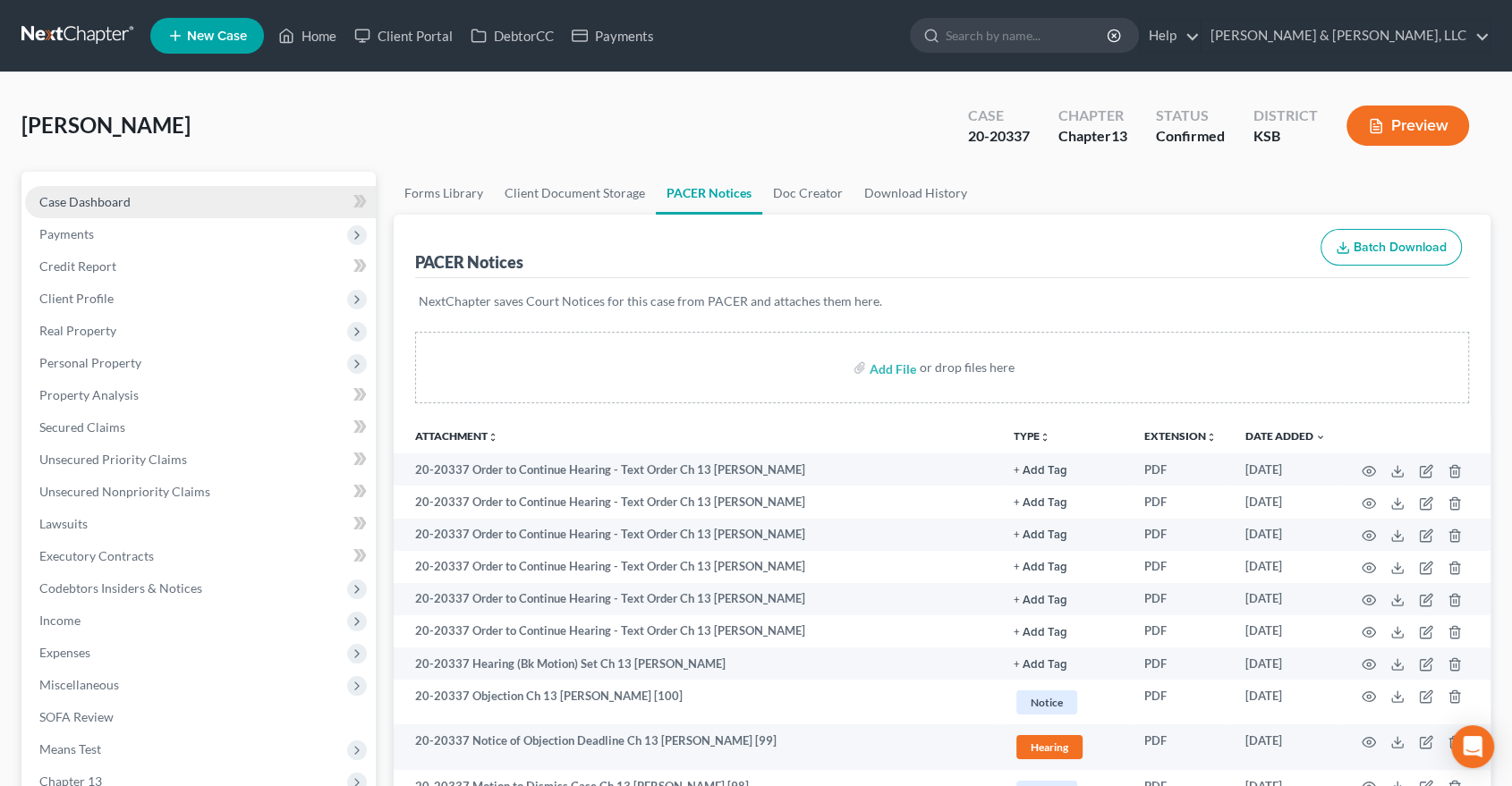
click at [116, 192] on link "Case Dashboard" at bounding box center [200, 202] width 350 height 33
select select "6"
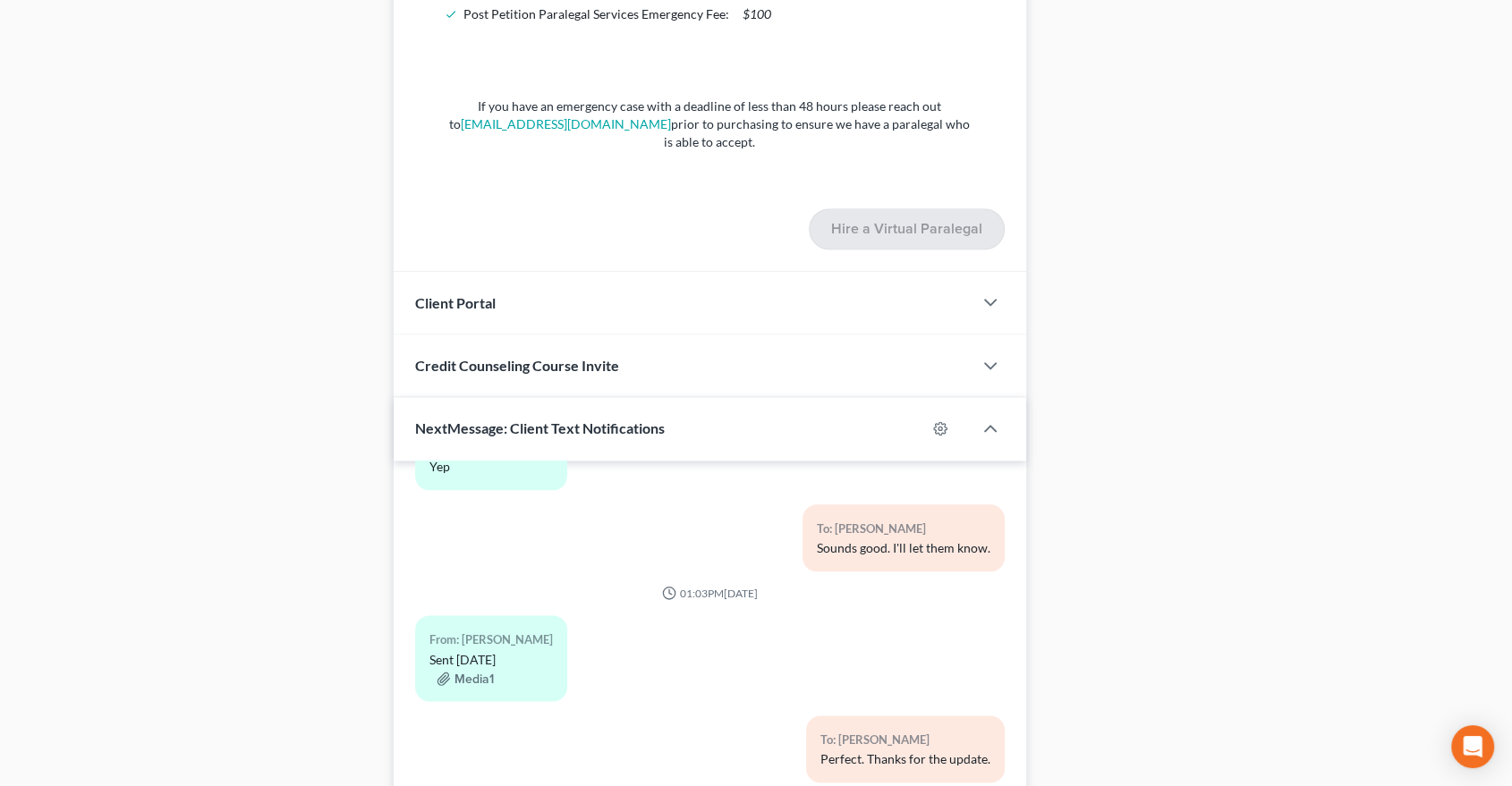
scroll to position [2456, 0]
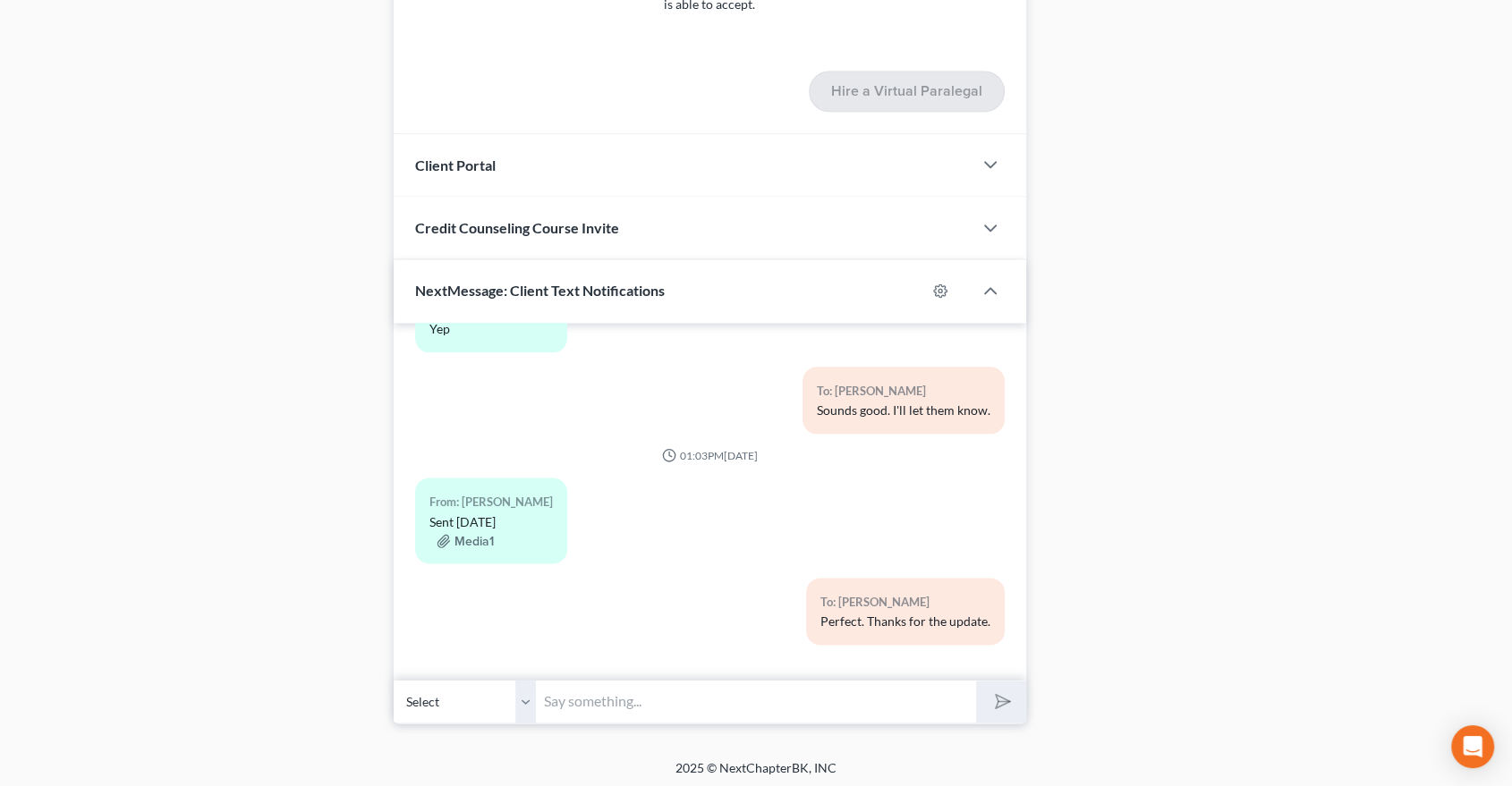
click at [649, 702] on input "text" at bounding box center [757, 701] width 440 height 44
type input "You'll want to do the second credit counseling course now. [DOMAIN_NAME]"
click at [977, 681] on button "submit" at bounding box center [1001, 701] width 49 height 42
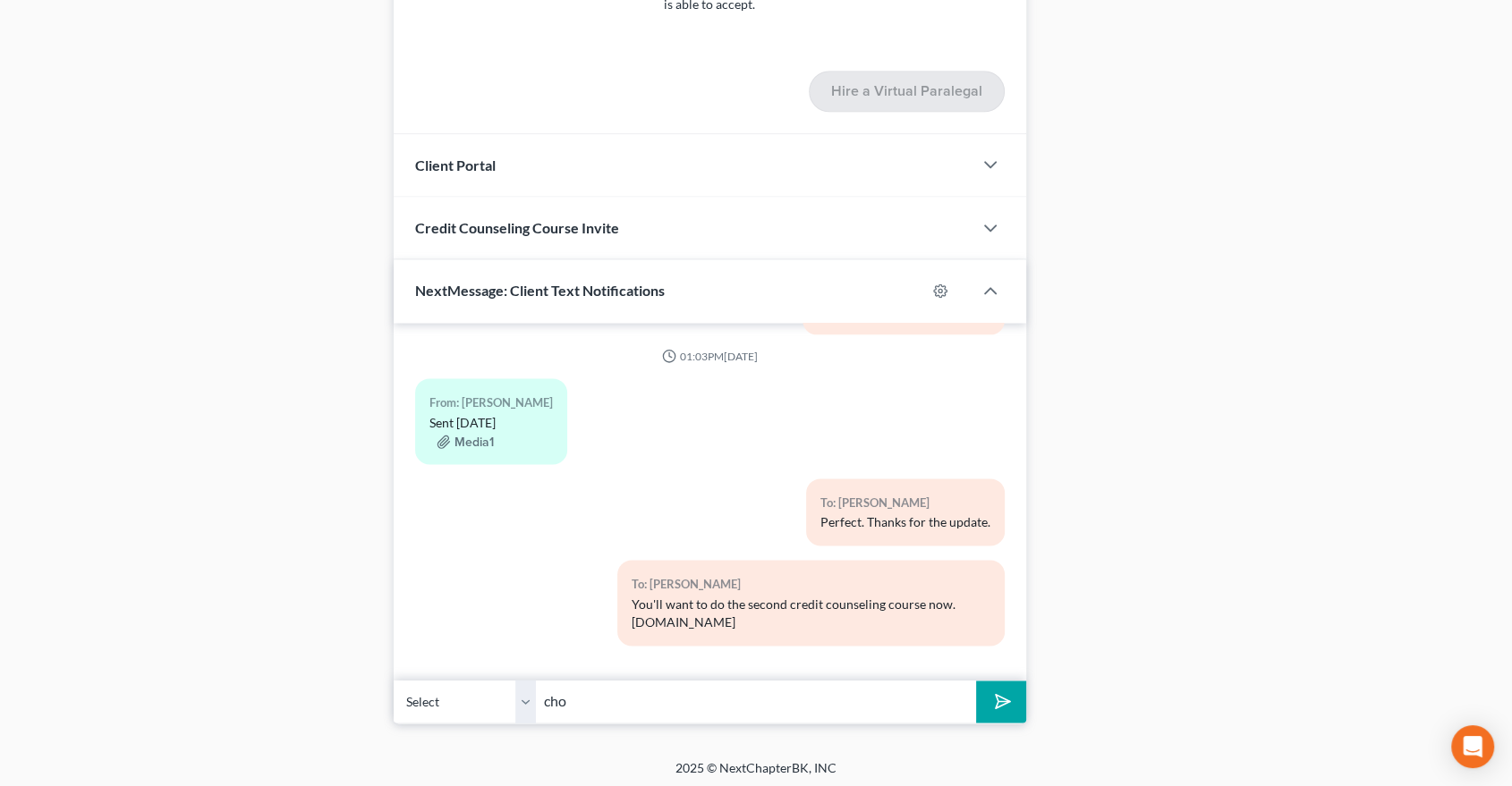
click at [652, 700] on input "cho" at bounding box center [757, 701] width 440 height 44
click at [611, 695] on input "cho" at bounding box center [757, 701] width 440 height 44
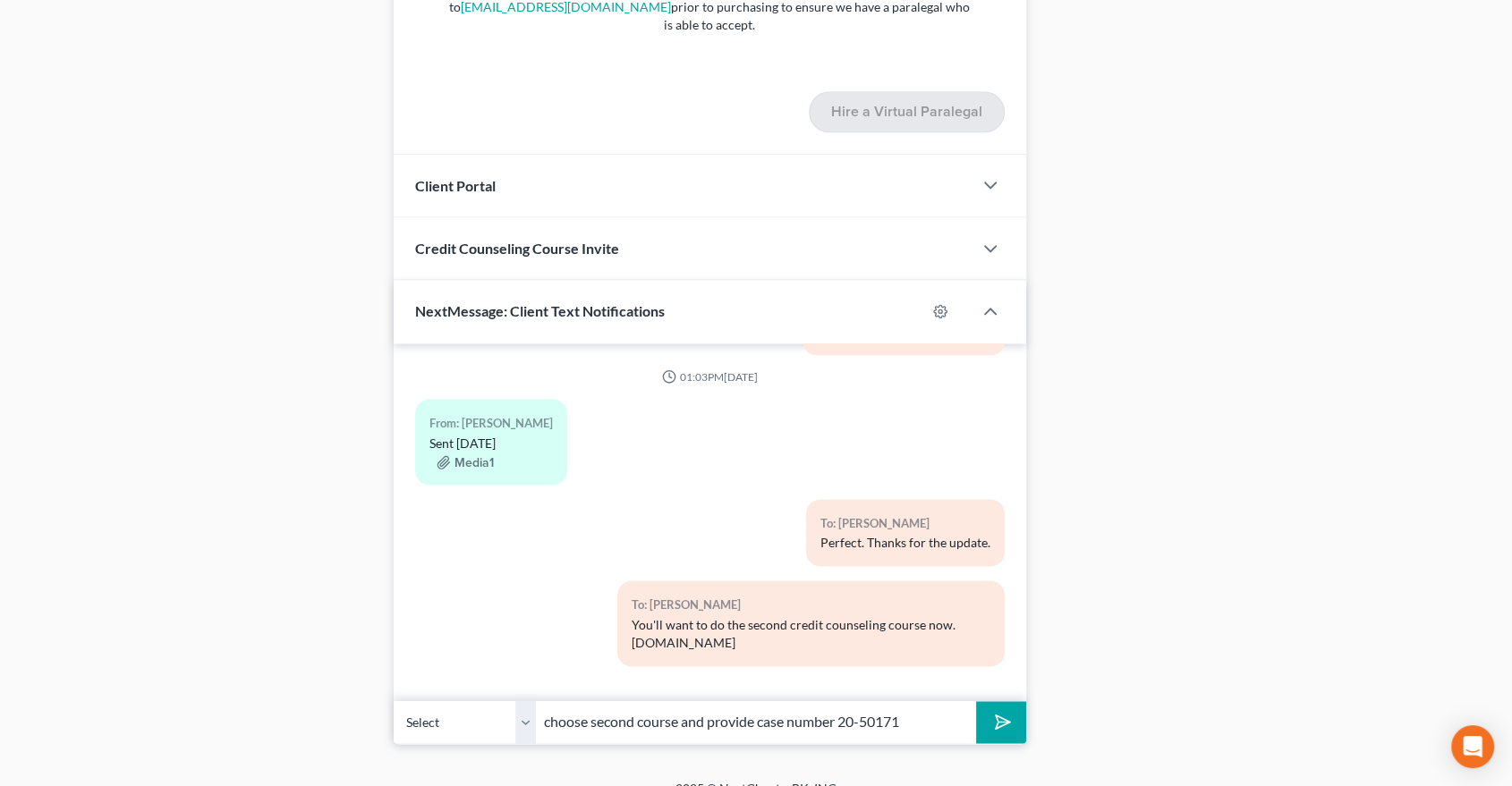
scroll to position [2456, 0]
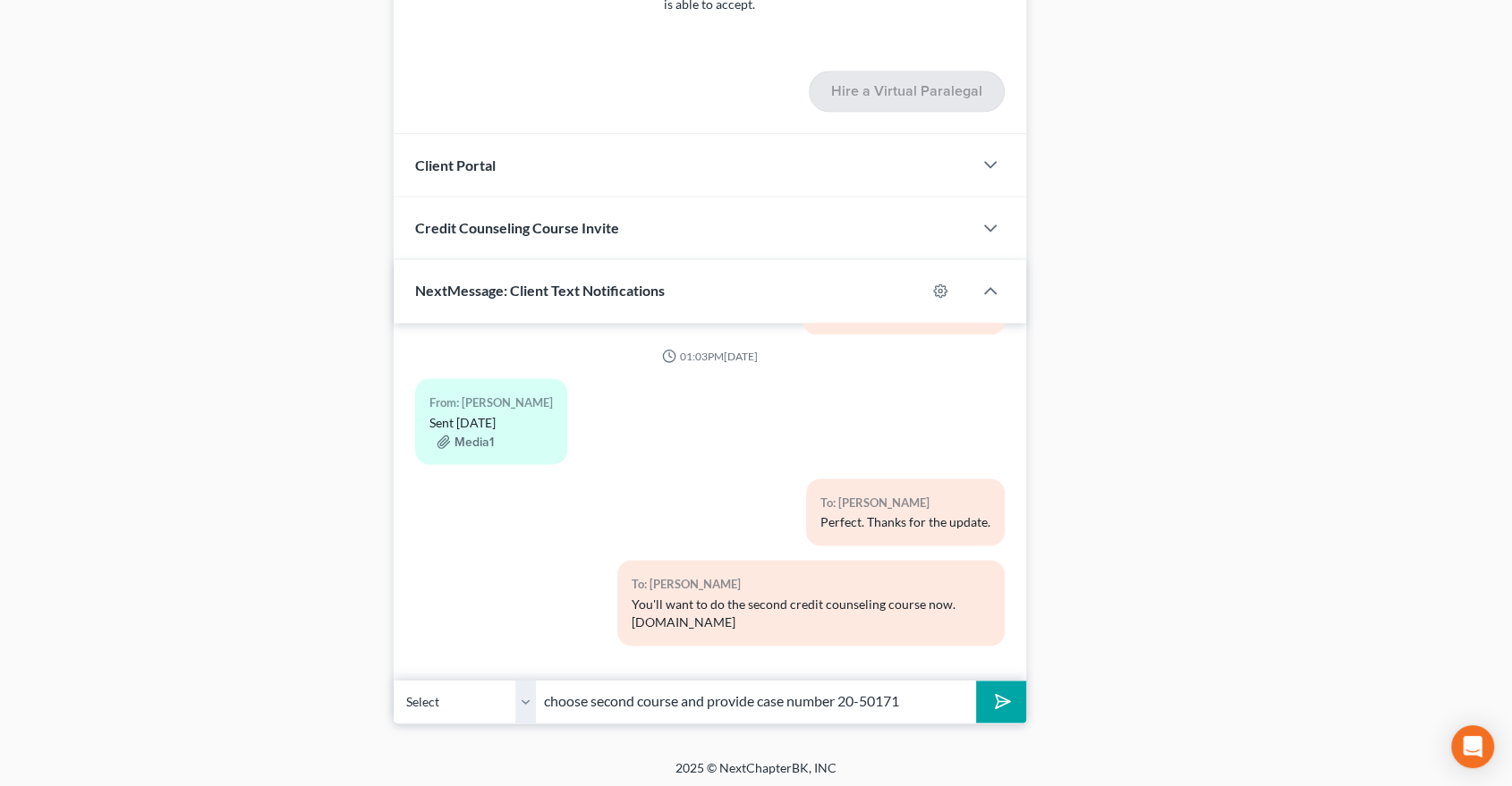
drag, startPoint x: 910, startPoint y: 694, endPoint x: 866, endPoint y: 696, distance: 44.0
click at [866, 696] on input "choose second course and provide case number 20-50171" at bounding box center [757, 701] width 440 height 44
type input "choose second course and provide case number 20-20337"
click at [996, 707] on button "submit" at bounding box center [1001, 701] width 49 height 42
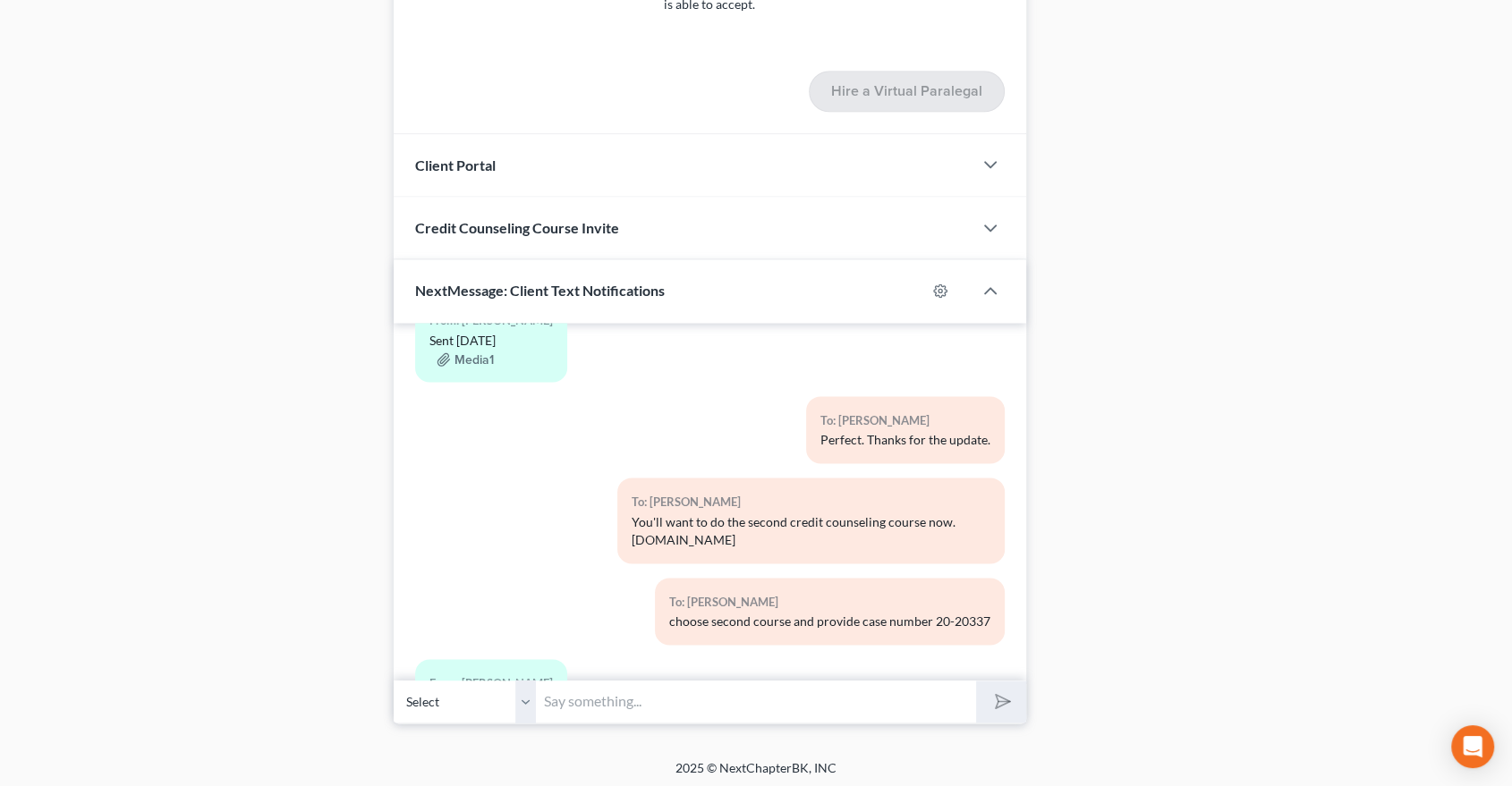
scroll to position [2384, 0]
